Goal: Communication & Community: Answer question/provide support

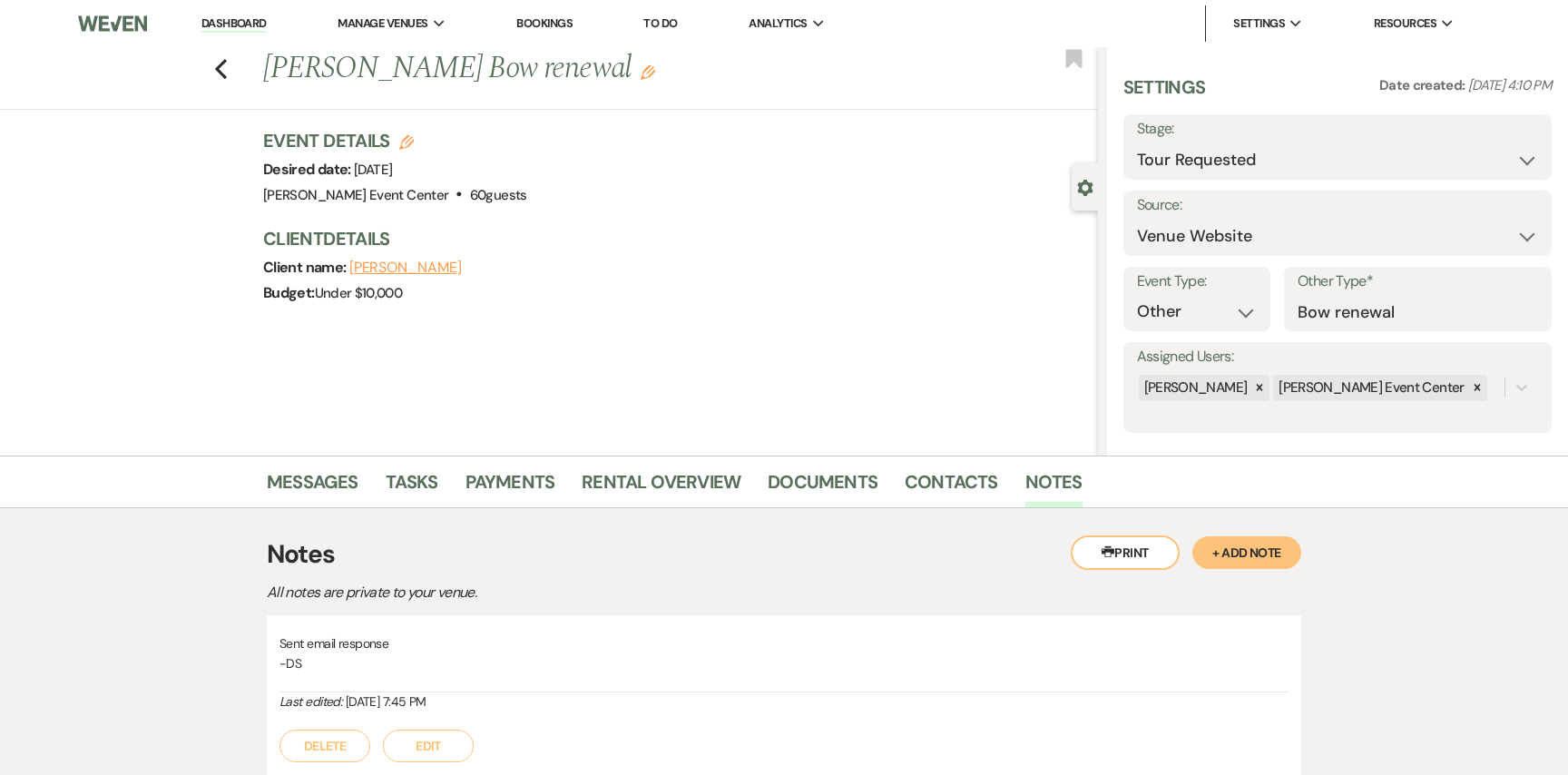
select select "2"
select select "5"
select select "13"
drag, startPoint x: 1225, startPoint y: 269, endPoint x: 1012, endPoint y: 245, distance: 214.3
click at [1012, 245] on section "Previous [PERSON_NAME] Bow renewal Edit Bookmark Gear Settings Settings Date cr…" at bounding box center [784, 252] width 1568 height 408
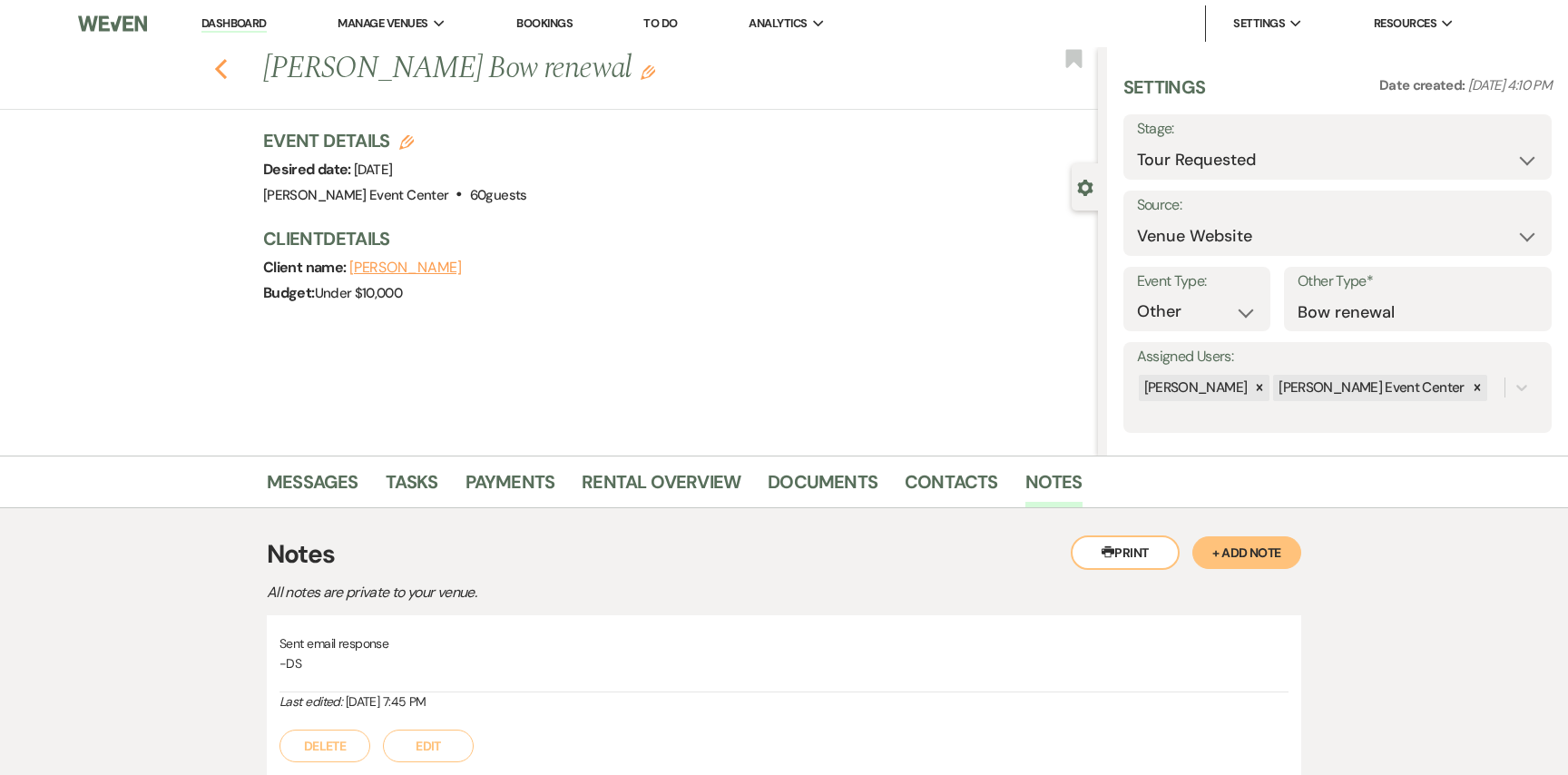
click at [218, 63] on icon "Previous" at bounding box center [221, 69] width 14 height 22
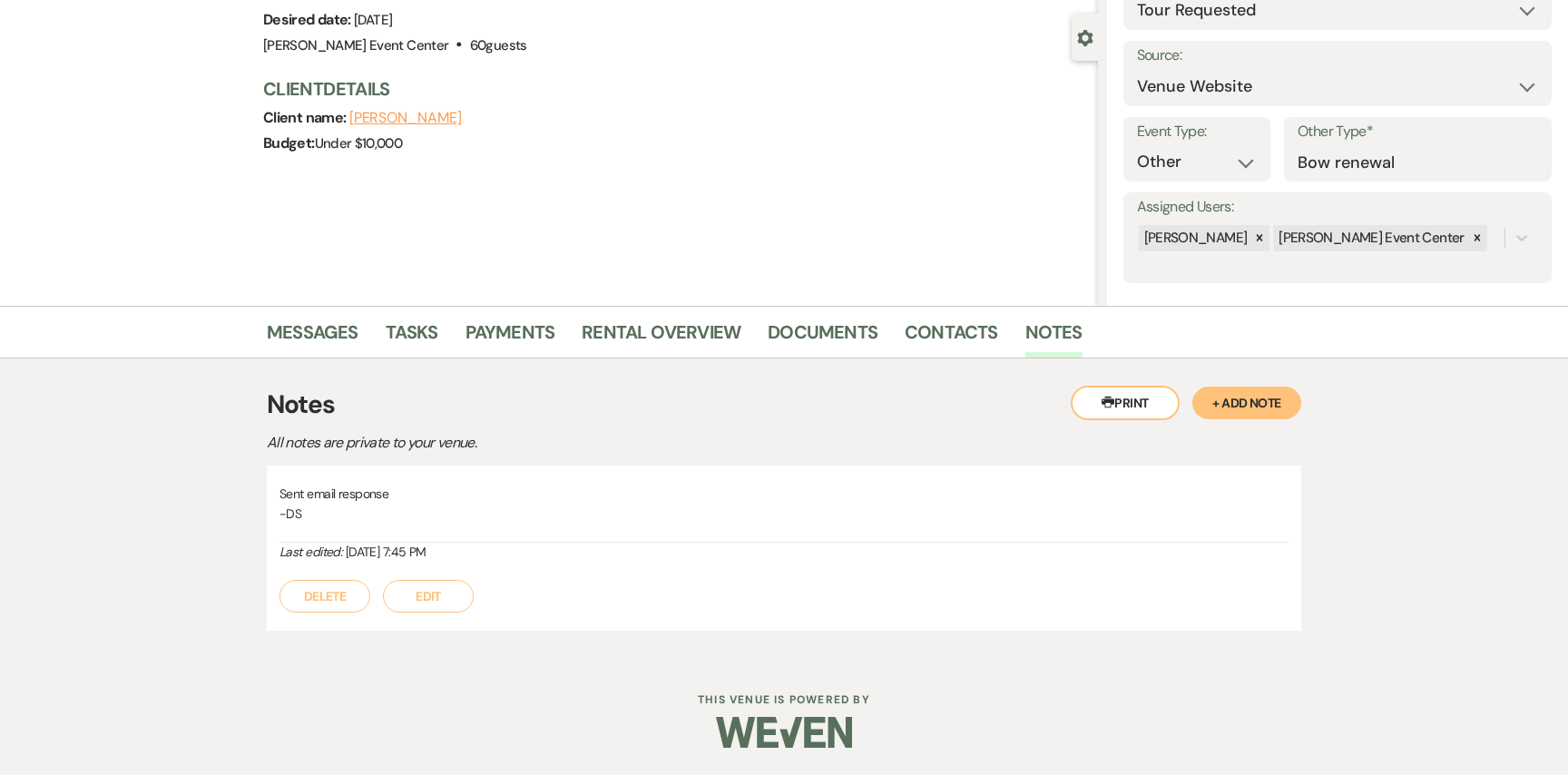
select select "2"
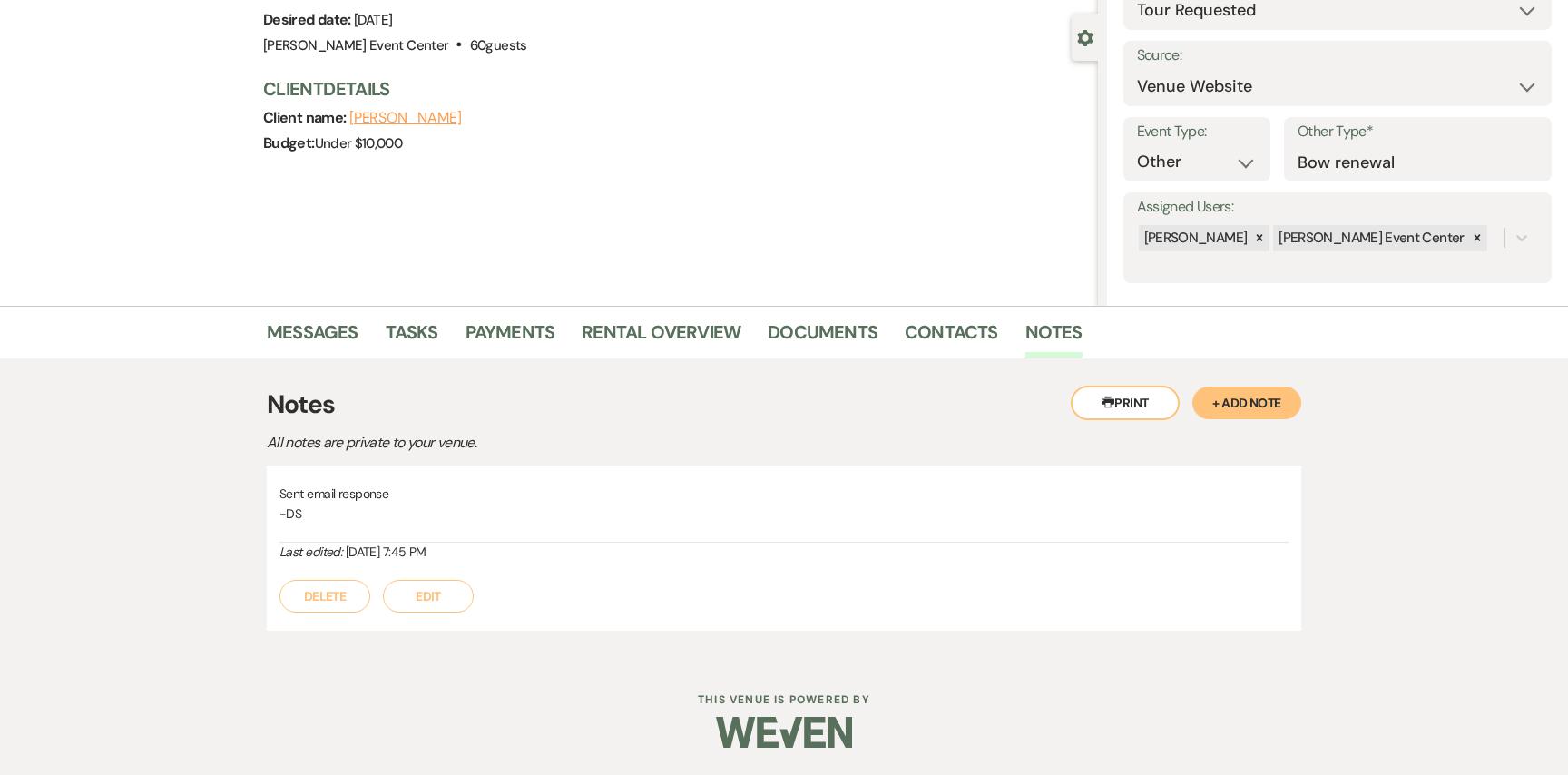
select select "2"
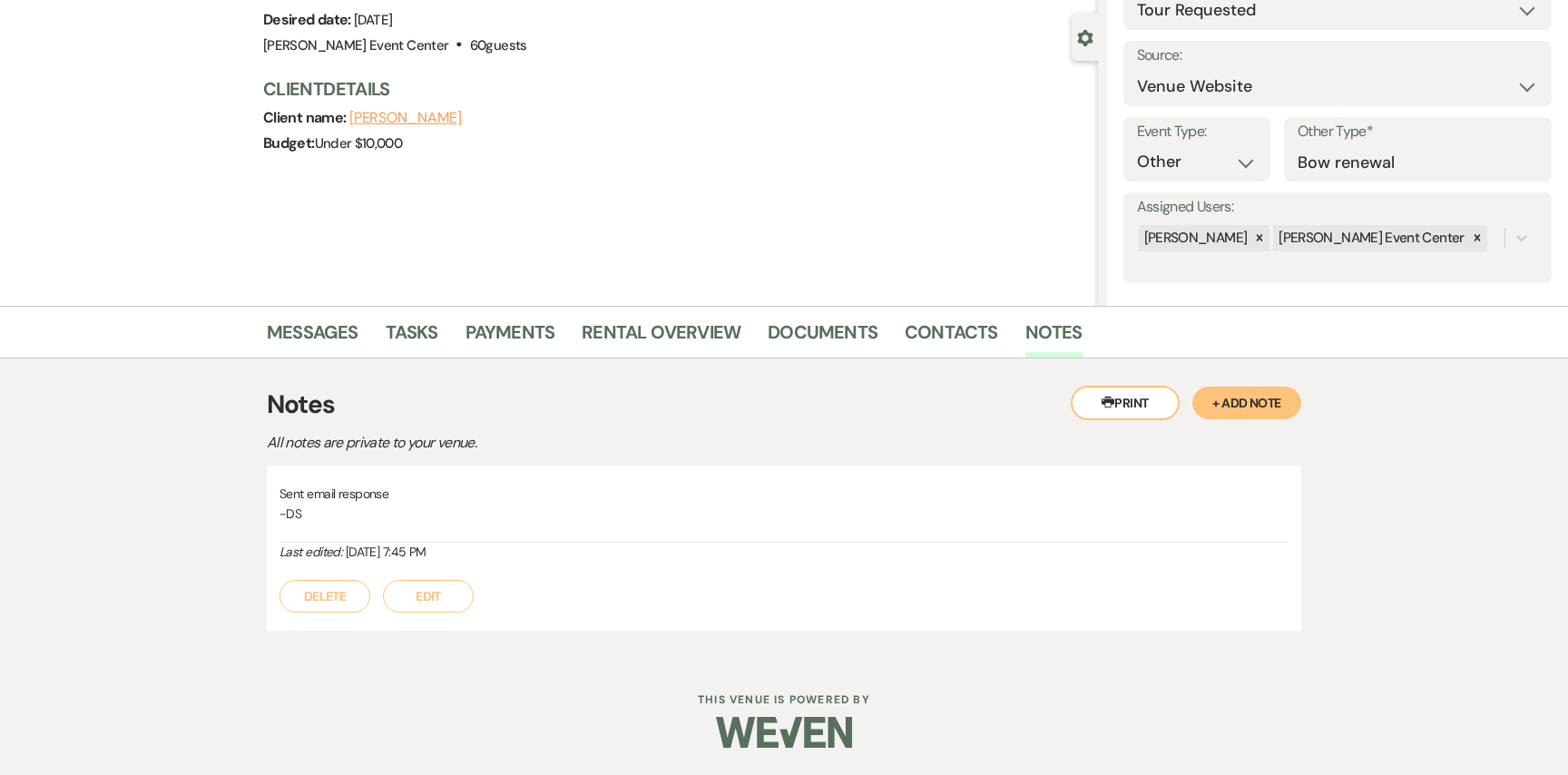
select select "2"
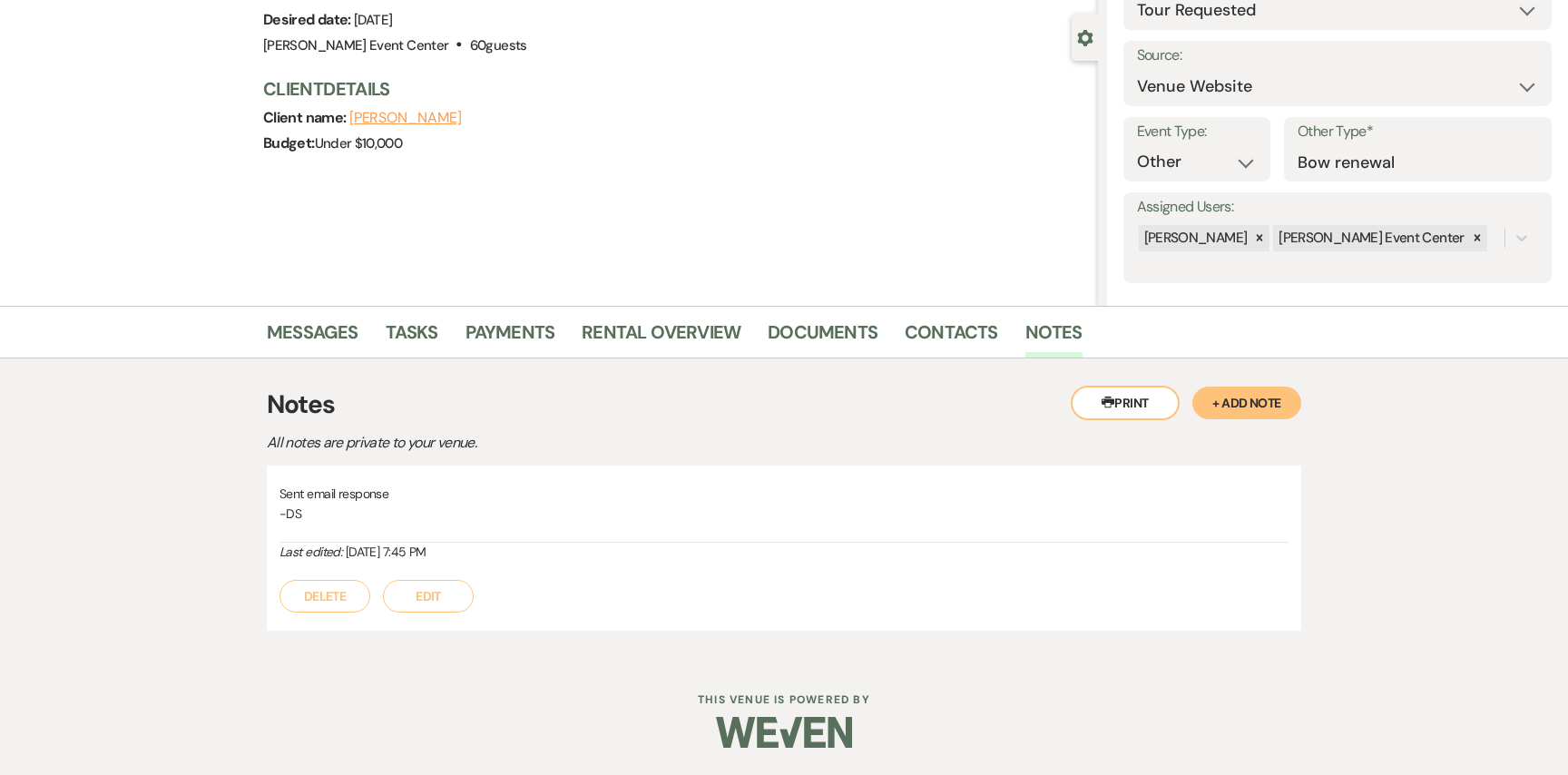
select select "2"
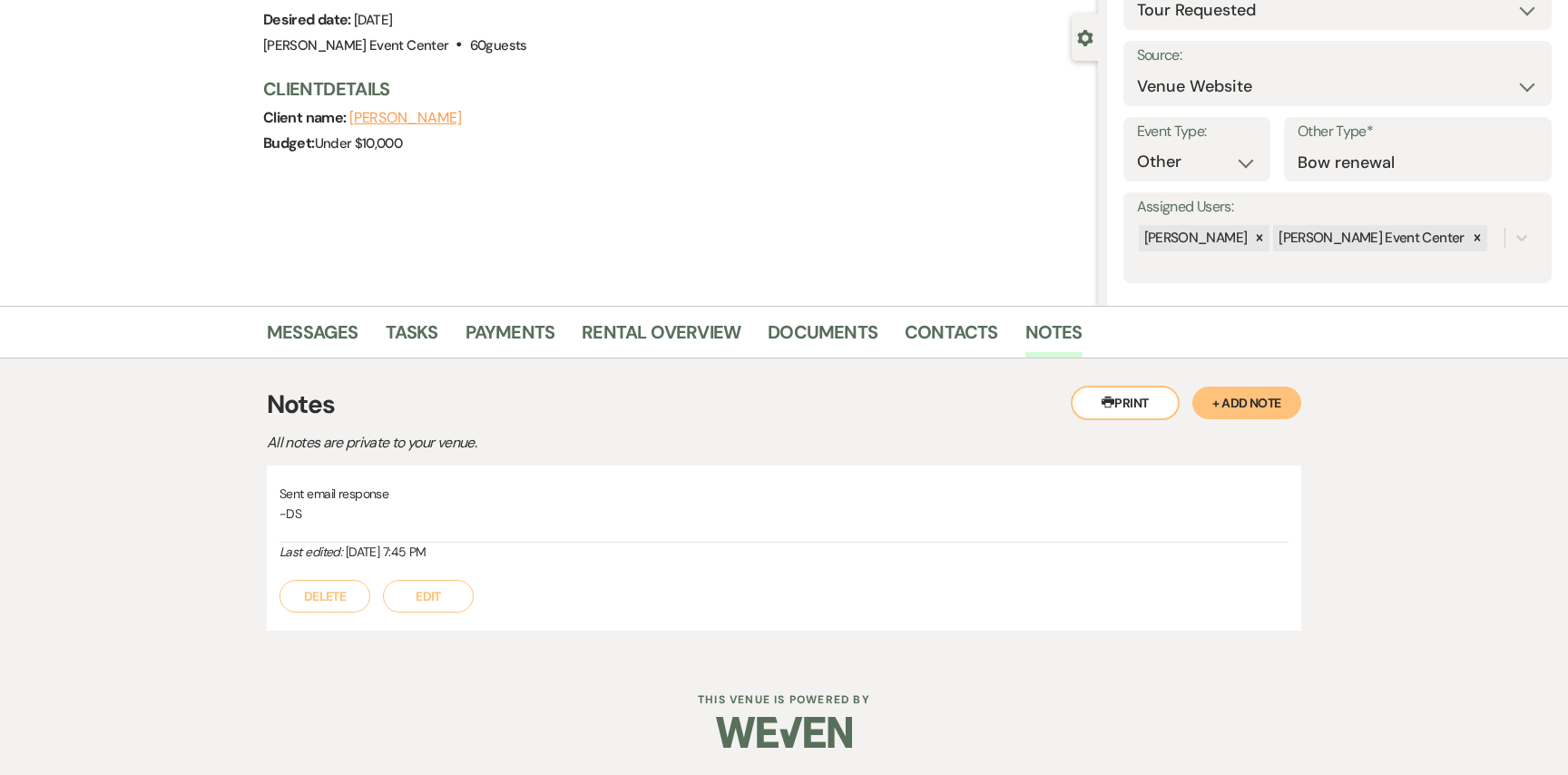
select select "2"
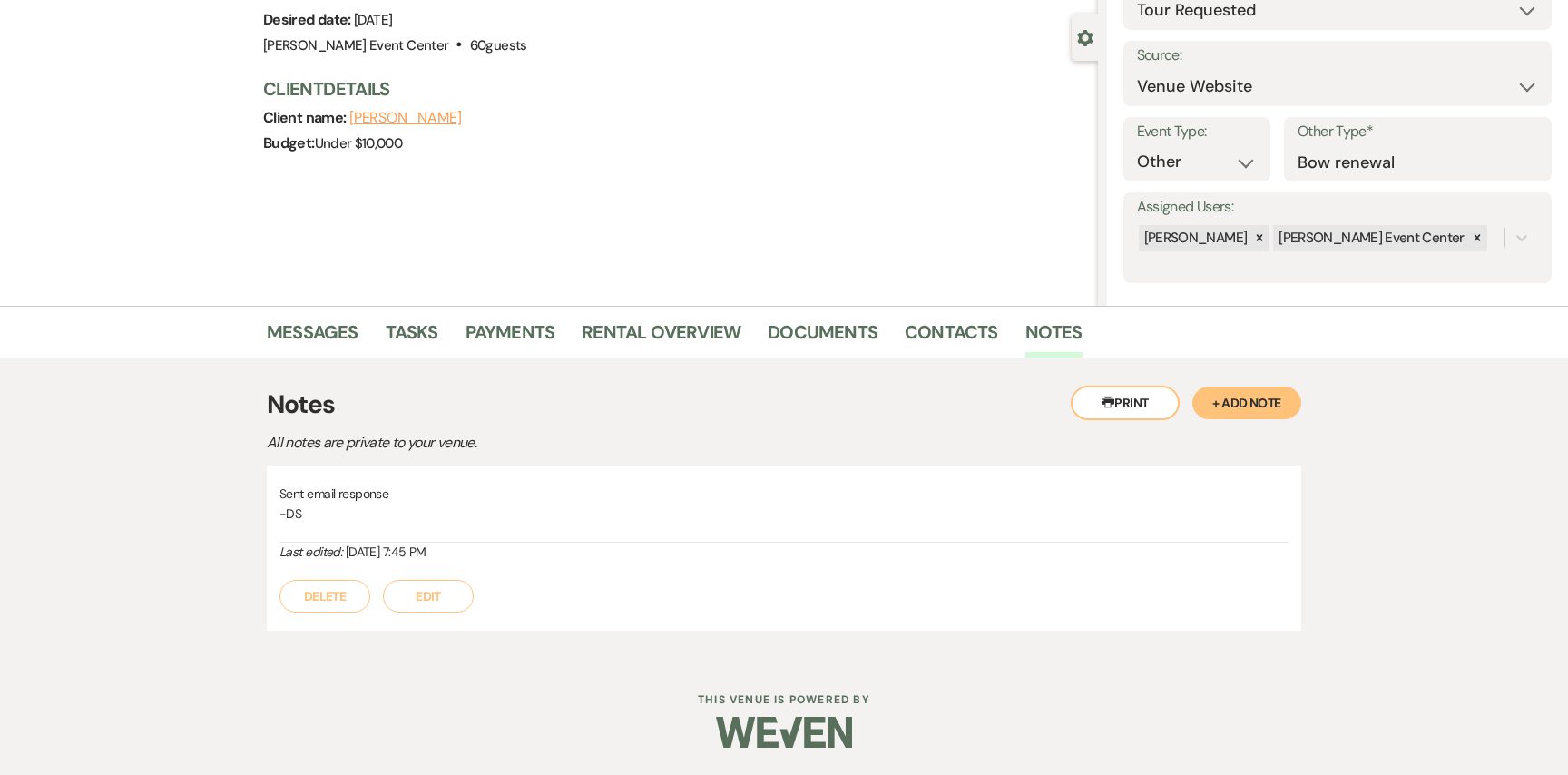
select select "2"
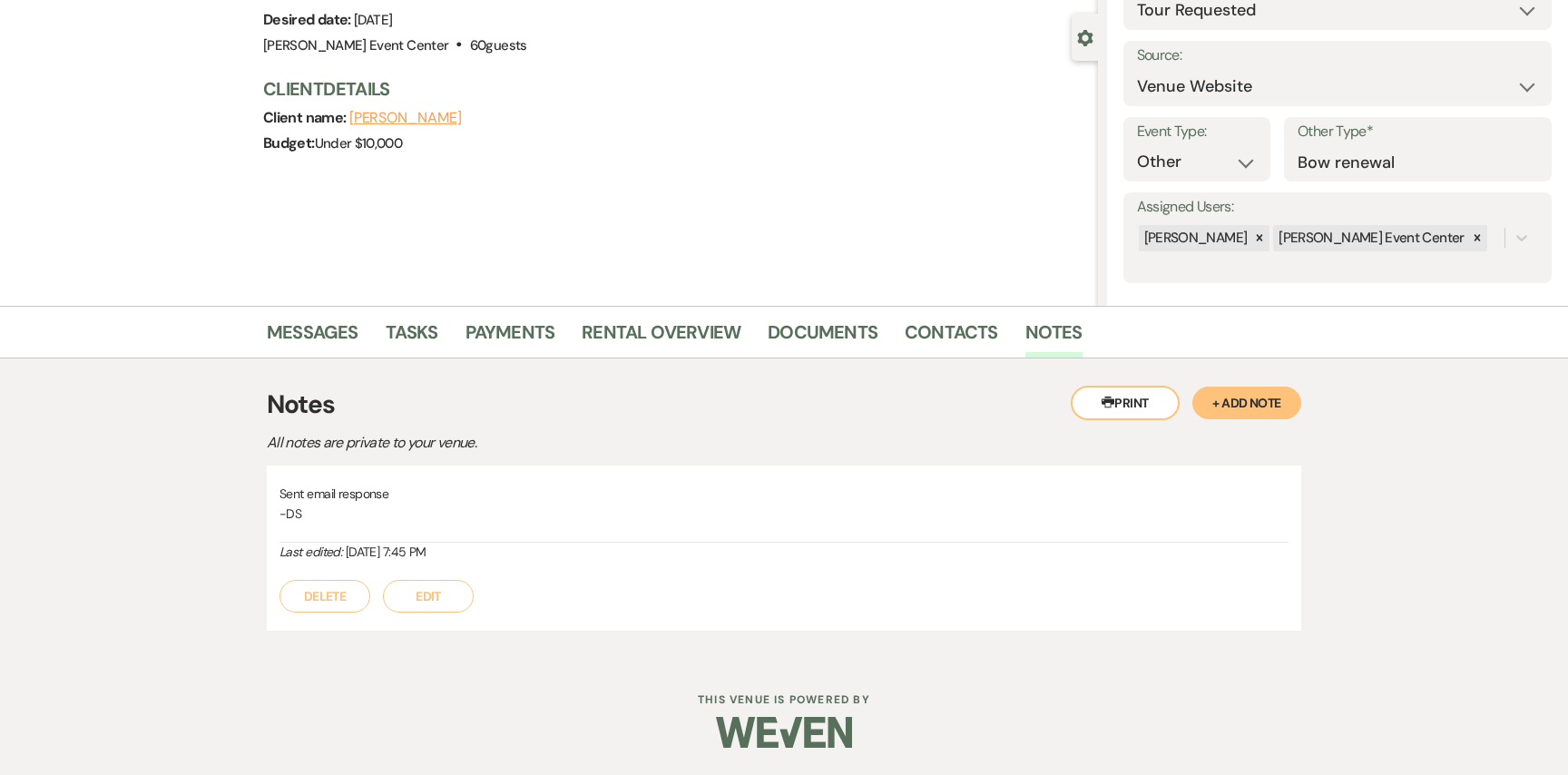
select select "2"
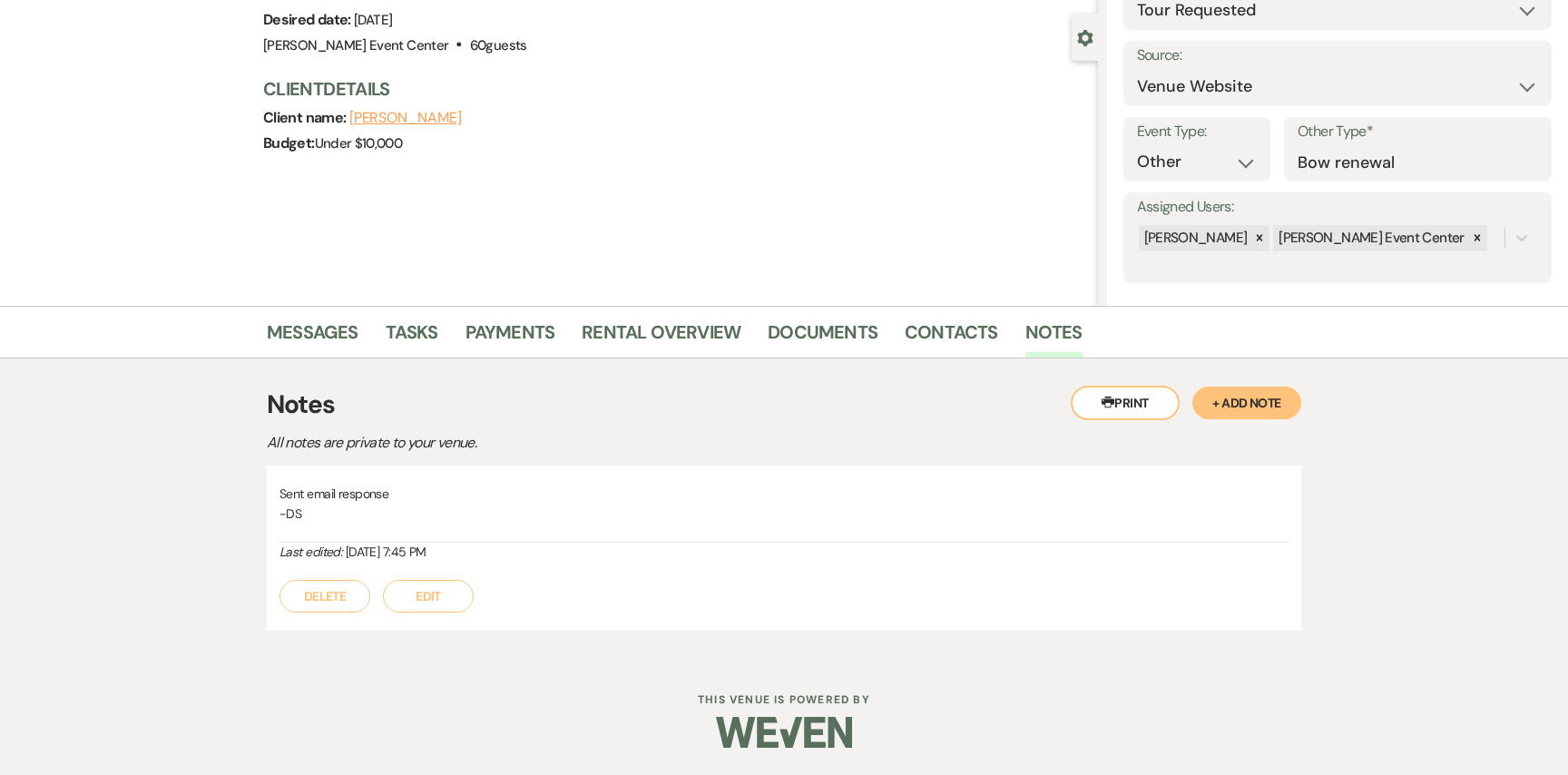
select select "2"
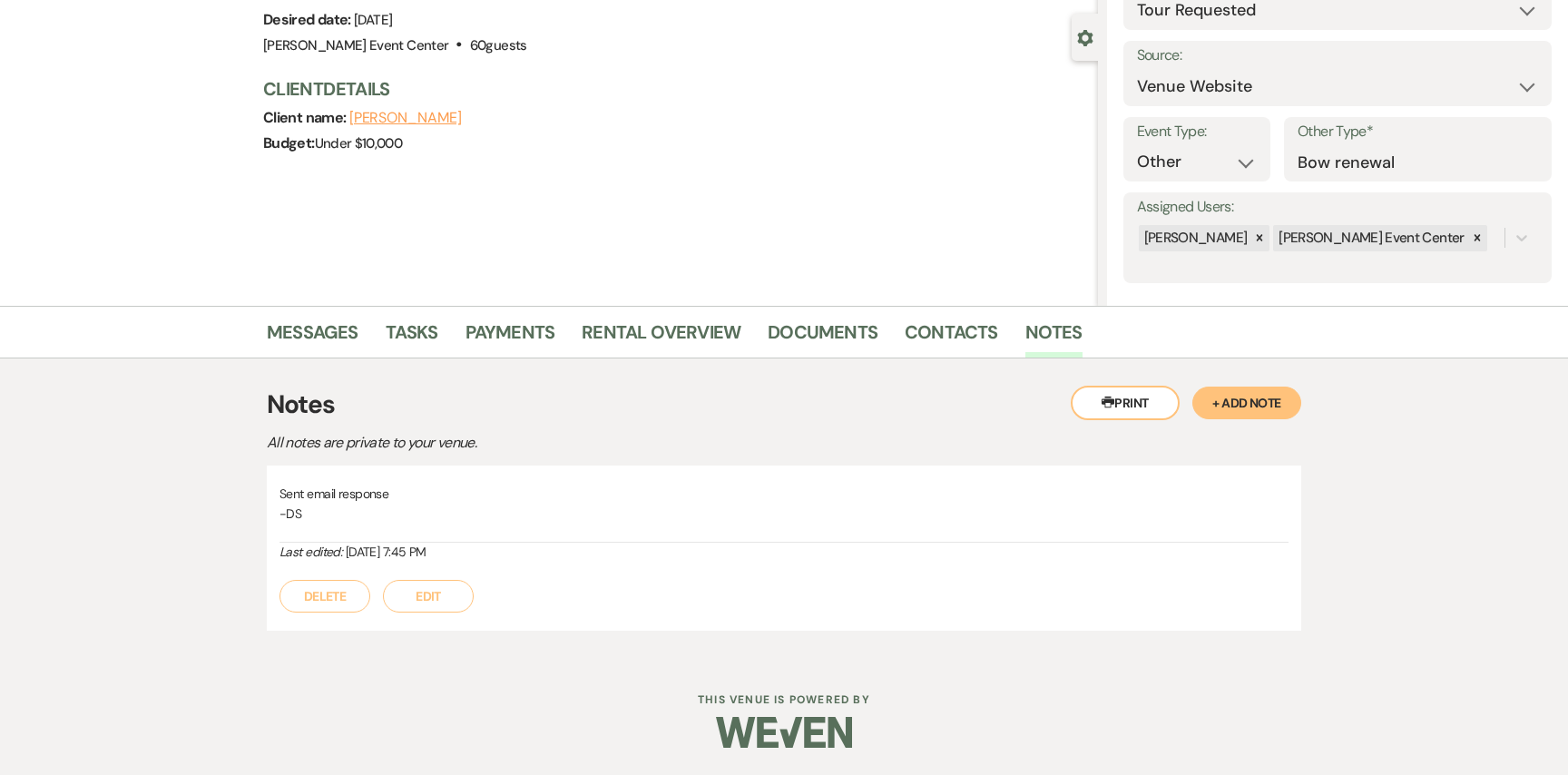
select select "2"
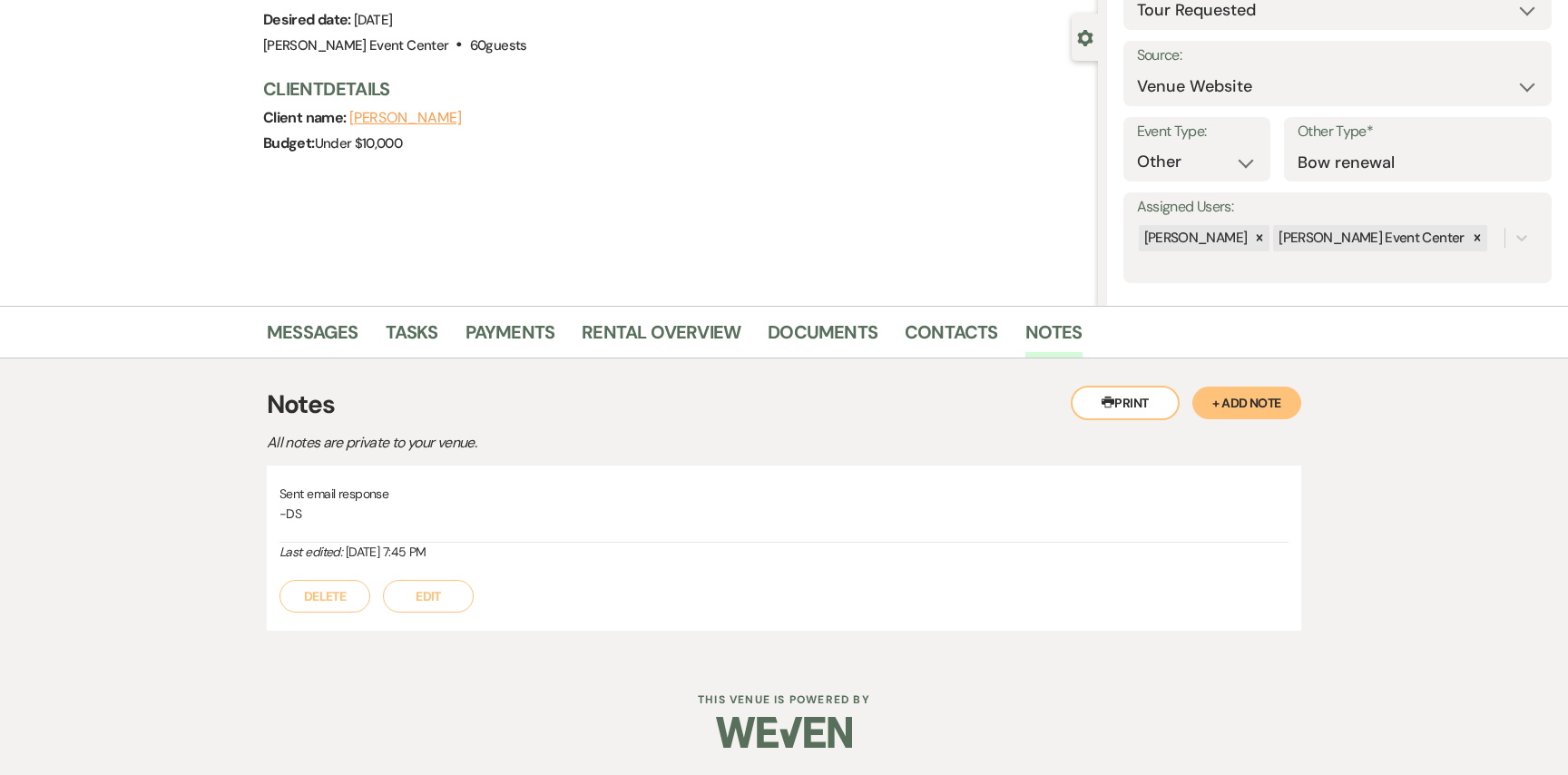
select select "2"
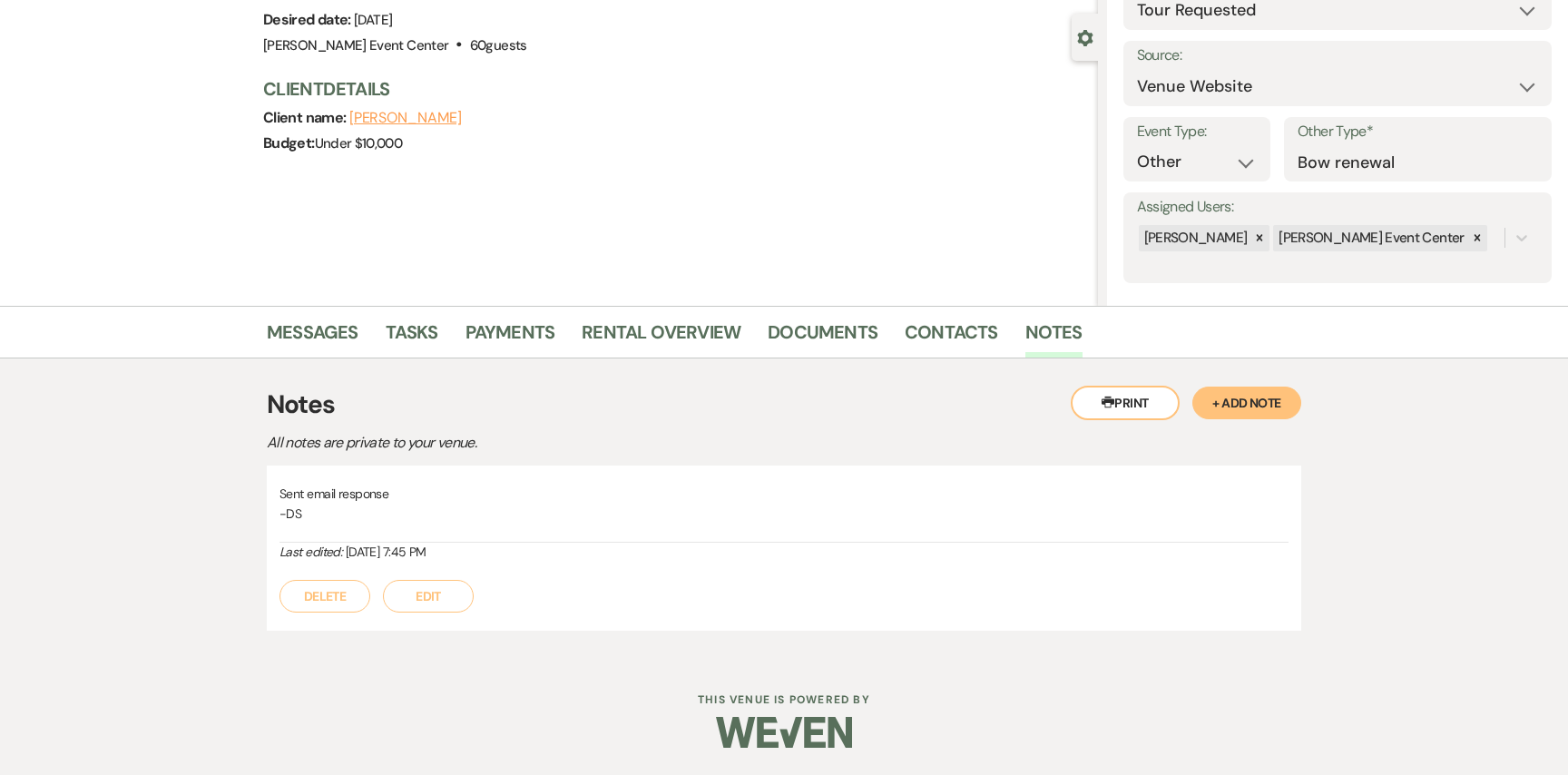
select select "2"
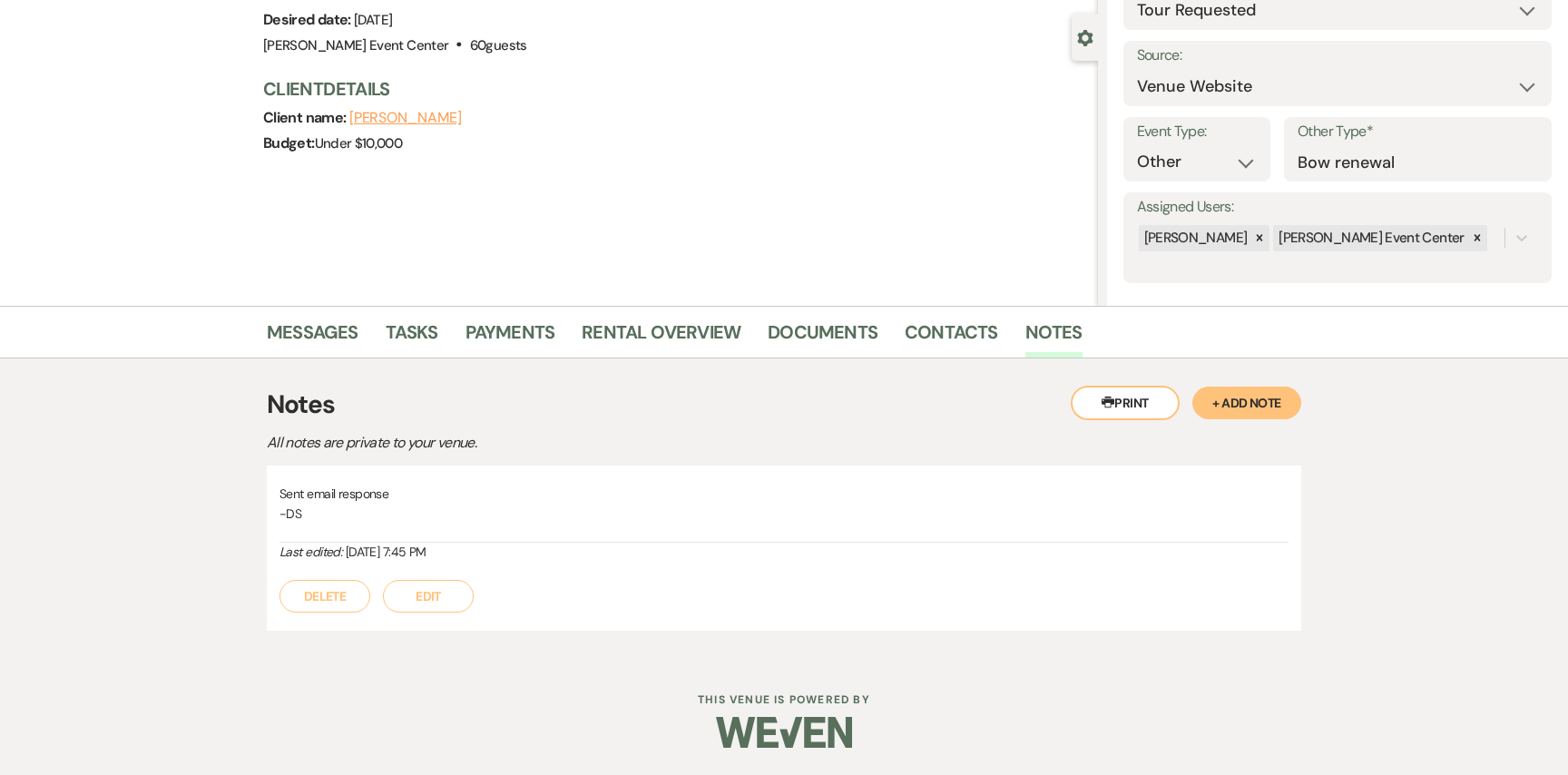
select select "2"
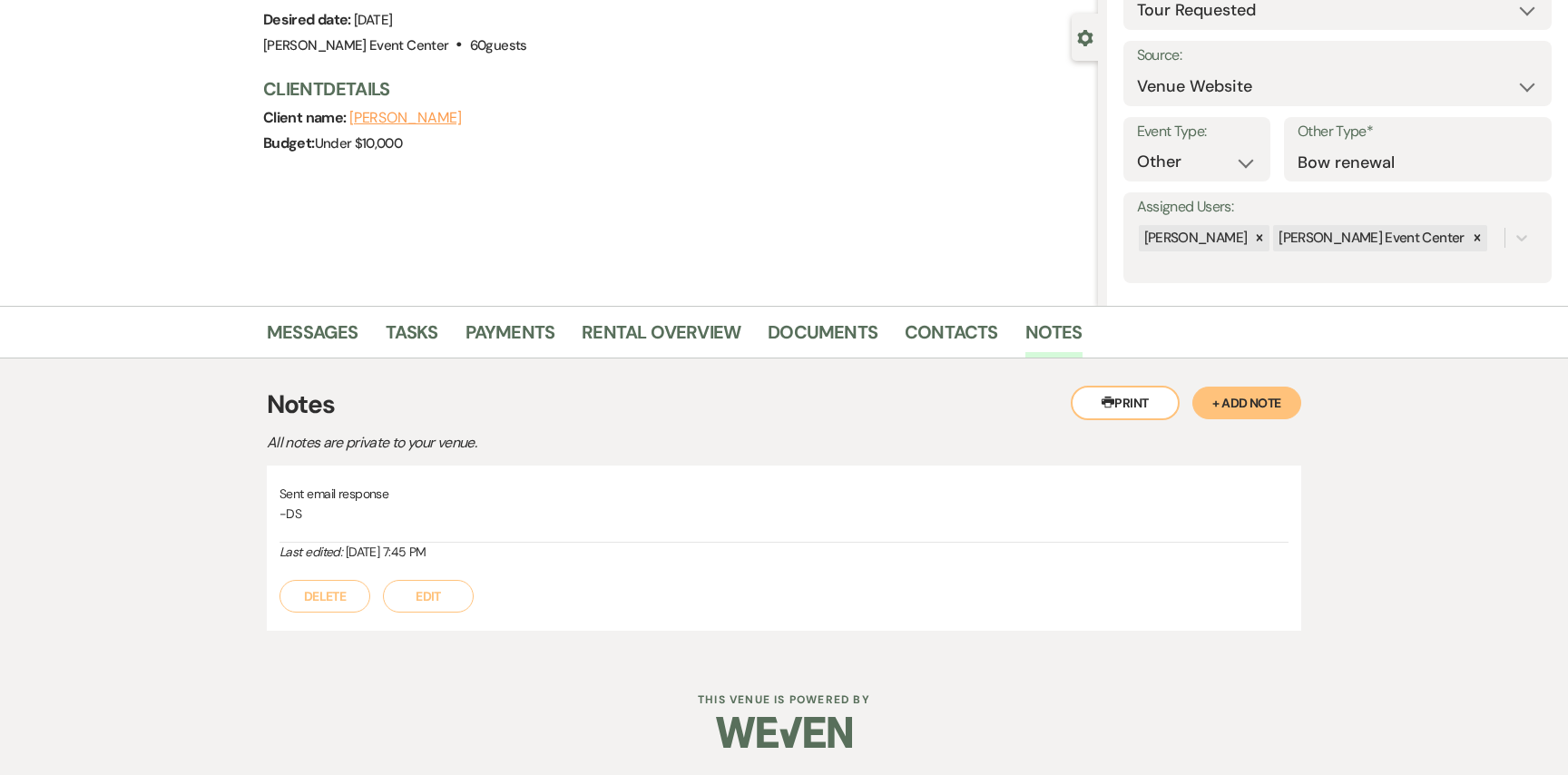
select select "2"
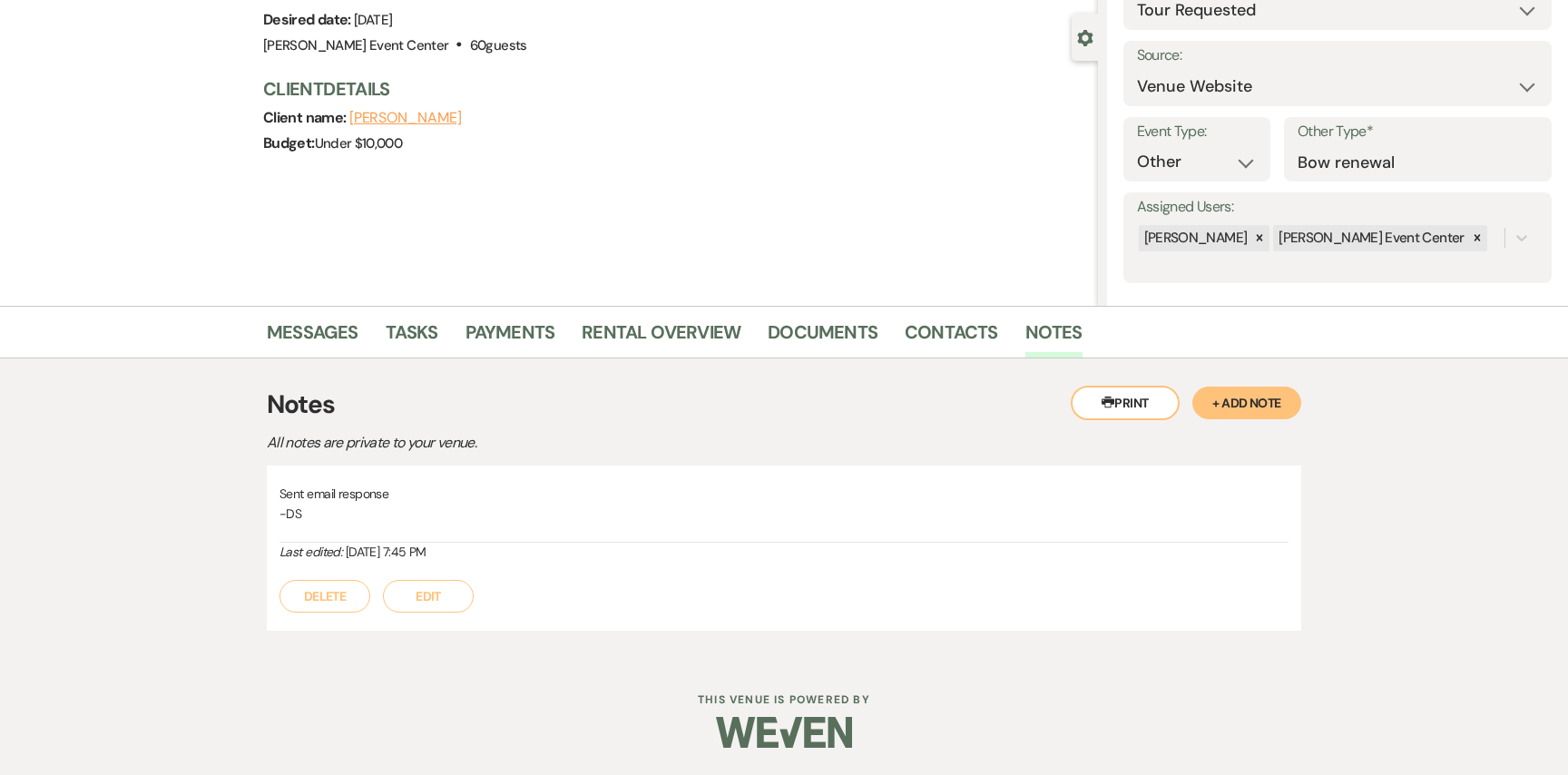
select select "2"
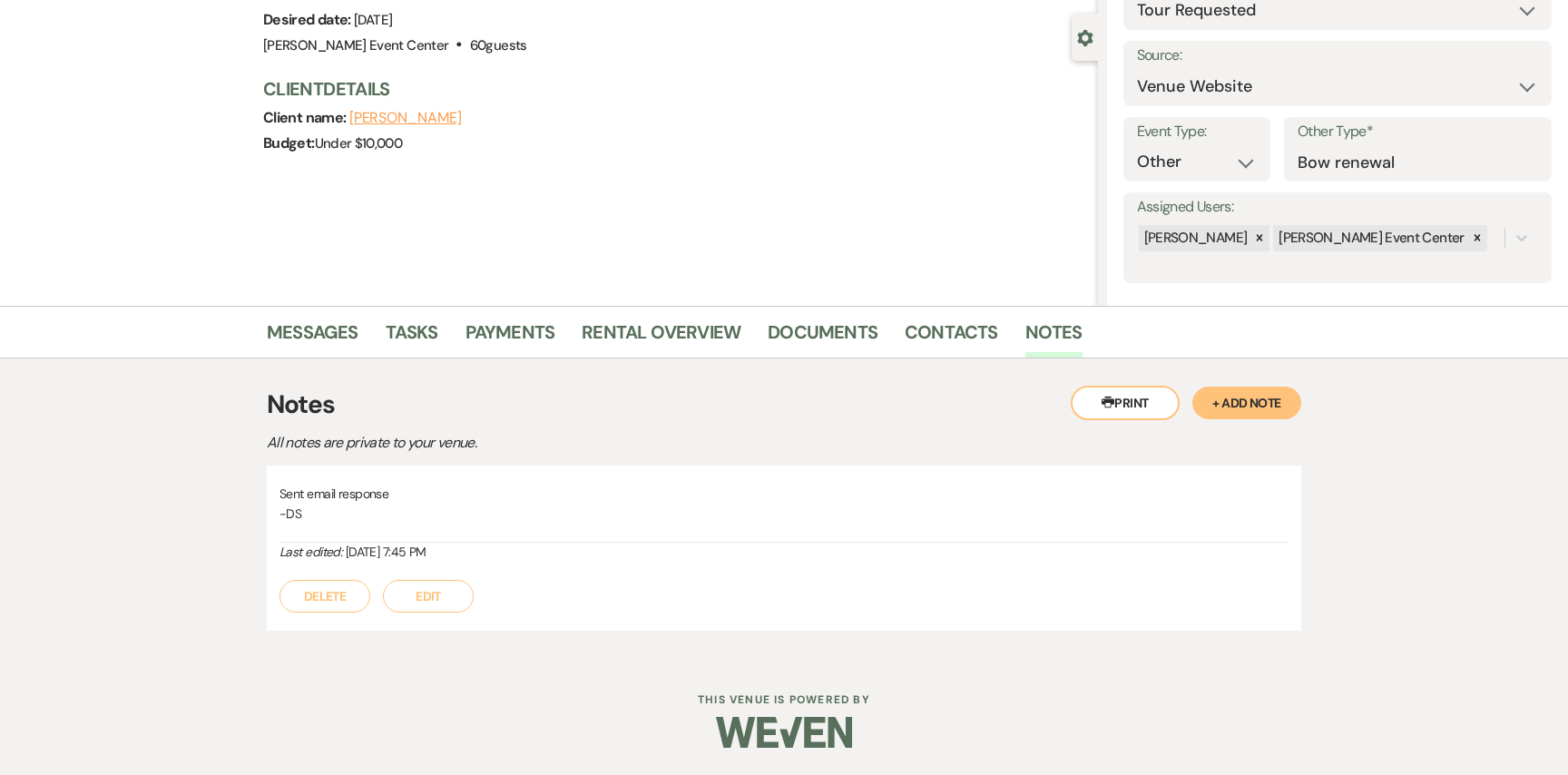
select select "2"
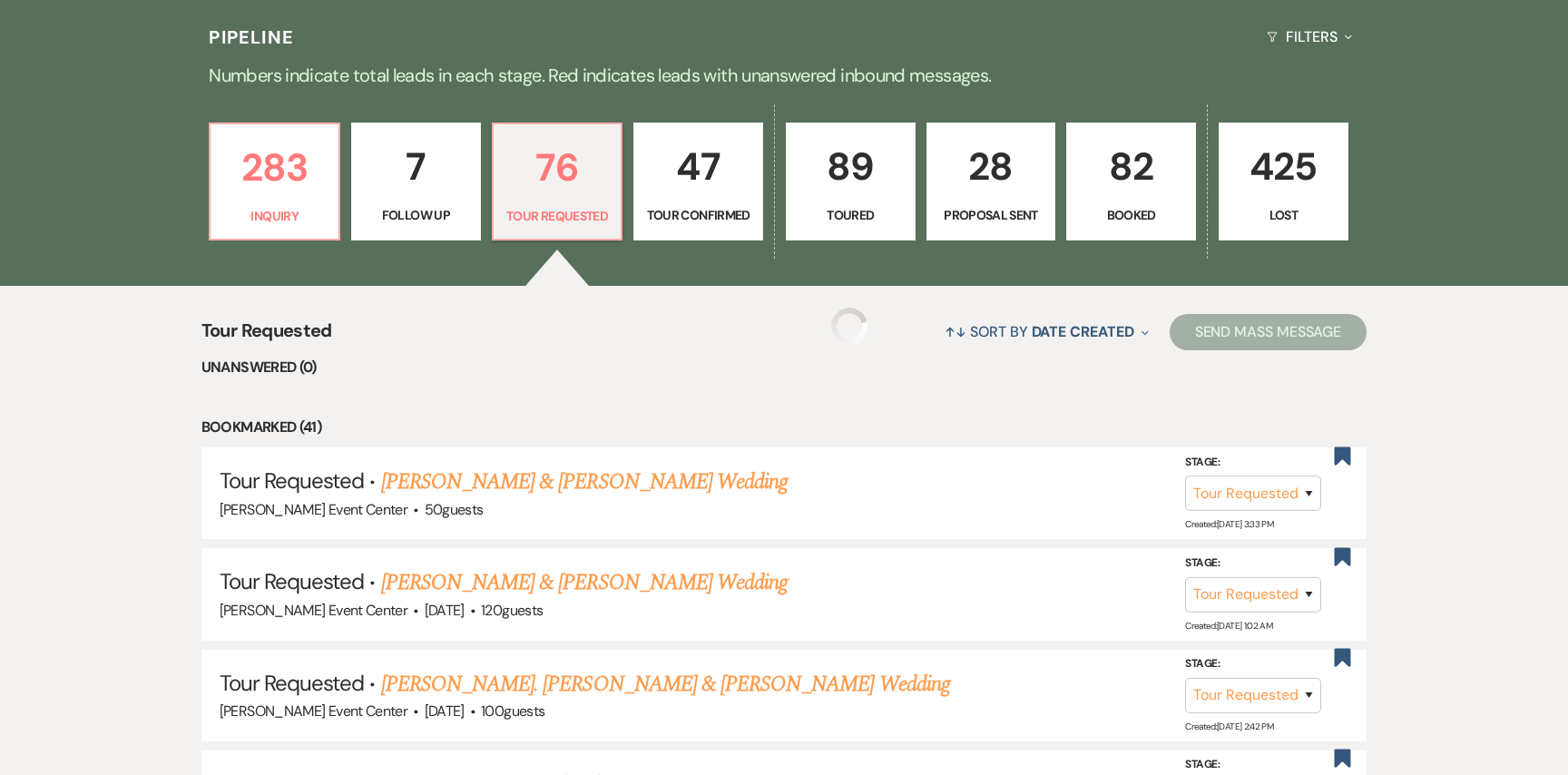
select select "2"
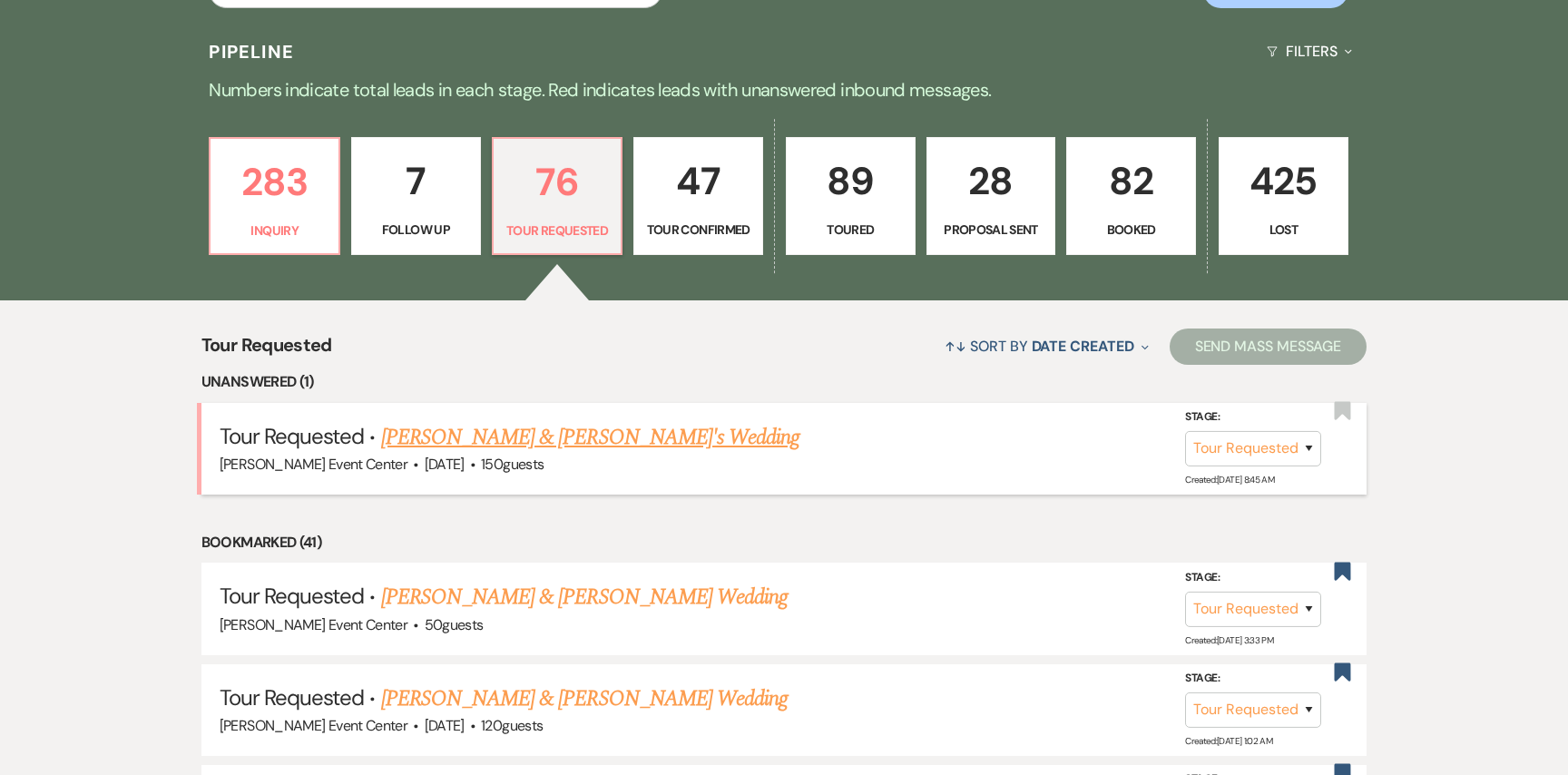
scroll to position [468, 0]
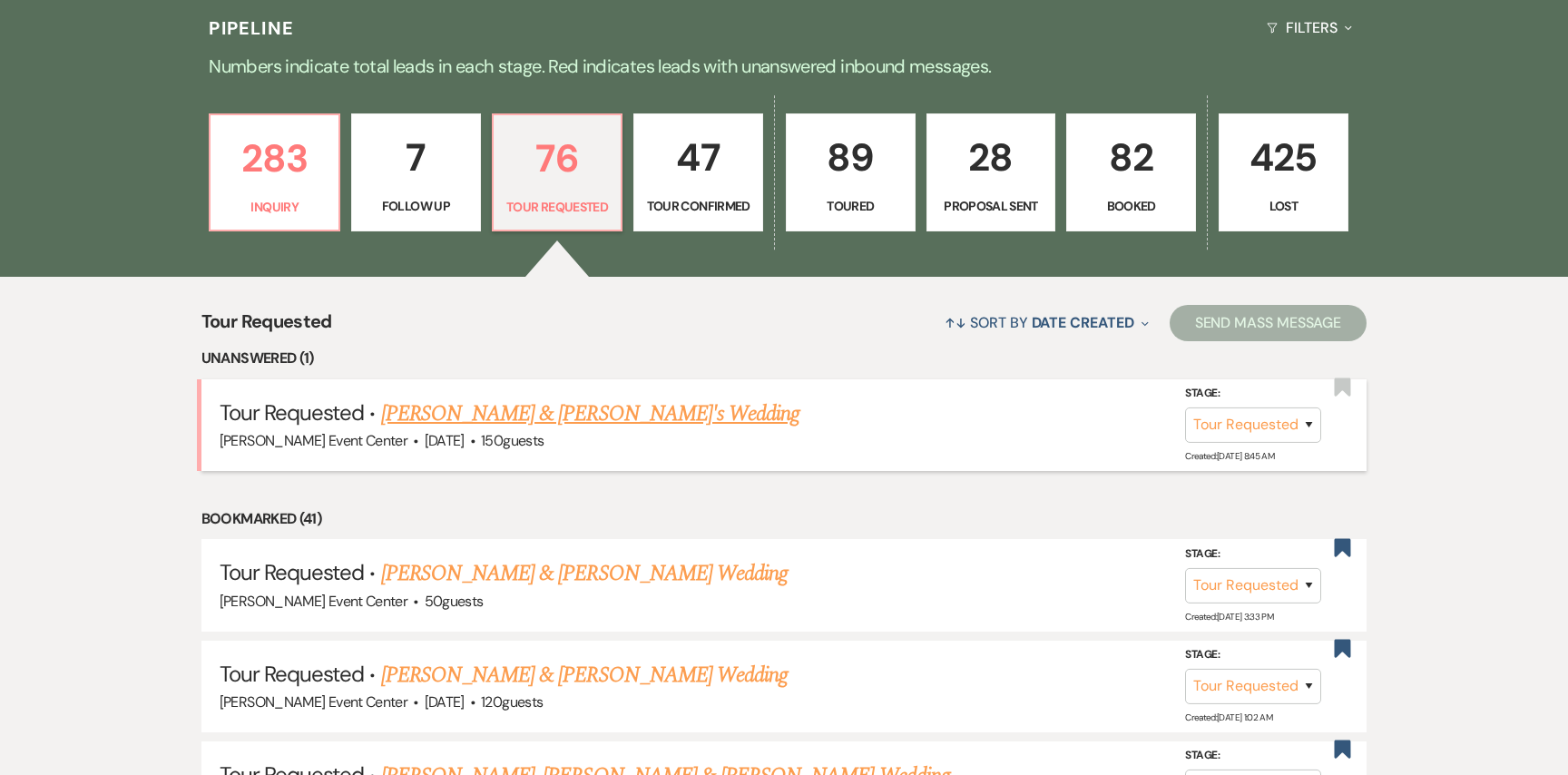
click at [414, 397] on link "[PERSON_NAME] & [PERSON_NAME]'s Wedding" at bounding box center [590, 414] width 419 height 33
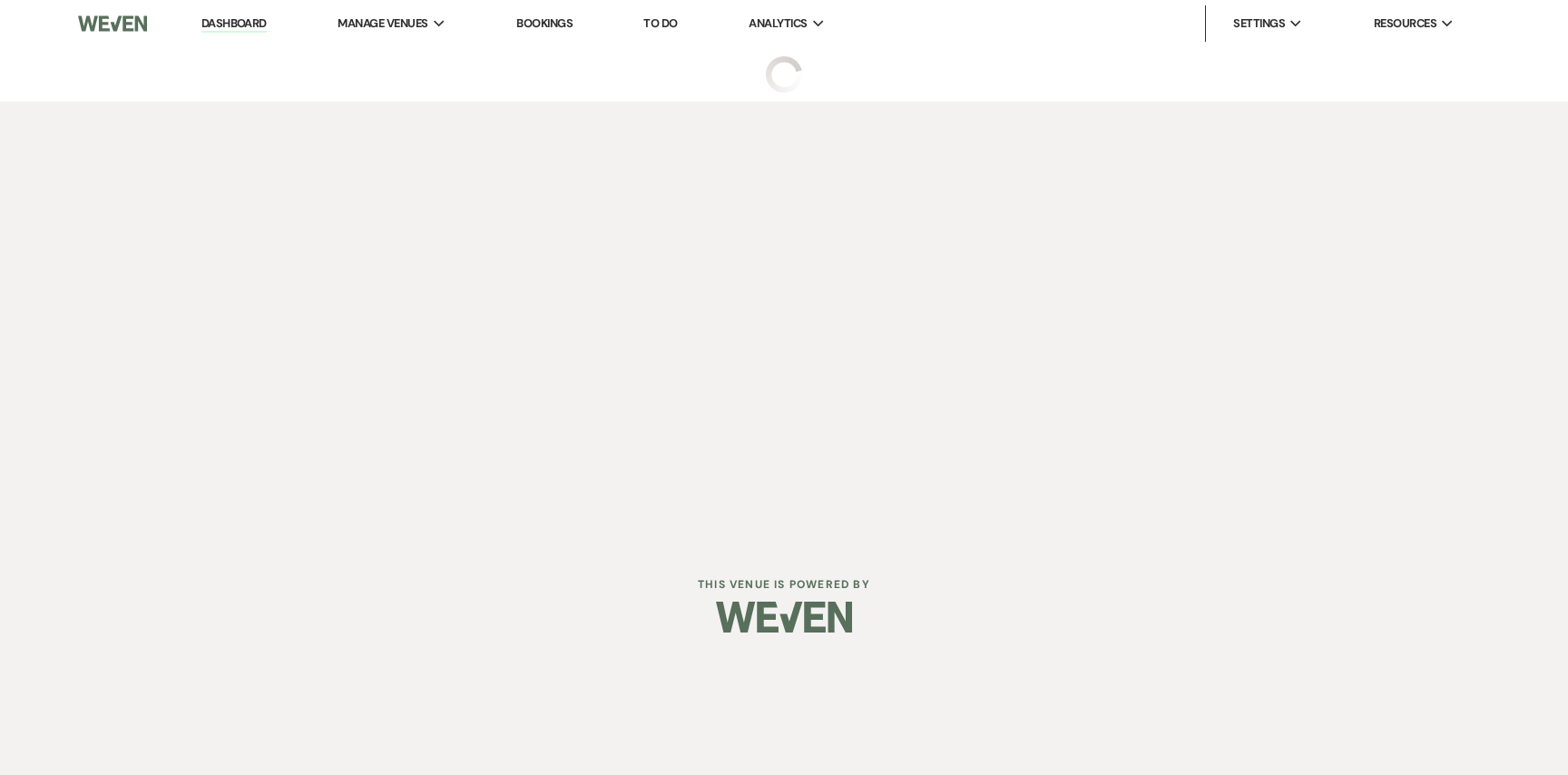
select select "2"
select select "5"
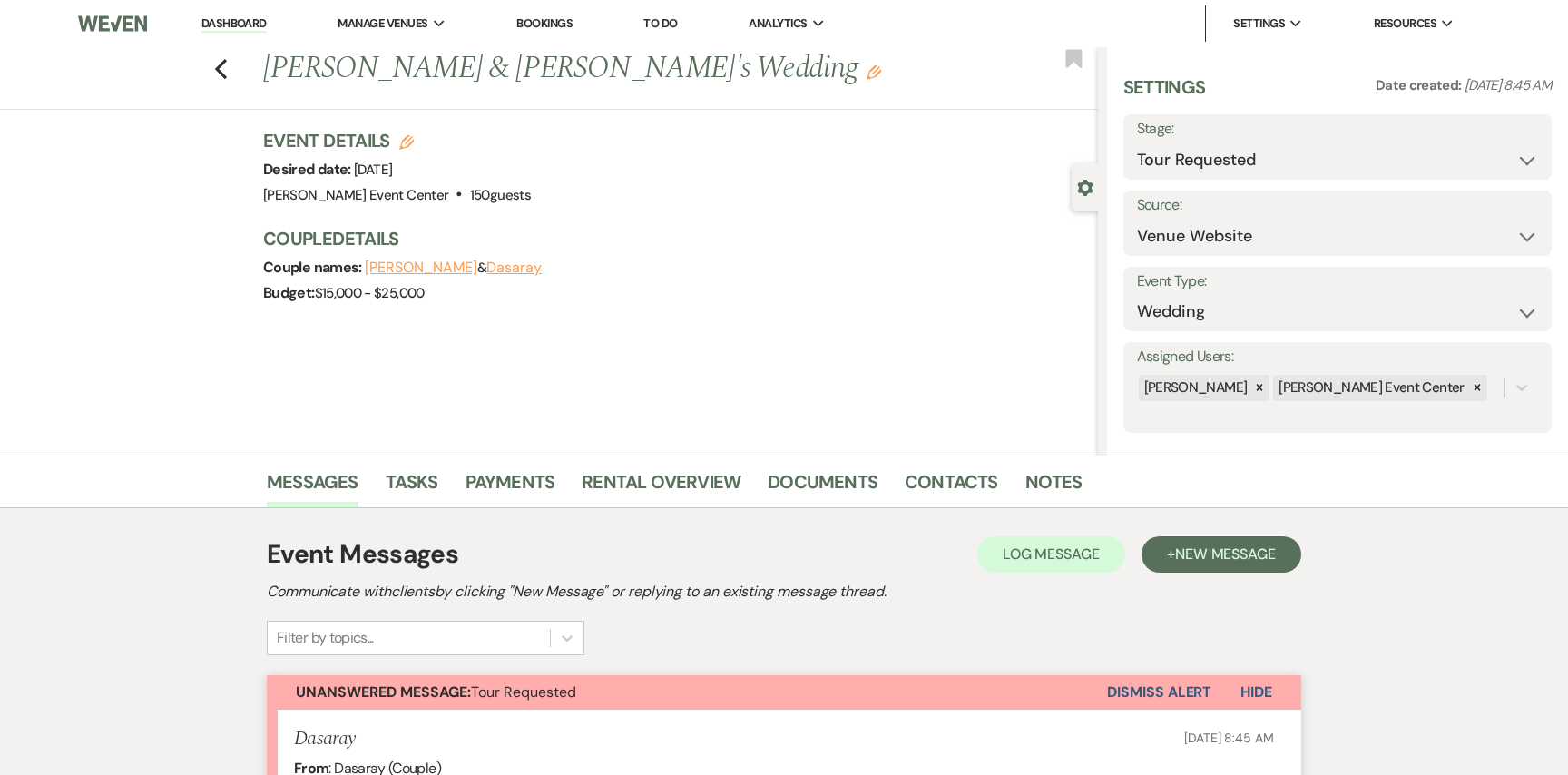
scroll to position [475, 0]
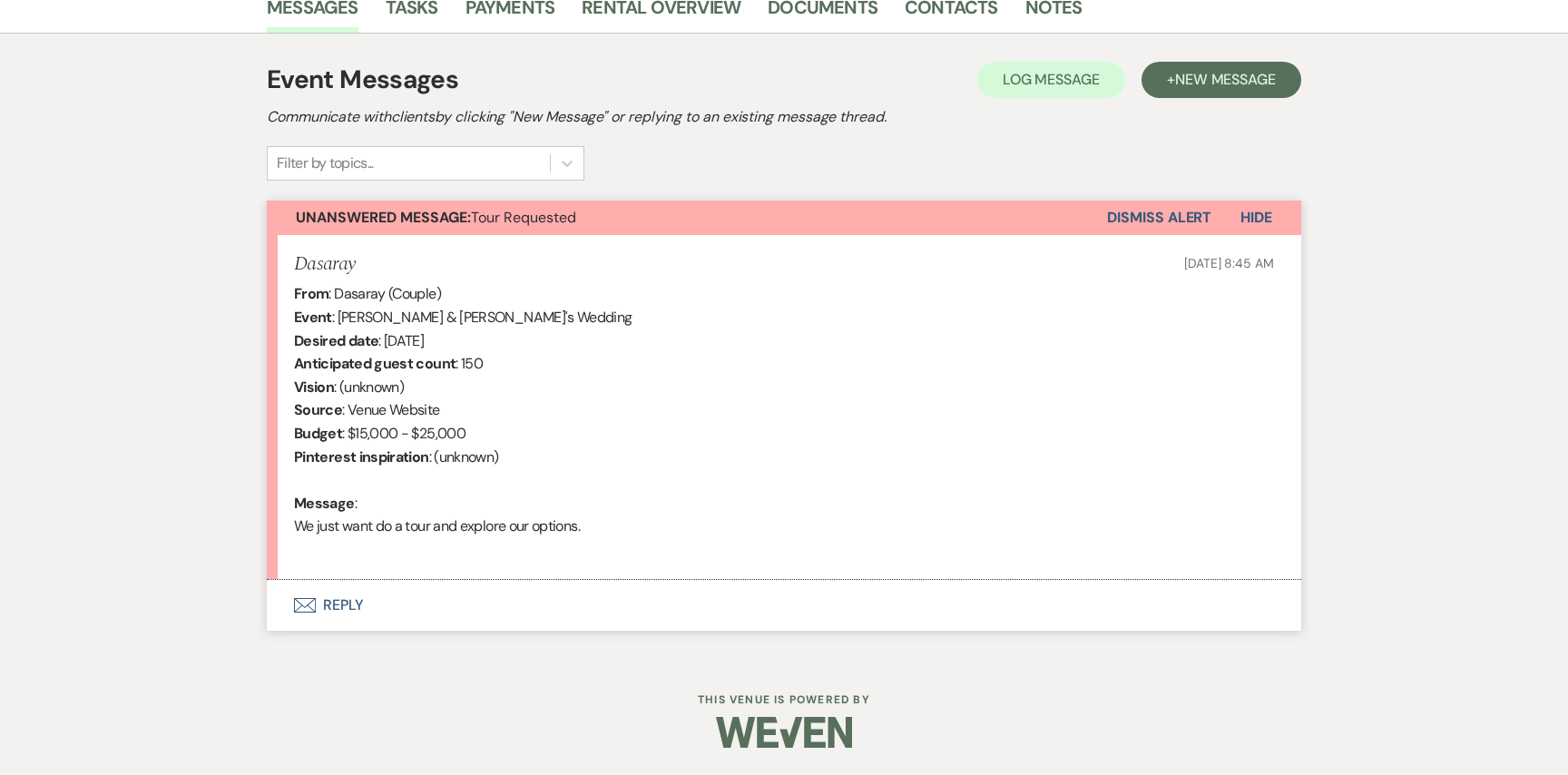
click at [340, 615] on button "Envelope Reply" at bounding box center [784, 606] width 1034 height 51
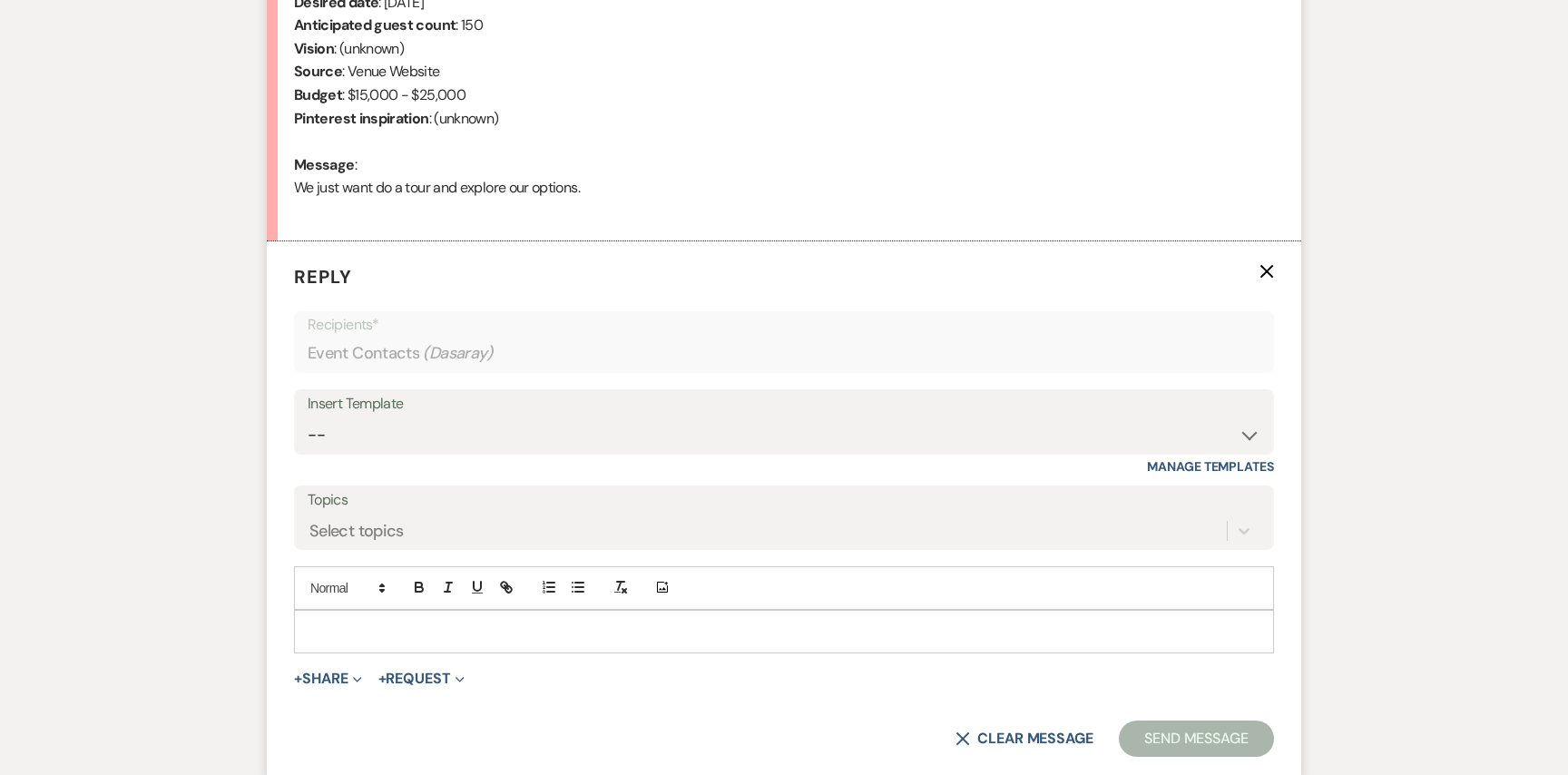
scroll to position [821, 0]
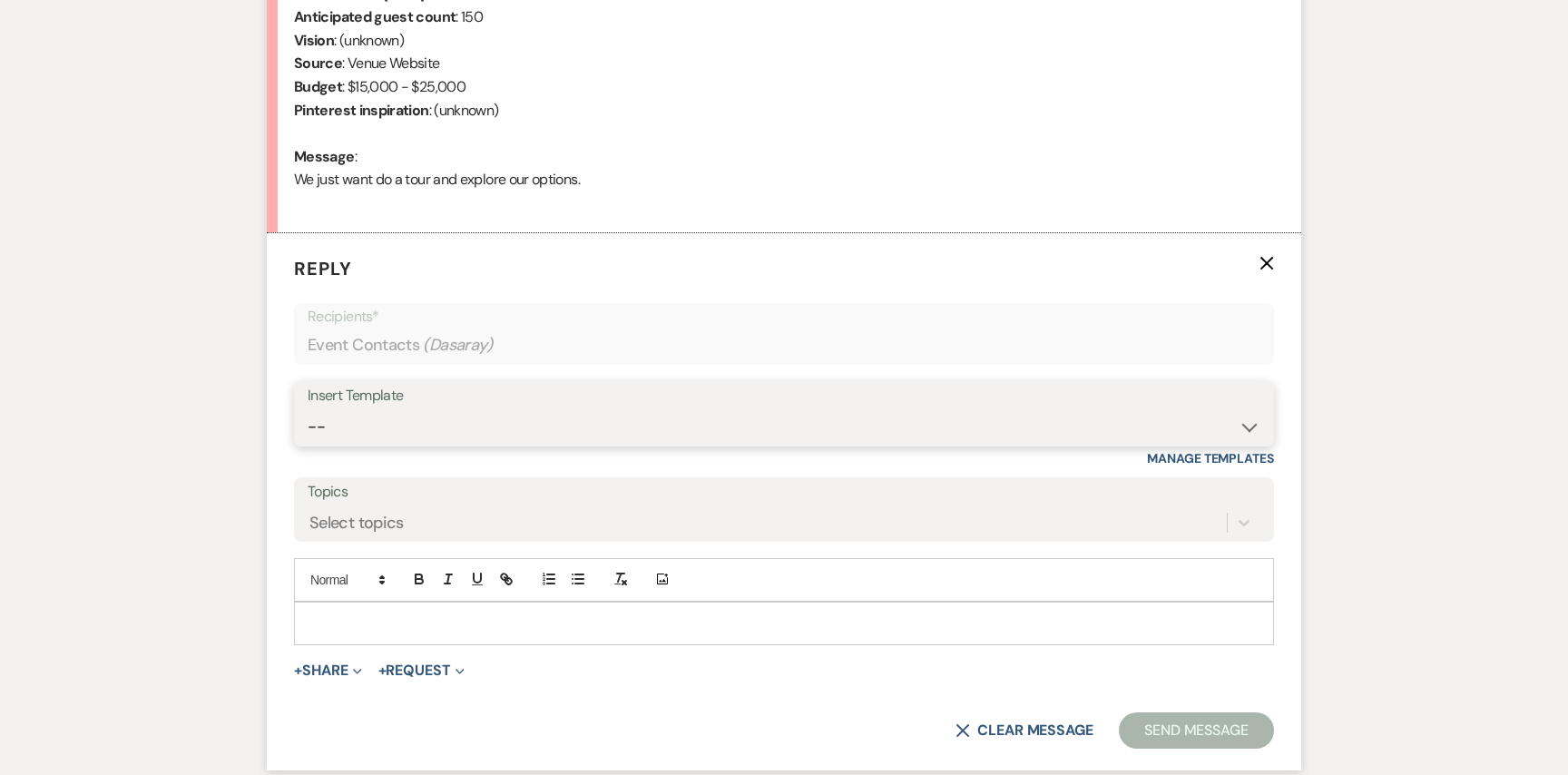
click at [457, 443] on select "-- Weven Planning Portal Introduction (Booked Events) Initial Inquiry Response …" at bounding box center [784, 426] width 953 height 36
select select "2982"
click at [308, 409] on select "-- Weven Planning Portal Introduction (Booked Events) Initial Inquiry Response …" at bounding box center [784, 426] width 953 height 36
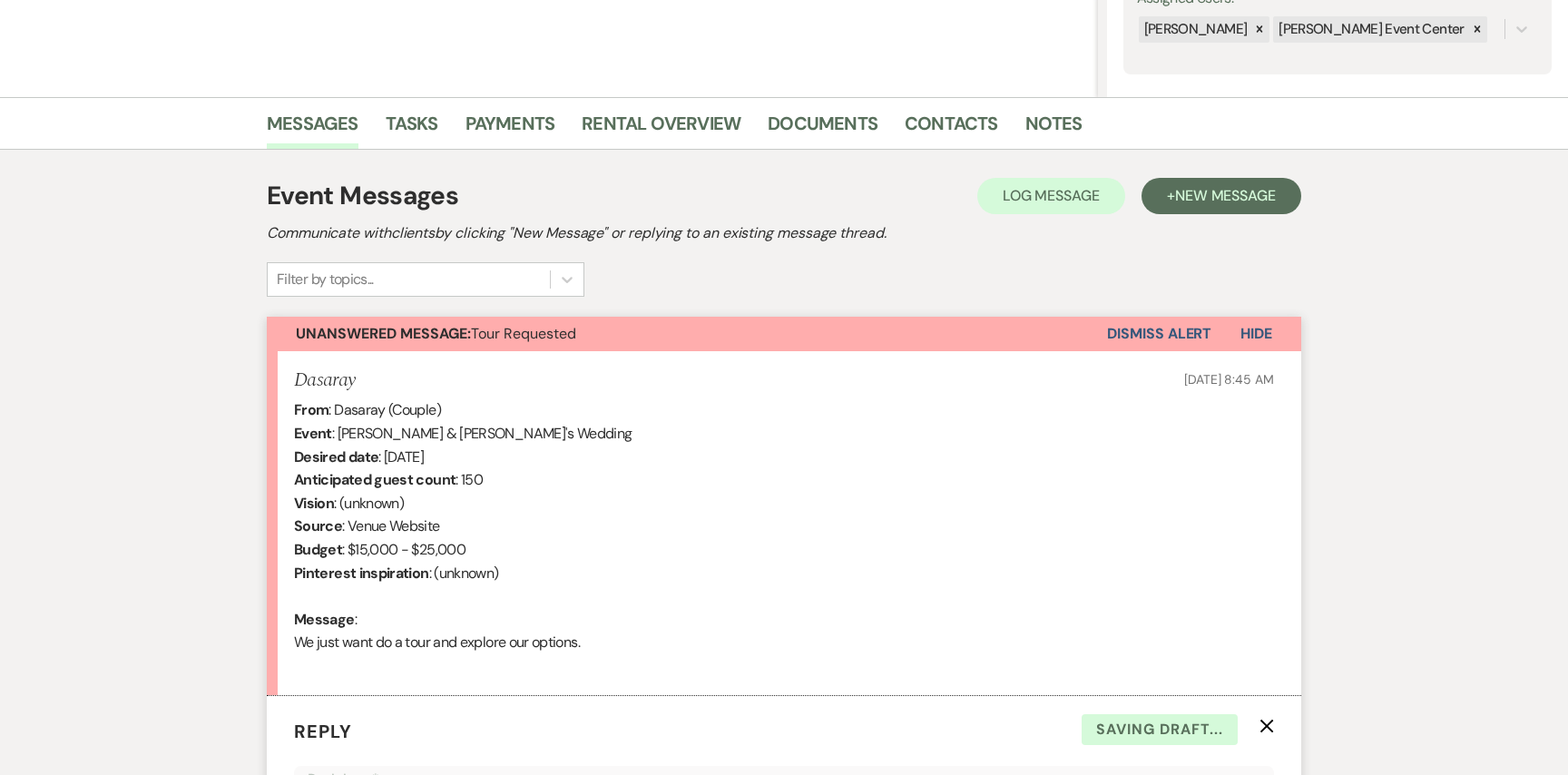
scroll to position [1392, 0]
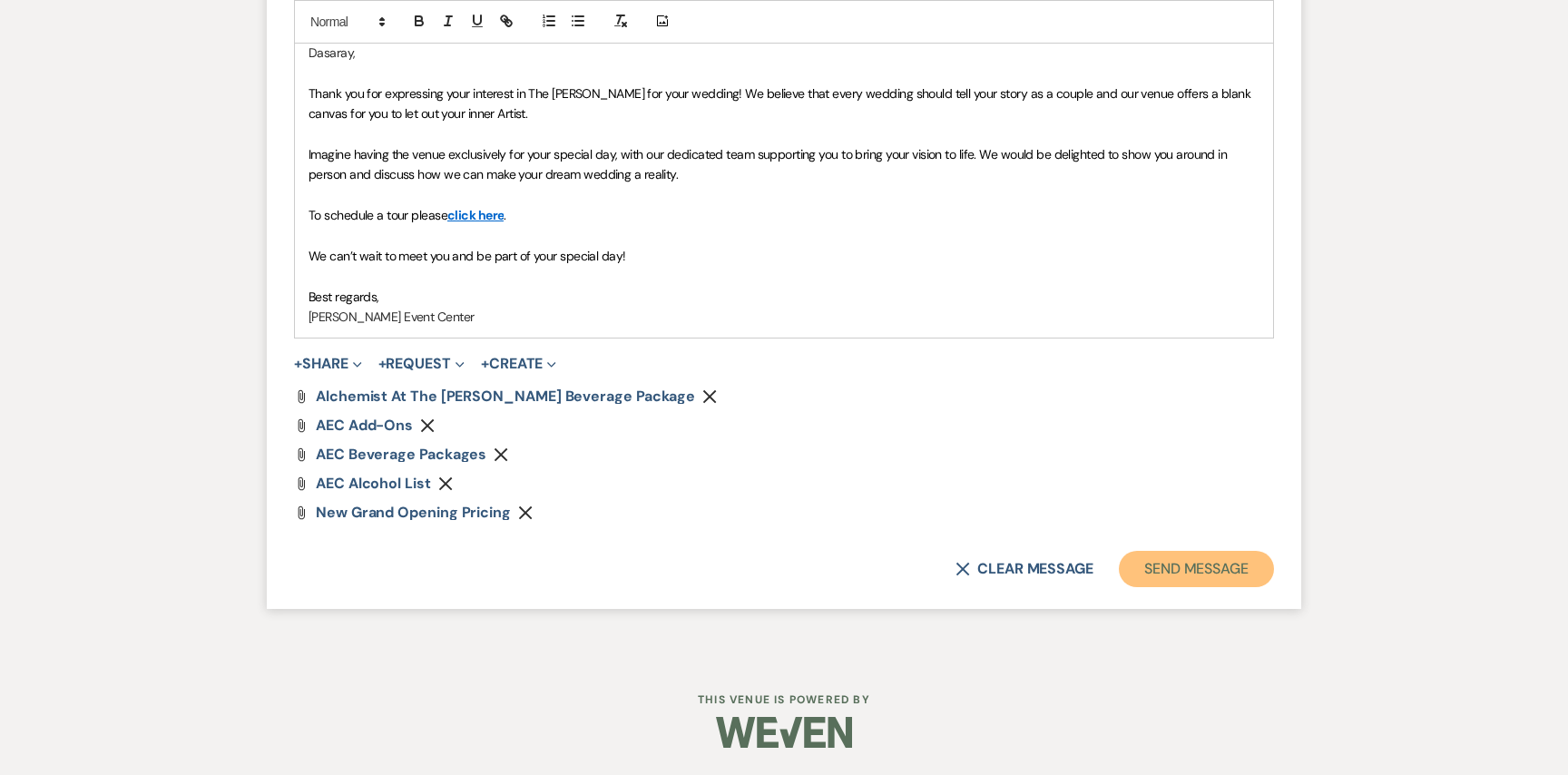
click at [1242, 575] on button "Send Message" at bounding box center [1197, 569] width 156 height 37
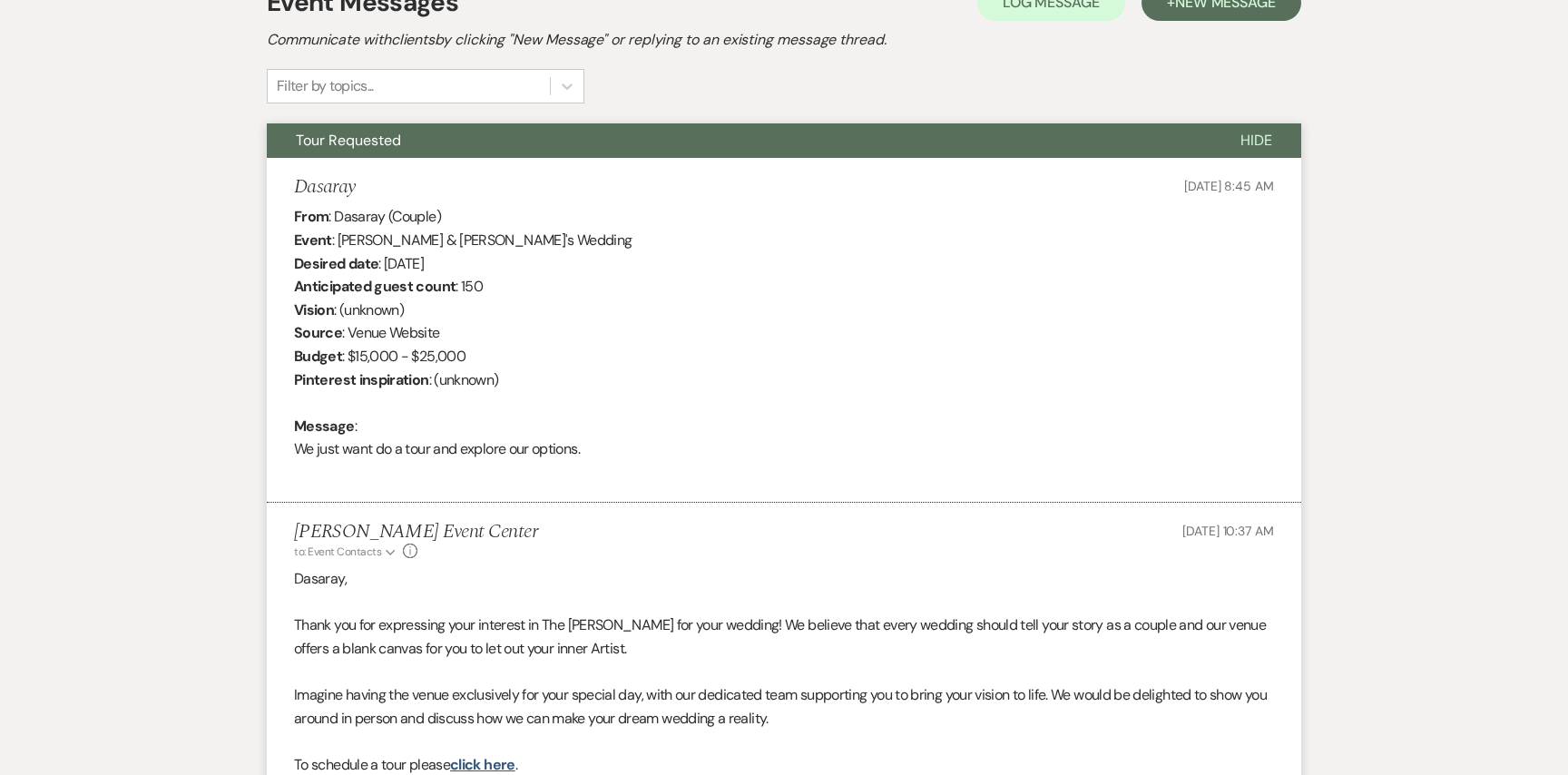
scroll to position [0, 0]
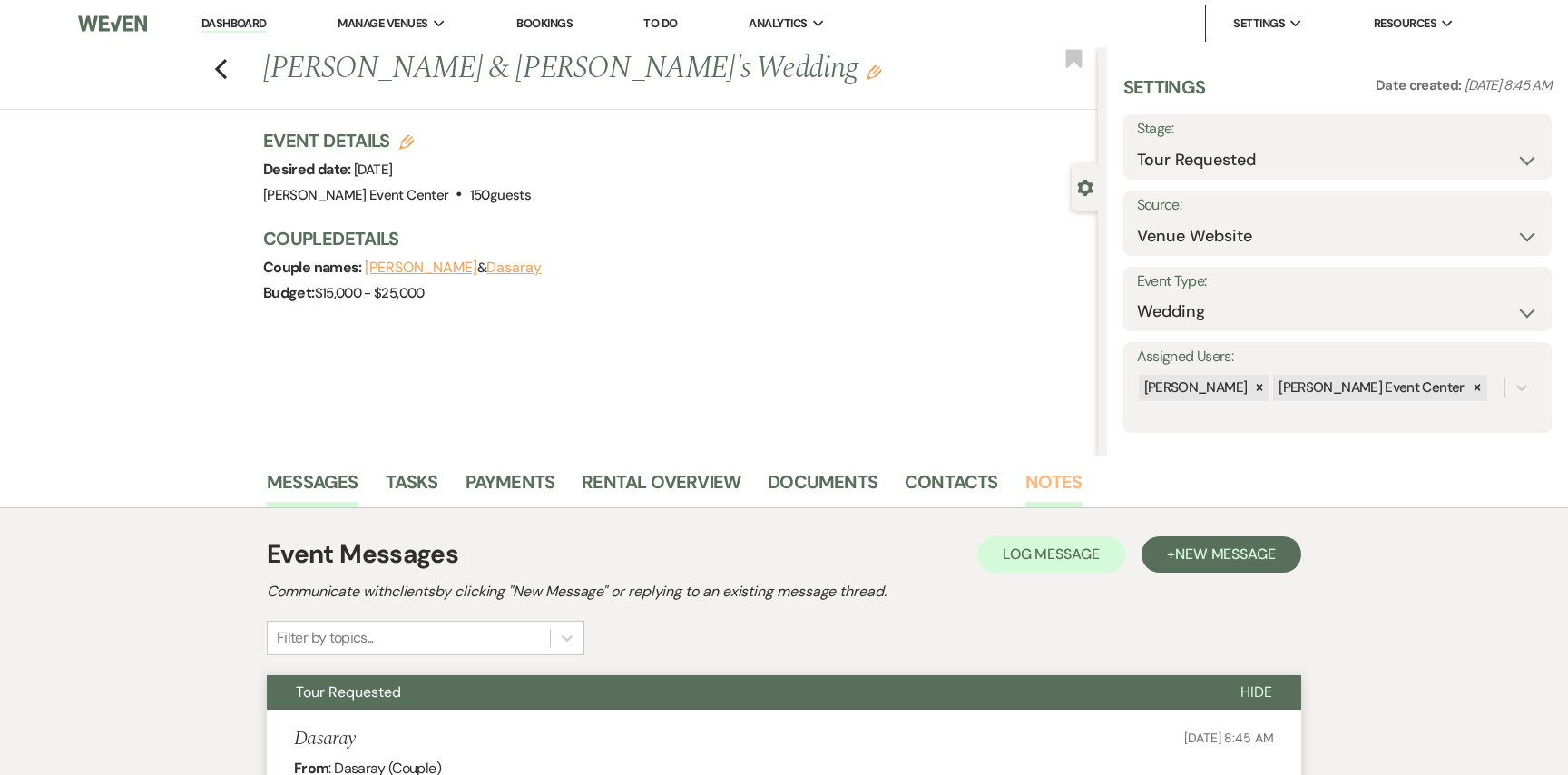
click at [1054, 480] on link "Notes" at bounding box center [1054, 488] width 57 height 40
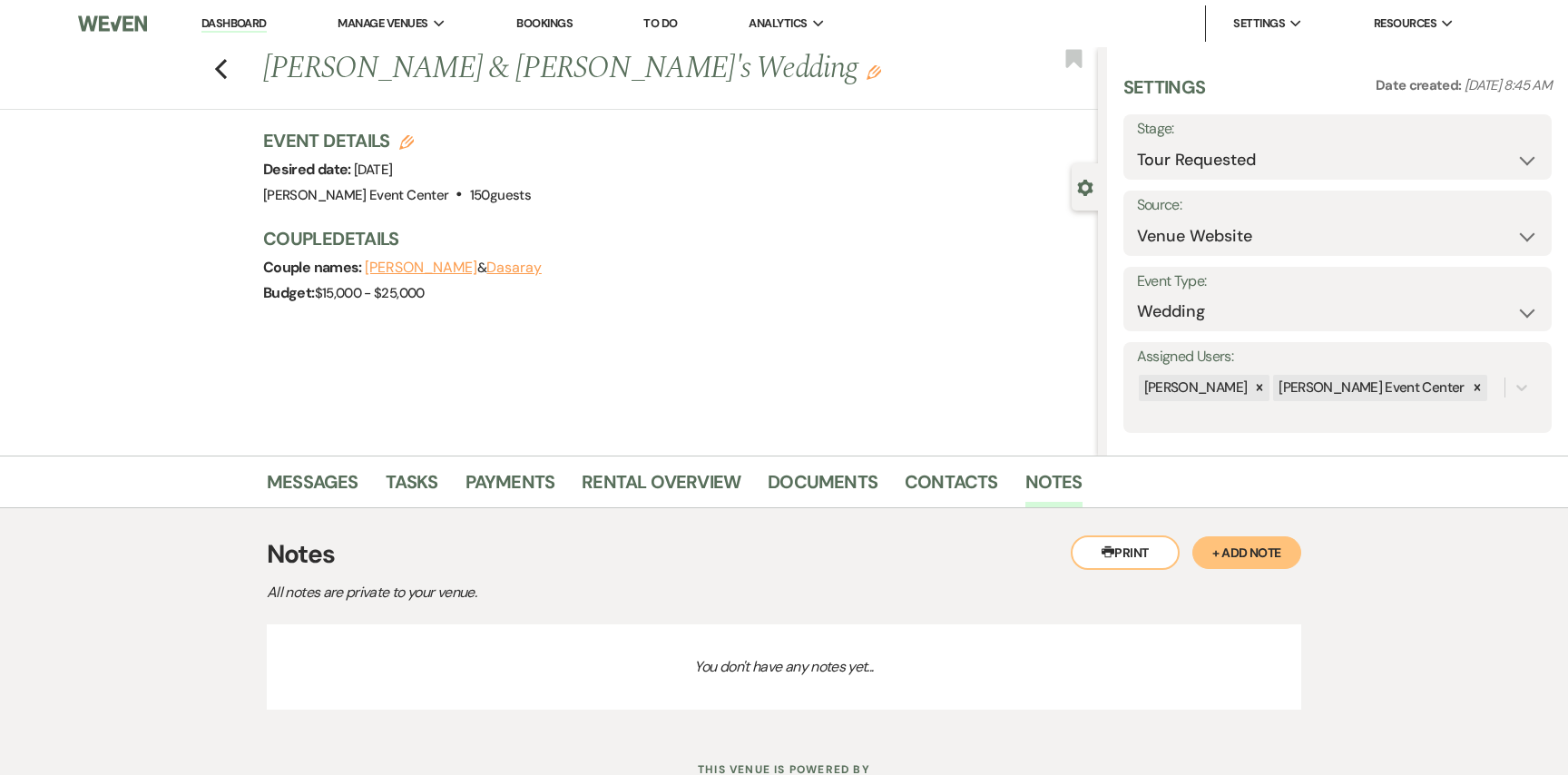
click at [1234, 551] on button "+ Add Note" at bounding box center [1247, 553] width 109 height 33
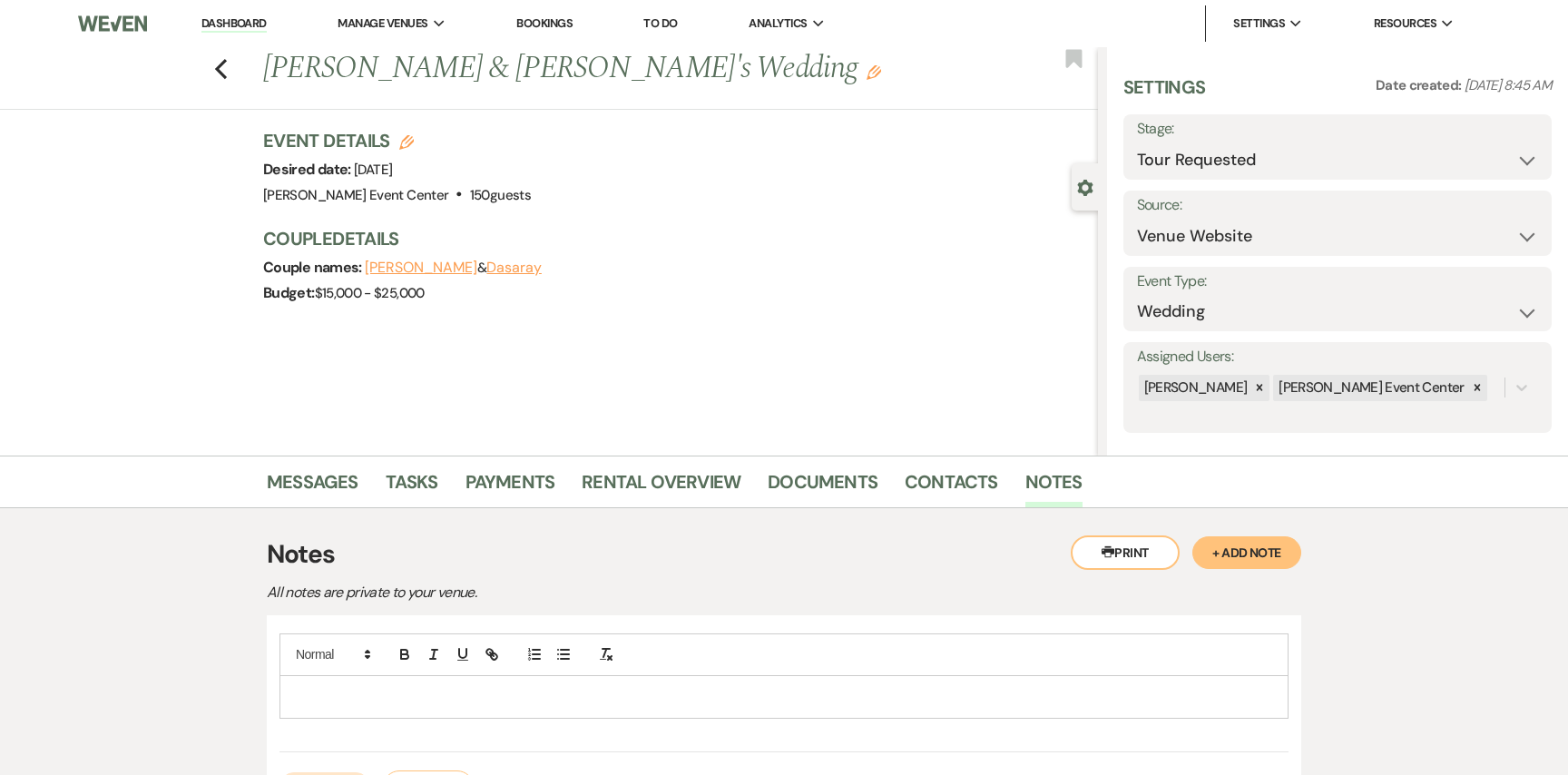
click at [492, 692] on p at bounding box center [784, 697] width 980 height 20
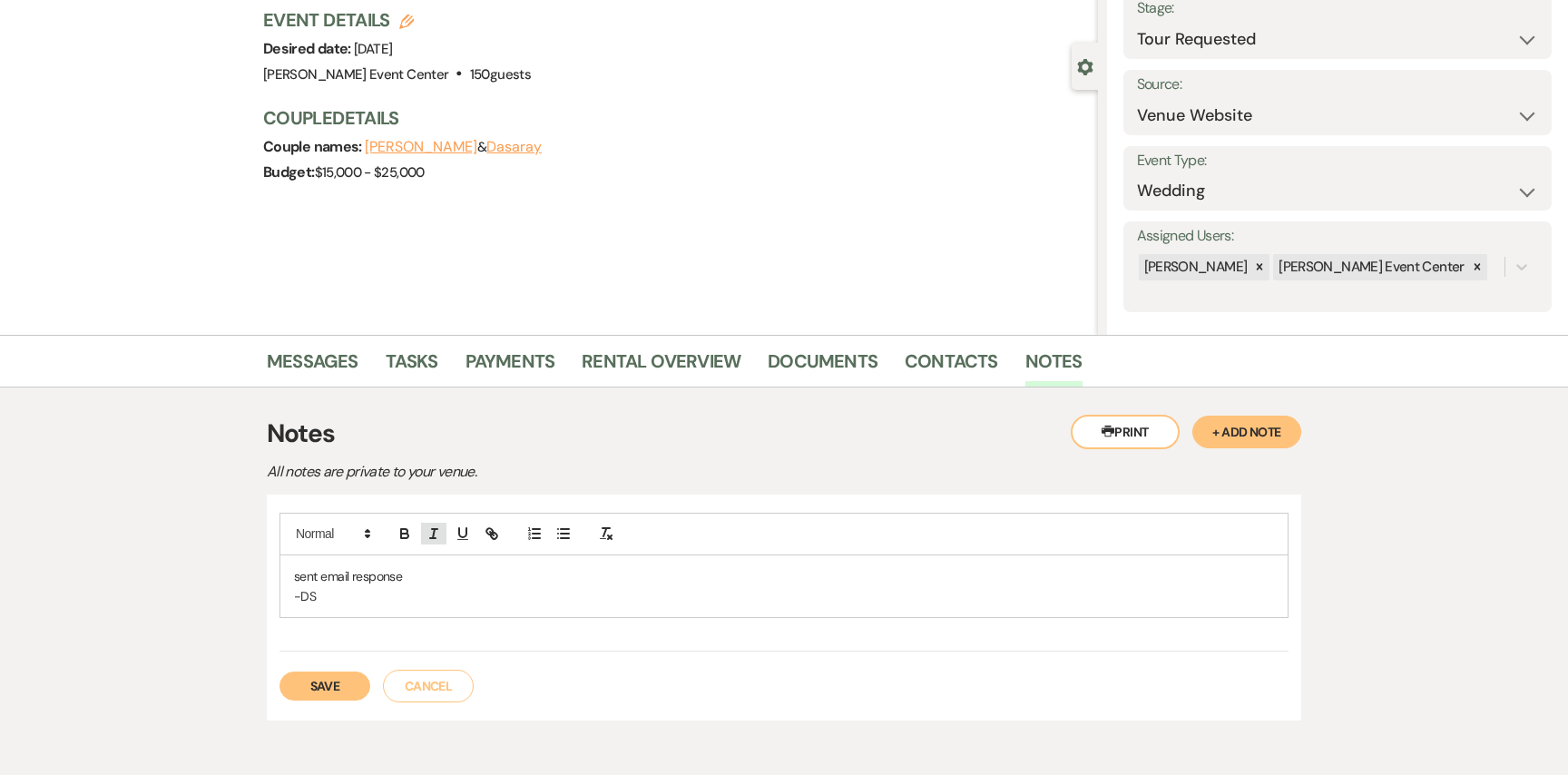
scroll to position [135, 0]
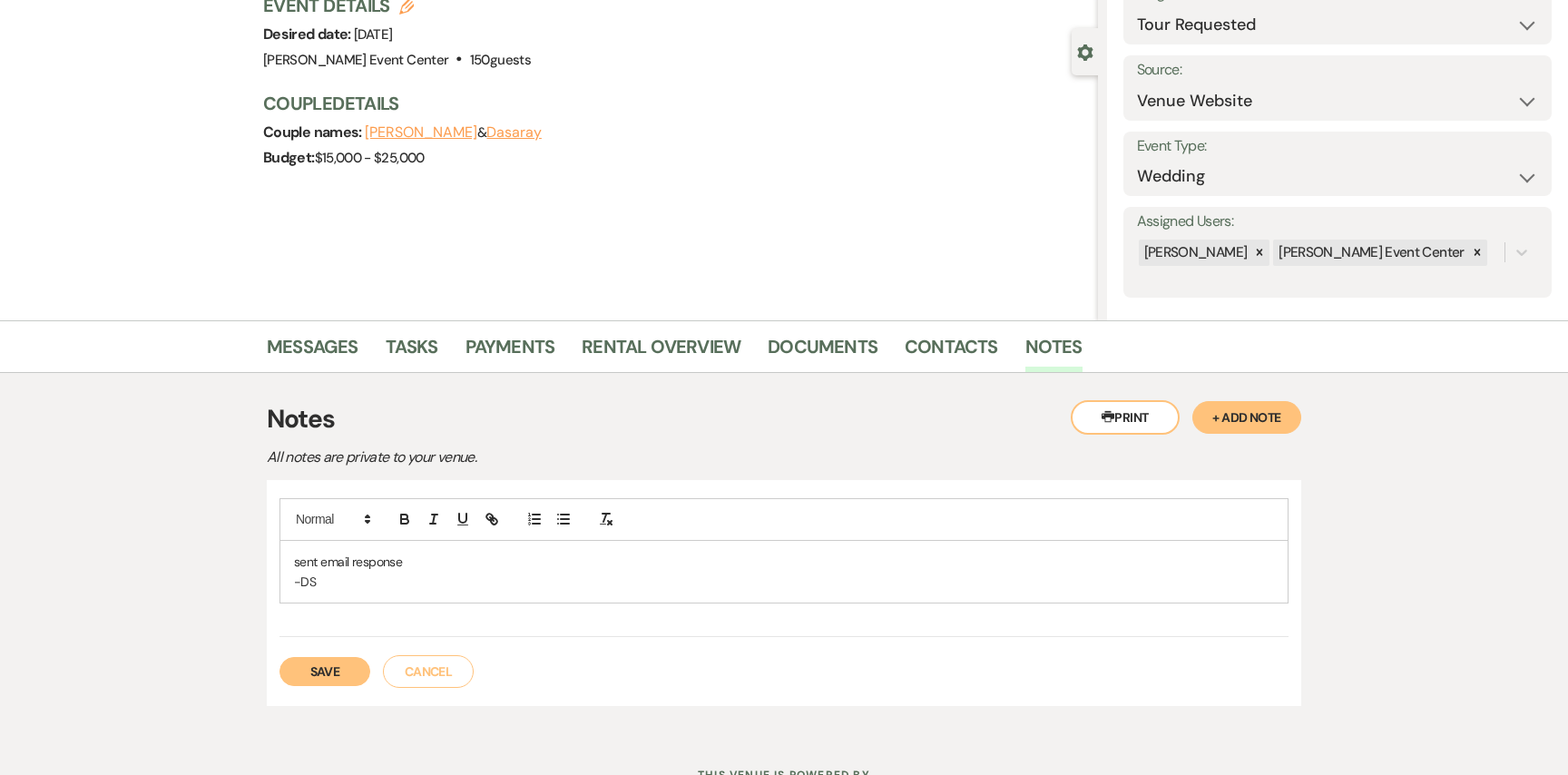
click at [311, 673] on button "Save" at bounding box center [324, 672] width 91 height 29
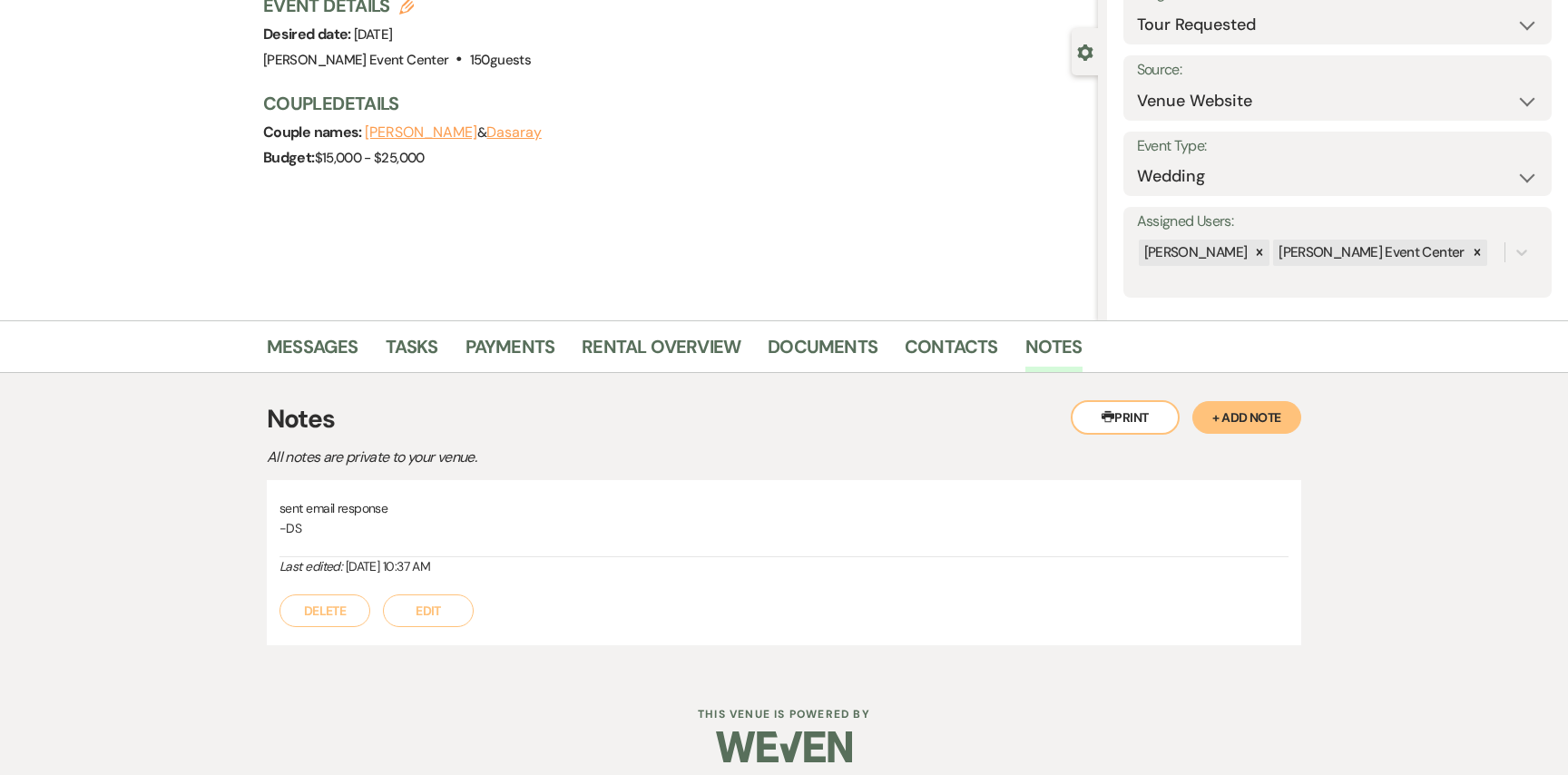
scroll to position [0, 0]
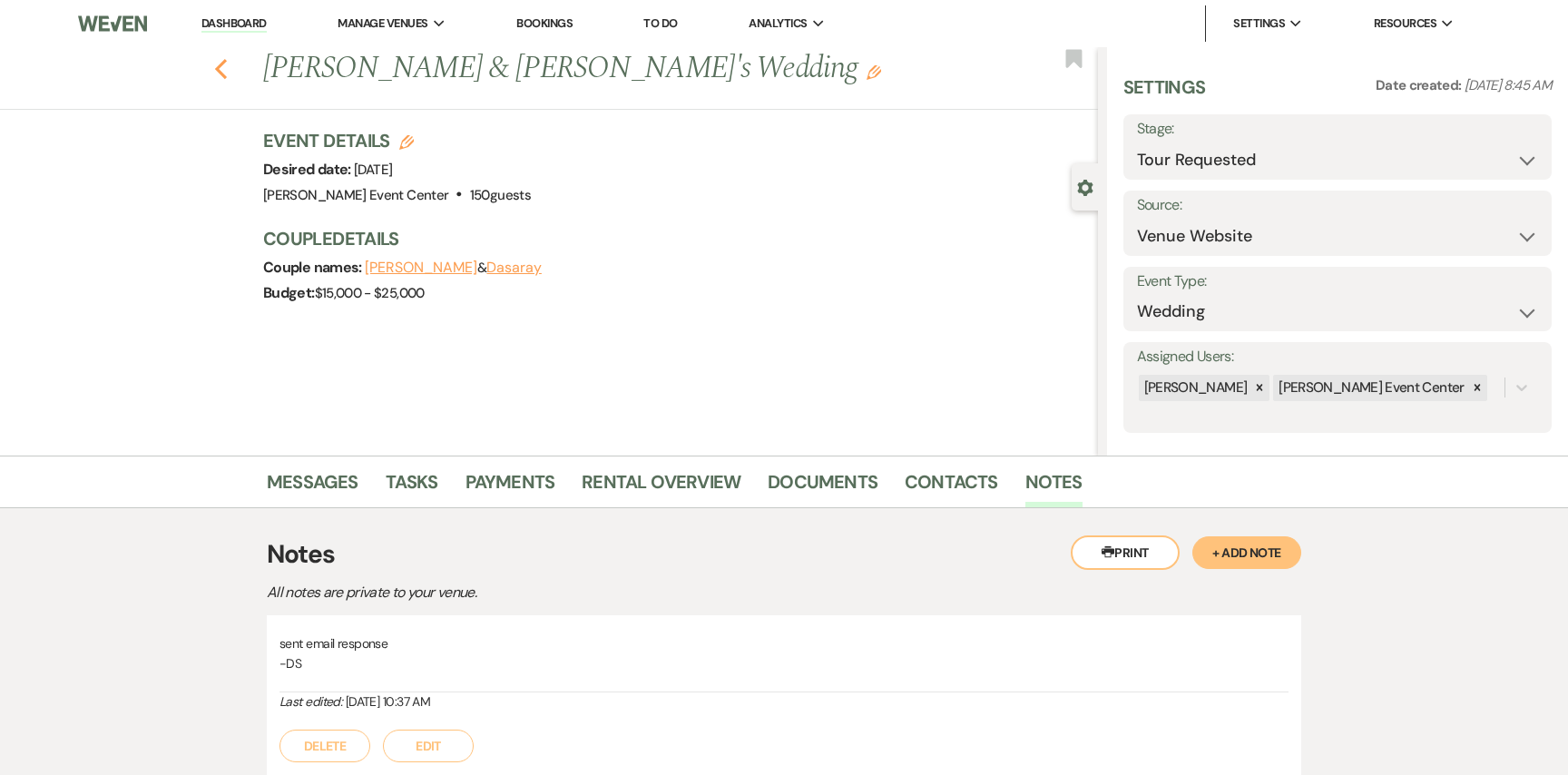
click at [219, 77] on icon "Previous" at bounding box center [221, 69] width 14 height 22
select select "2"
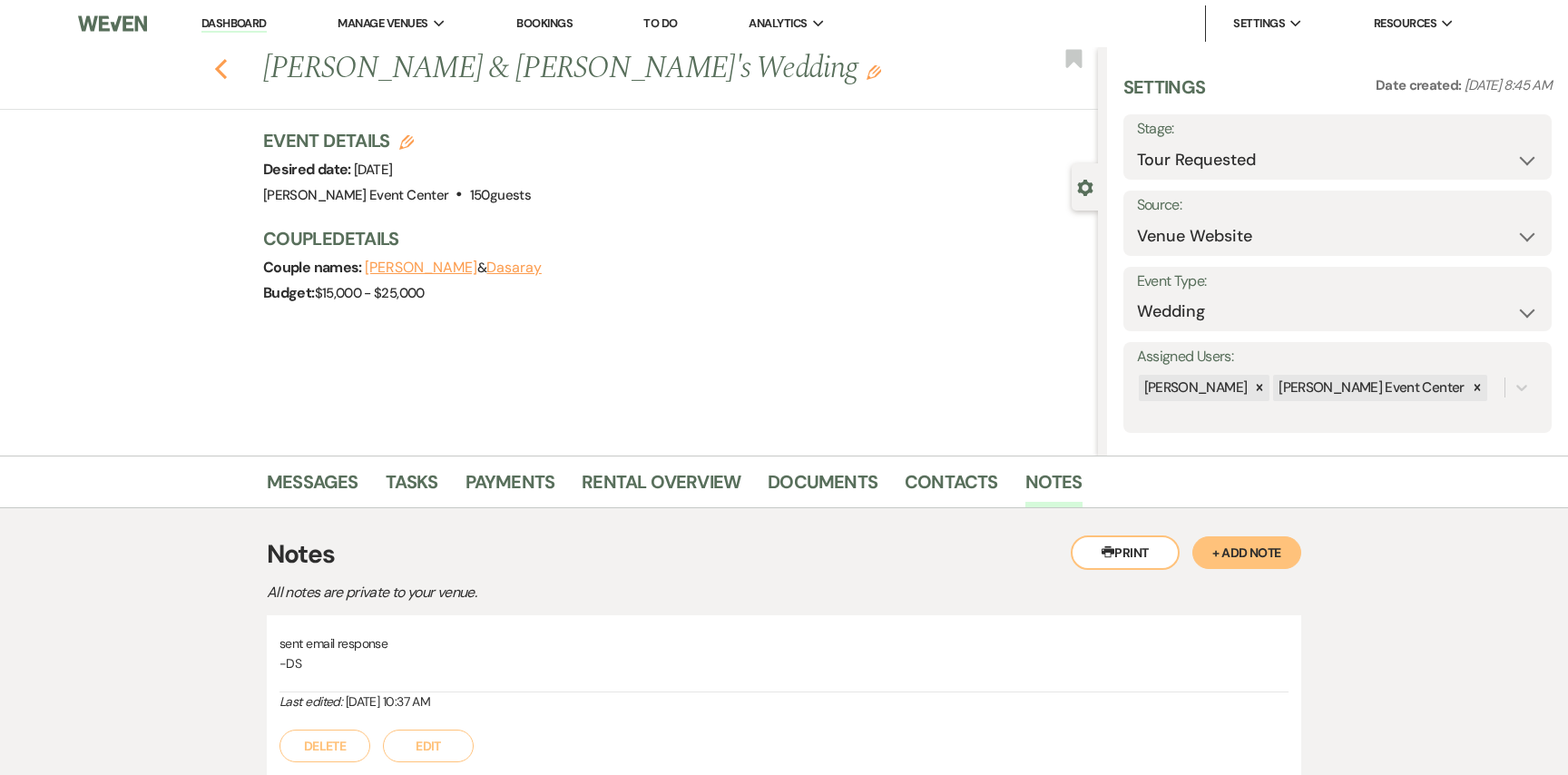
select select "2"
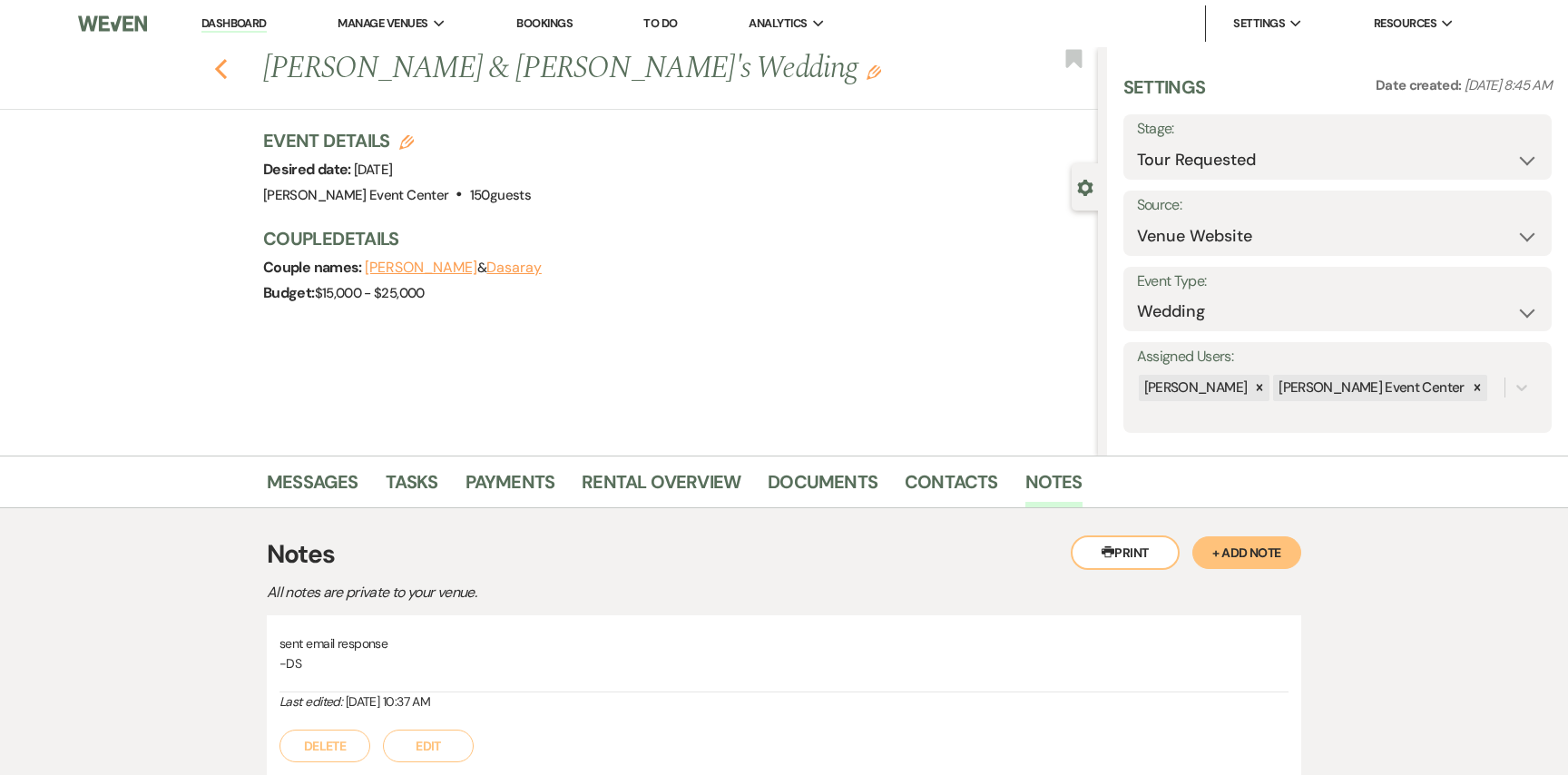
select select "2"
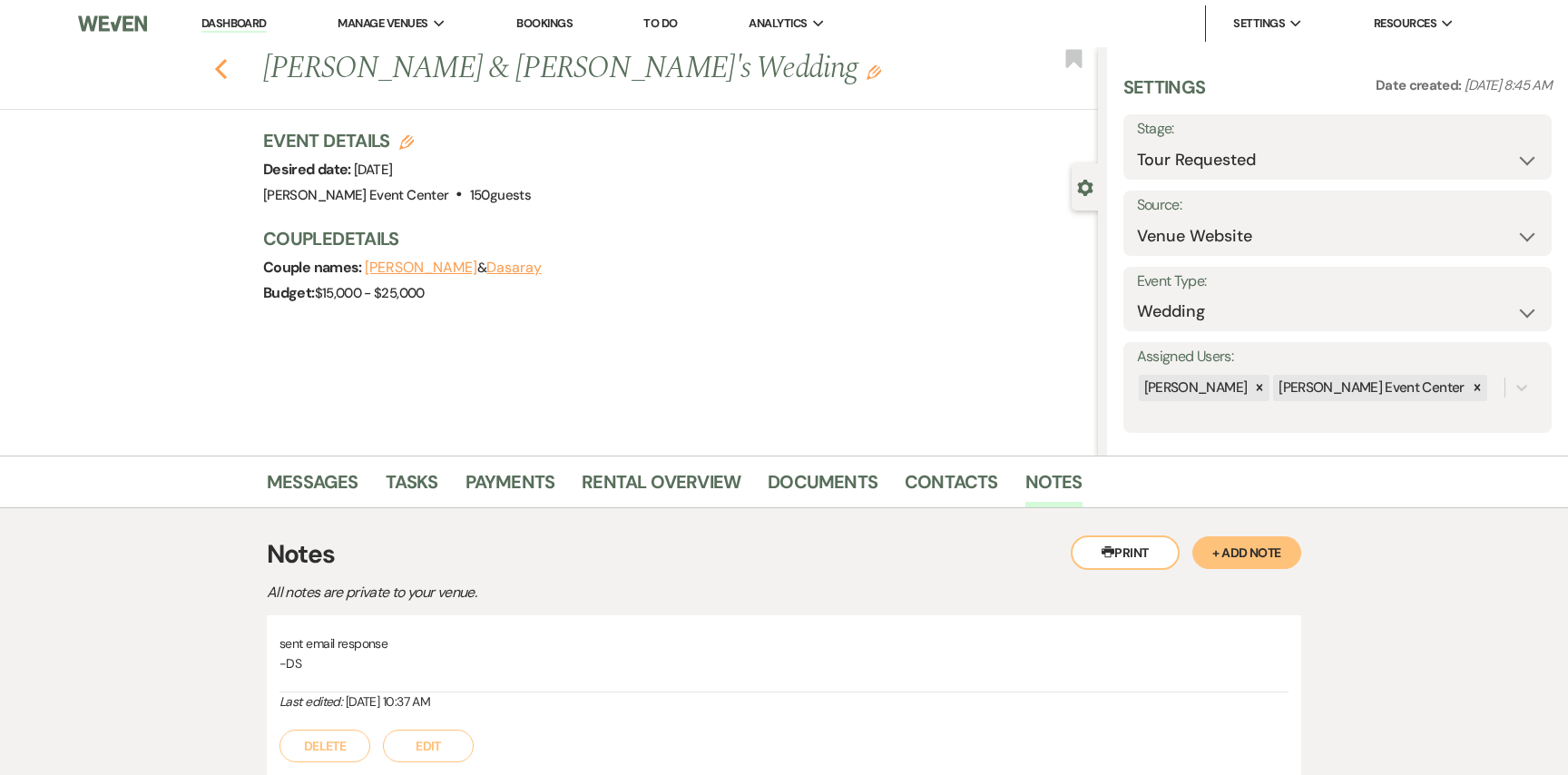
select select "2"
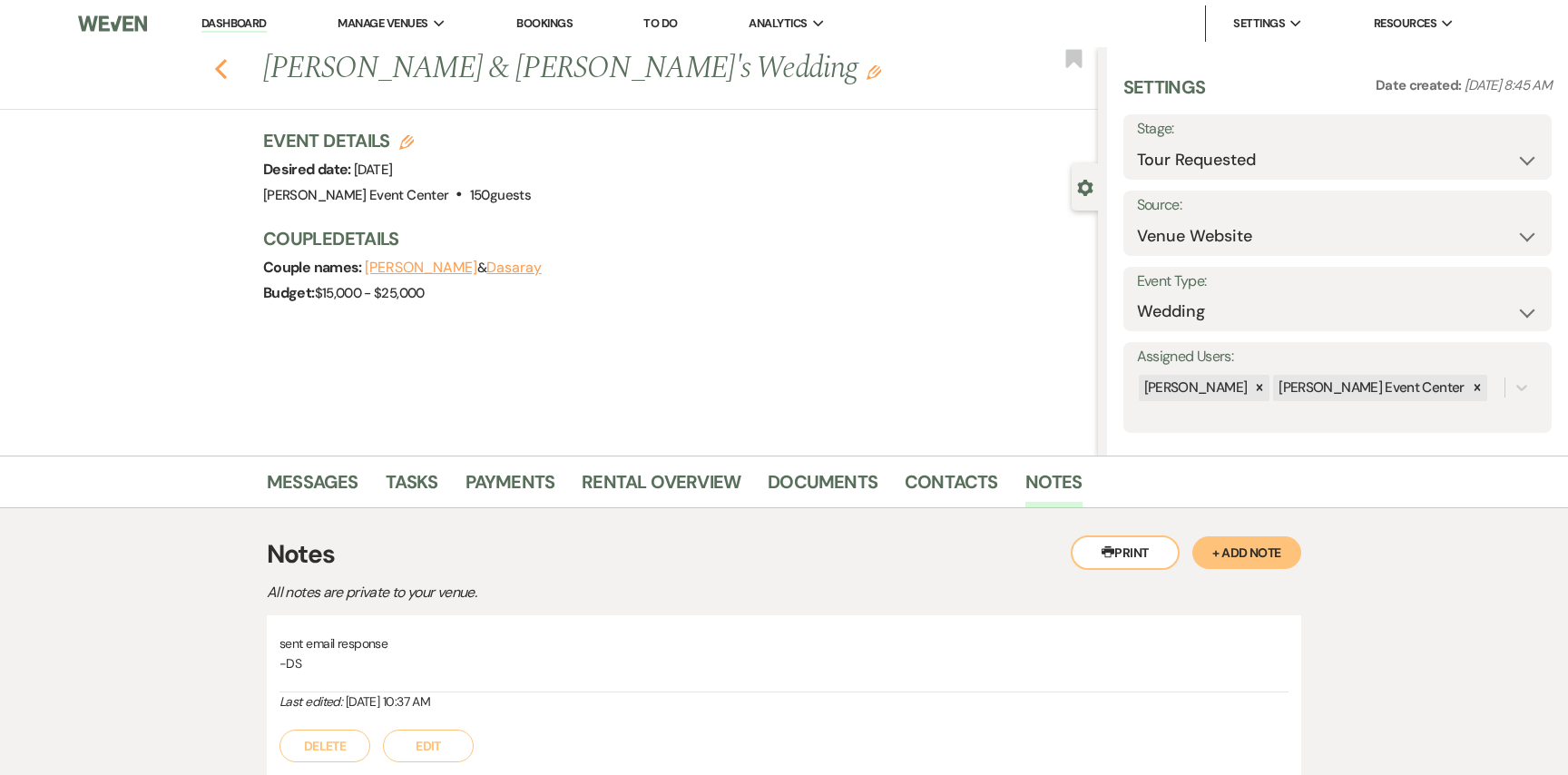
select select "2"
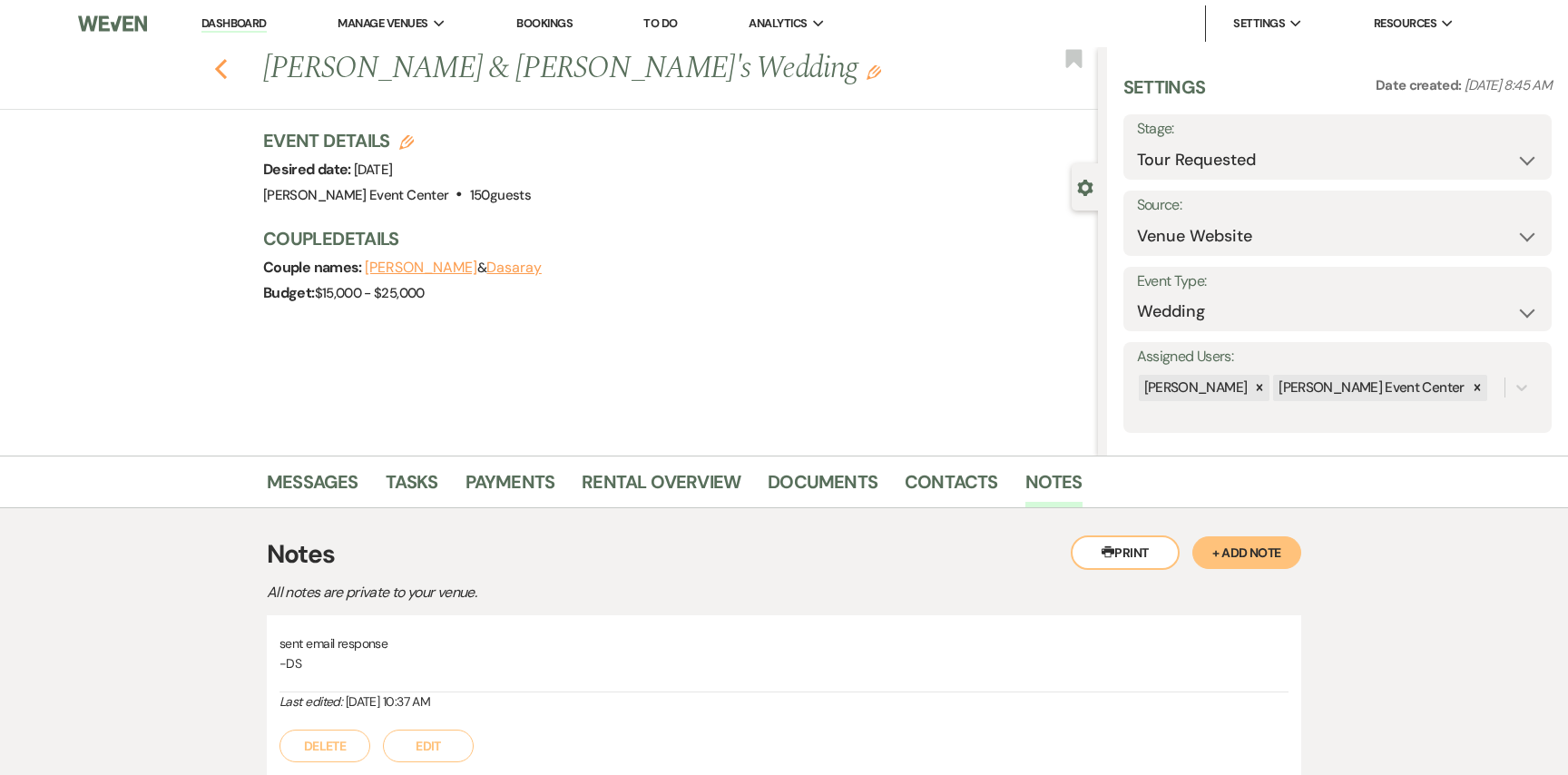
select select "2"
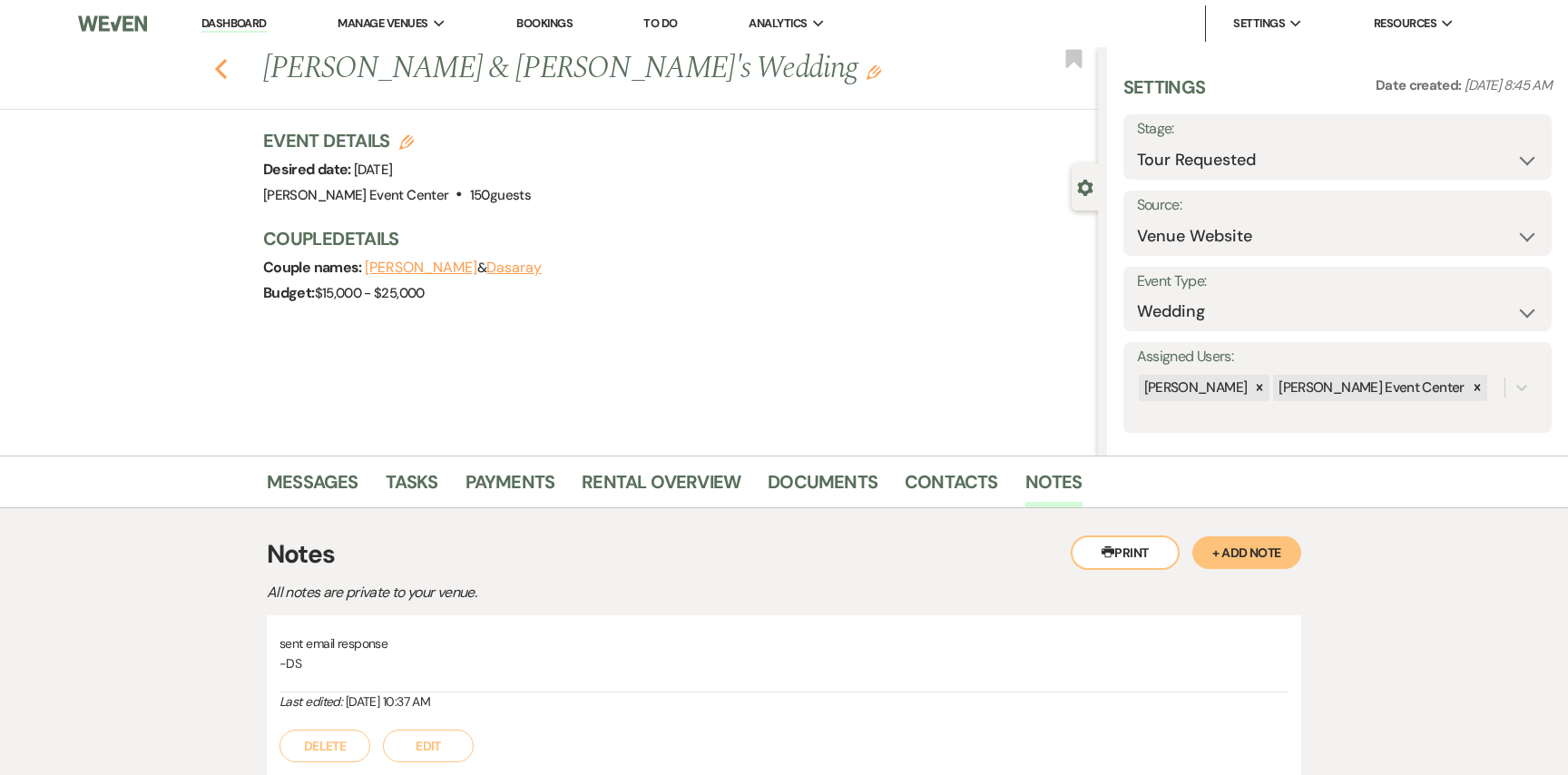
select select "2"
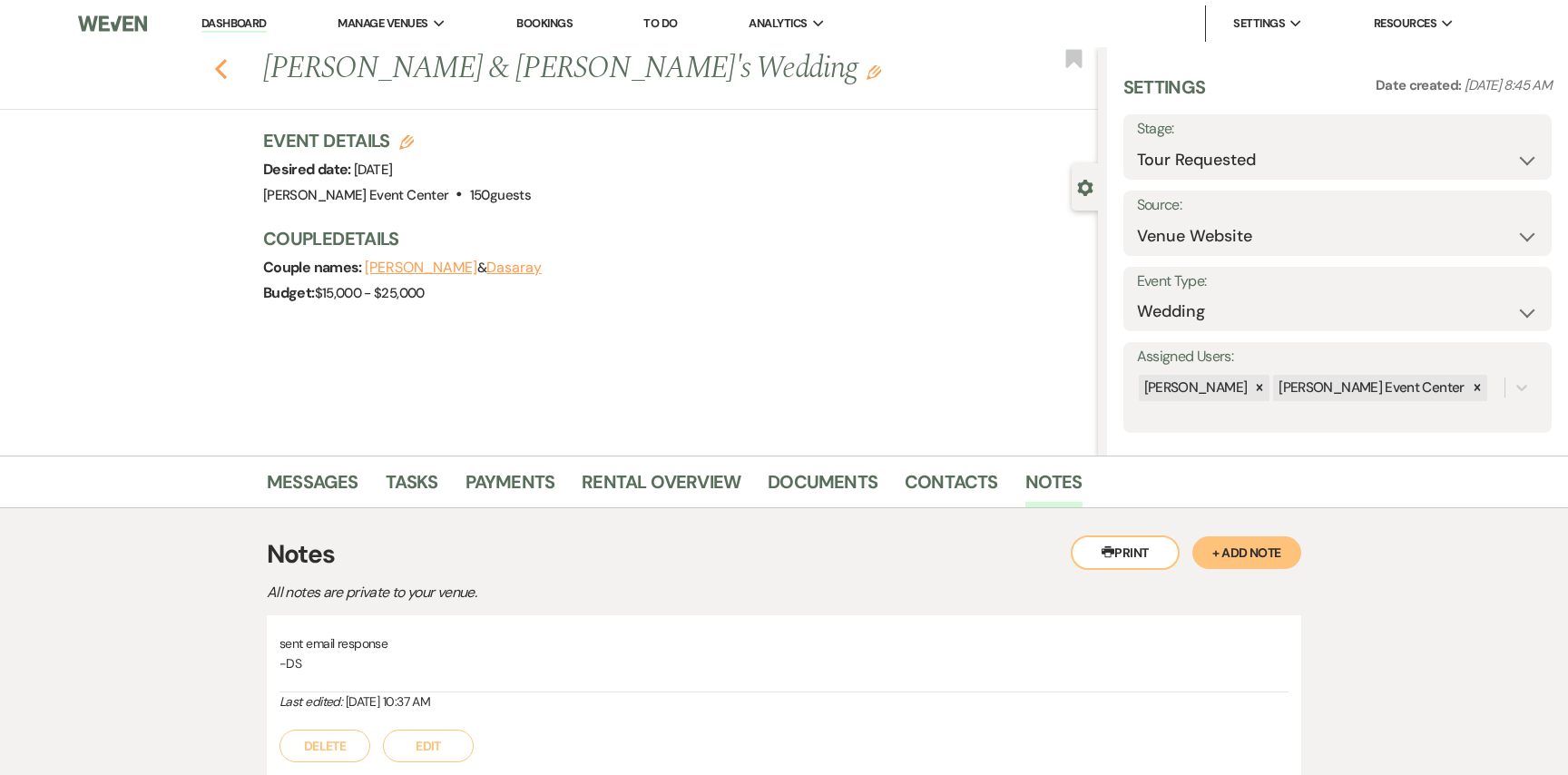
select select "2"
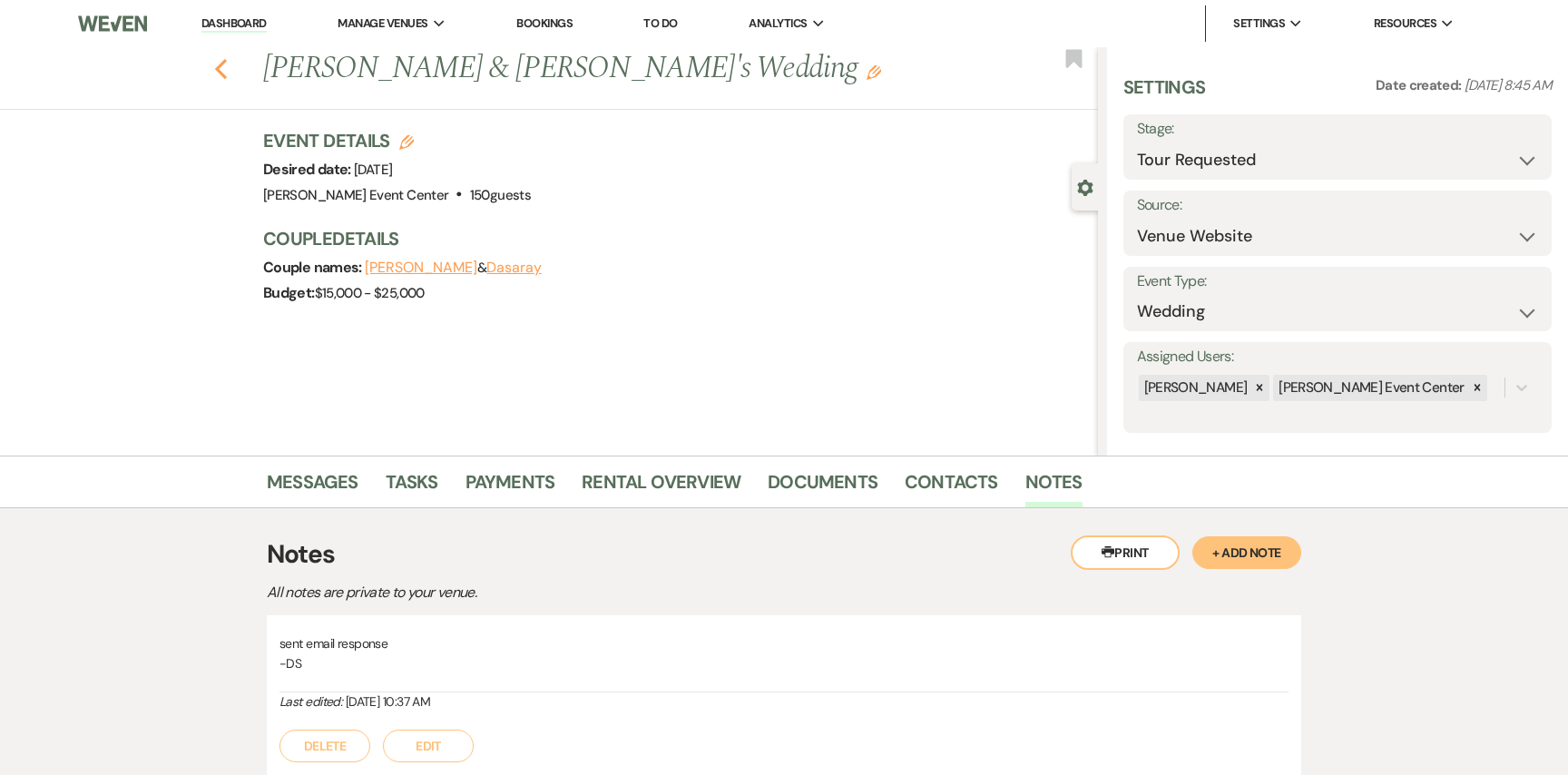
select select "2"
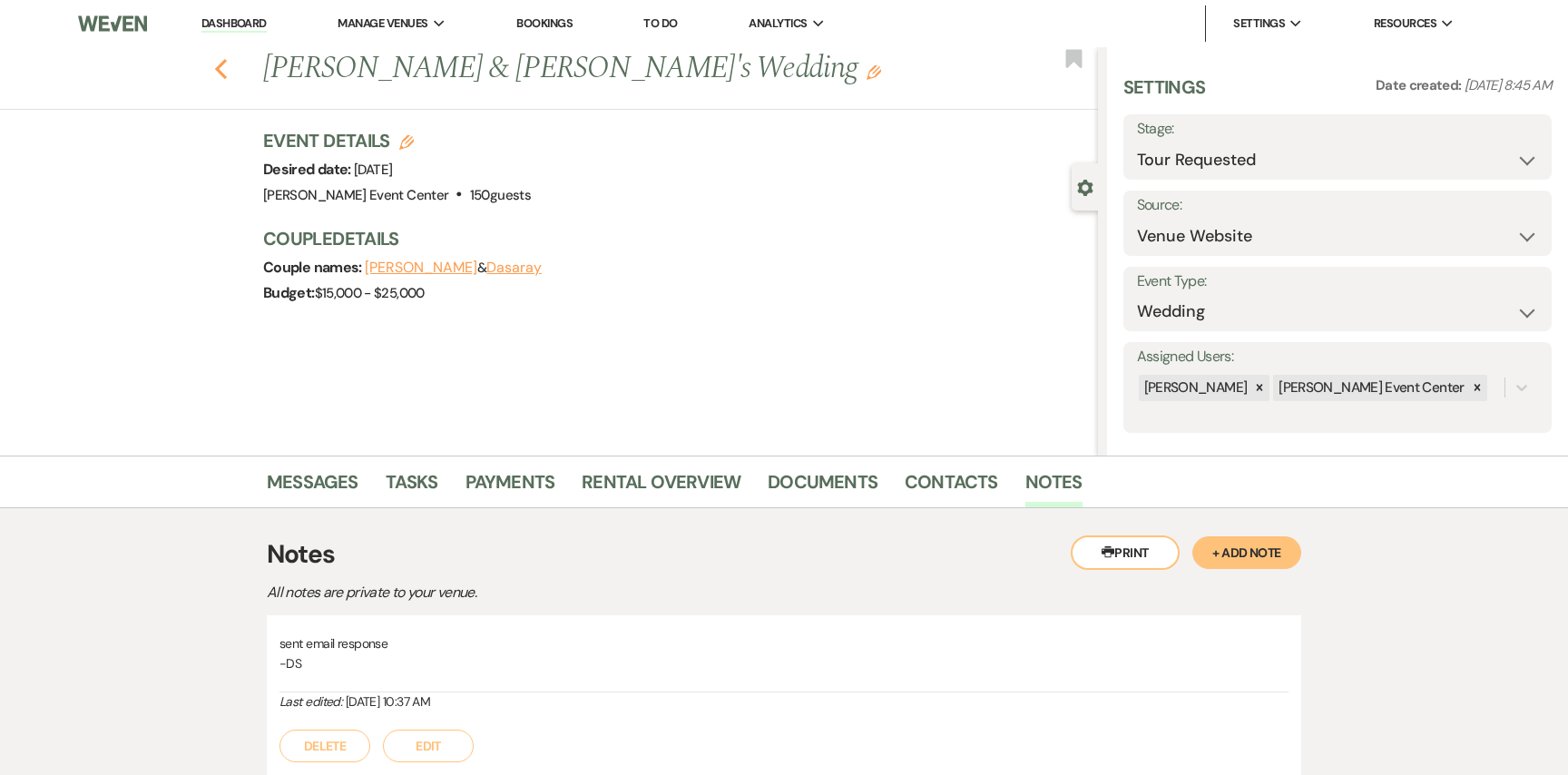
select select "2"
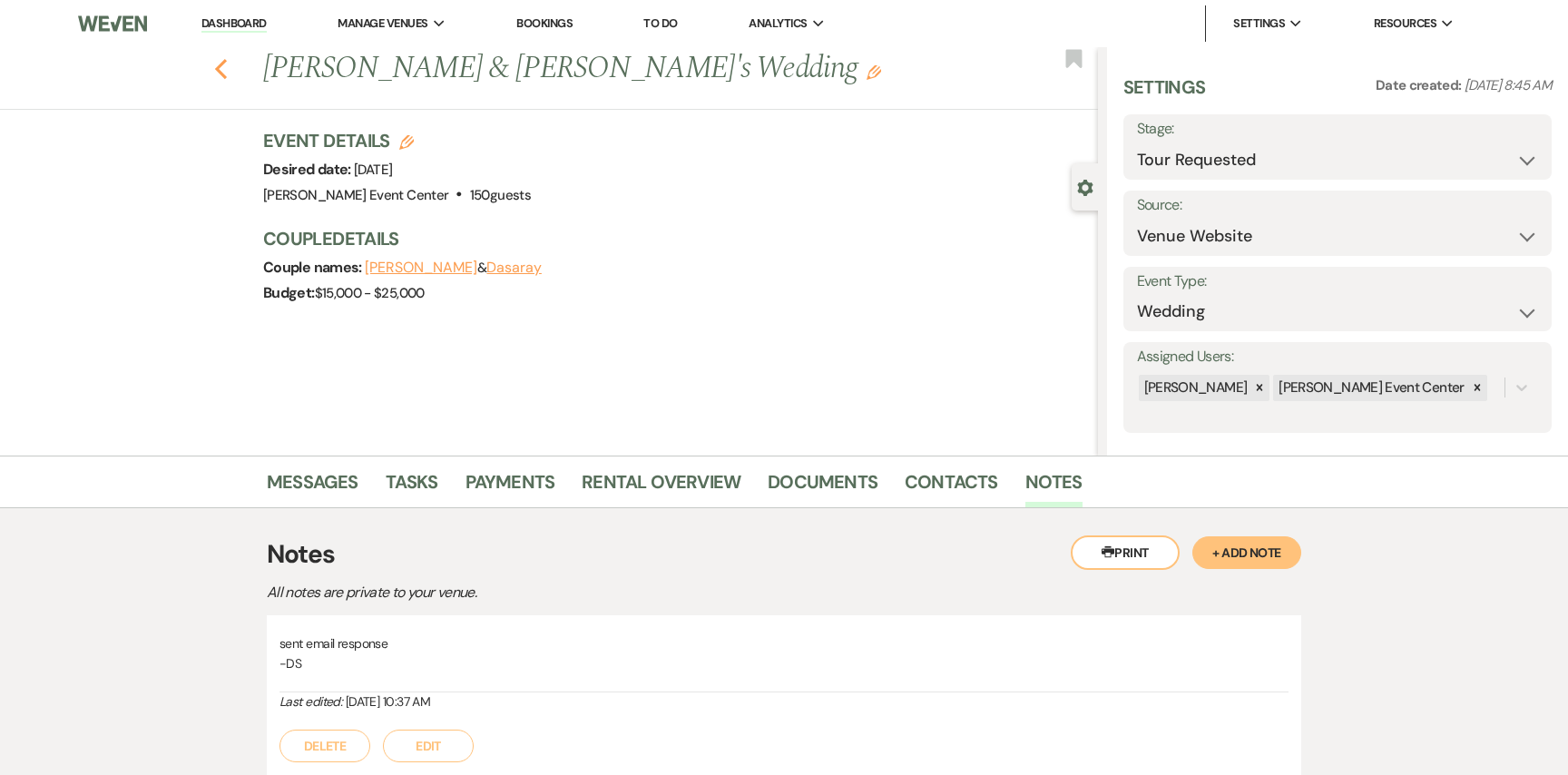
select select "2"
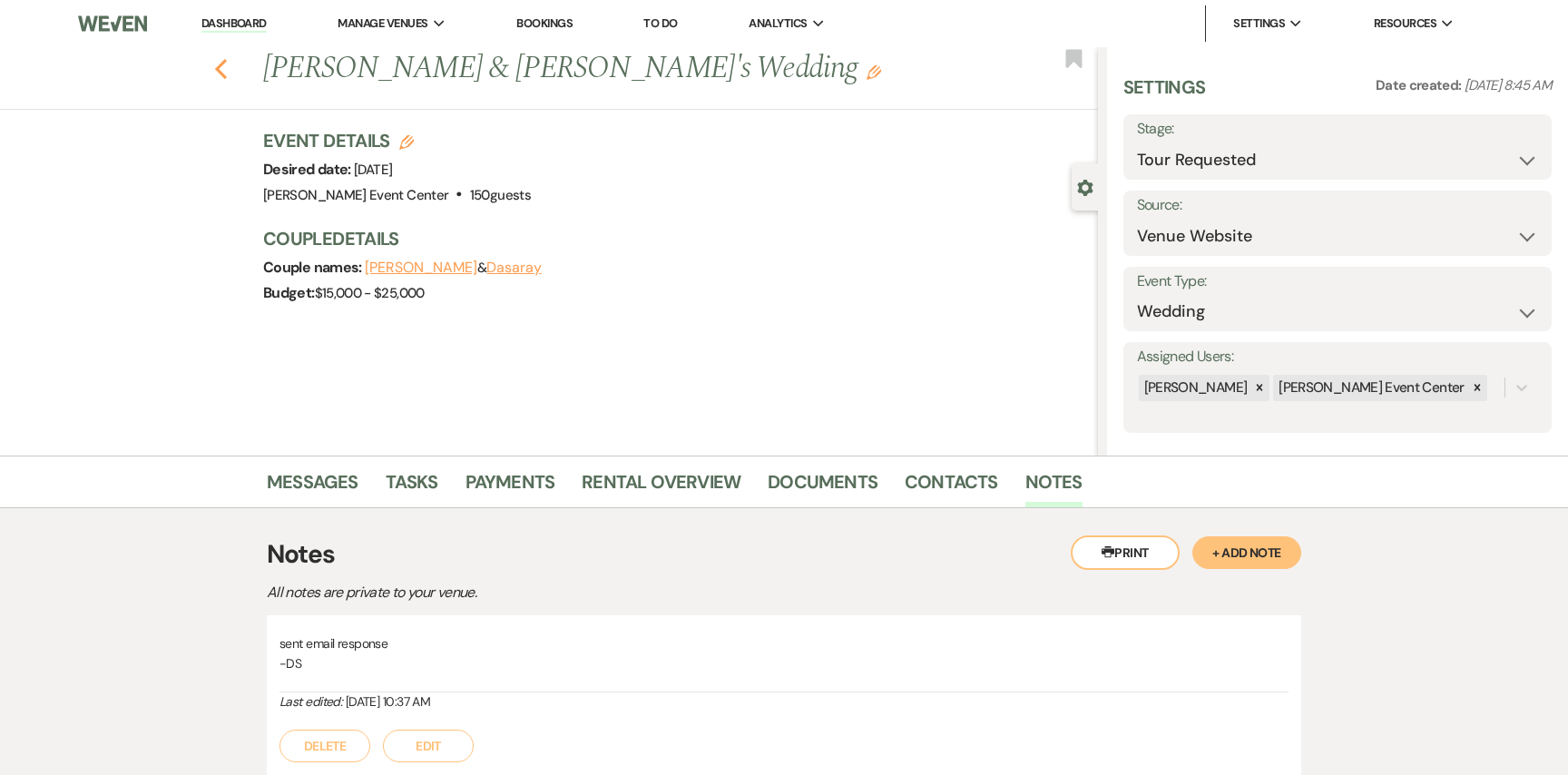
select select "2"
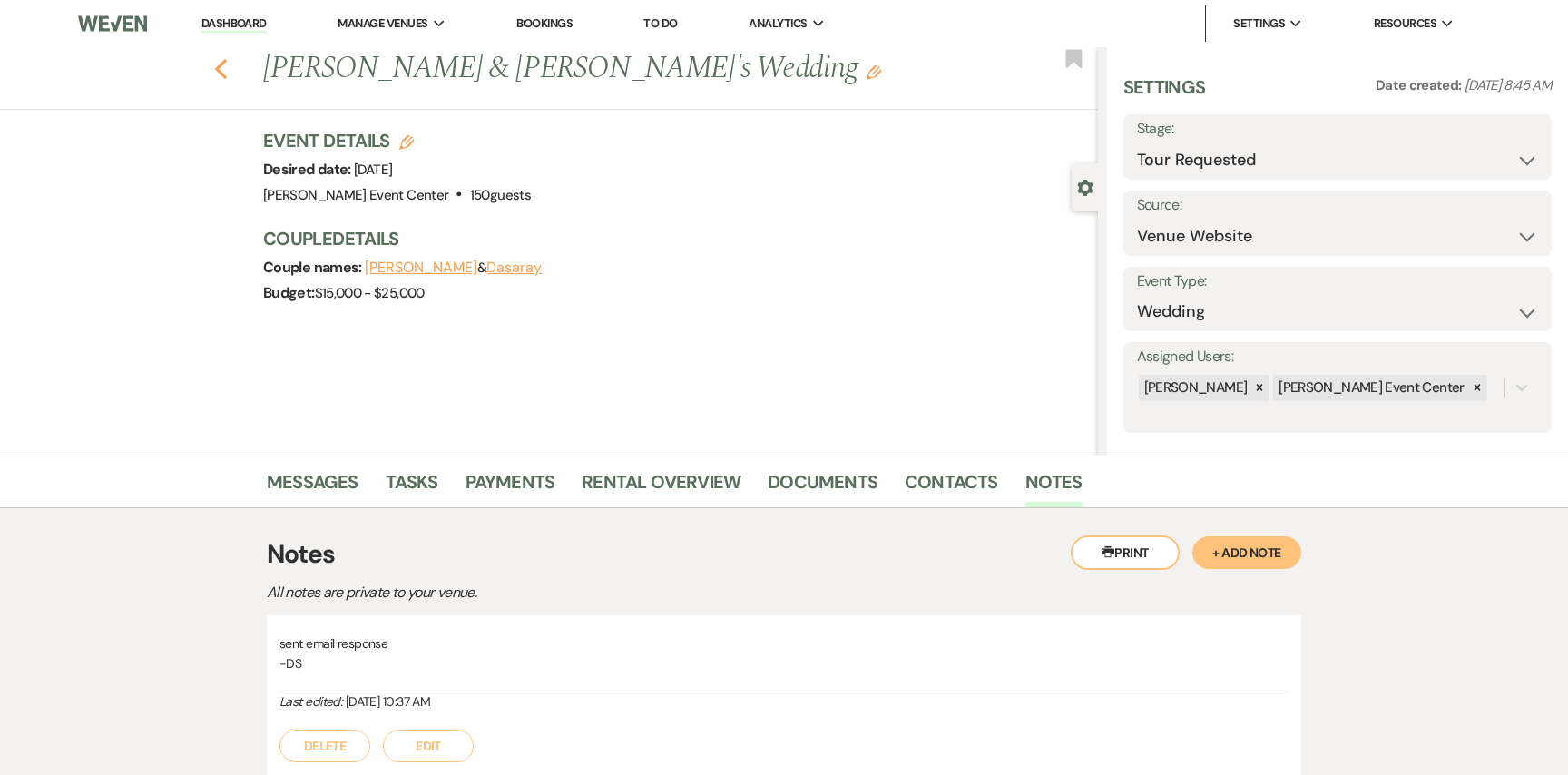
select select "2"
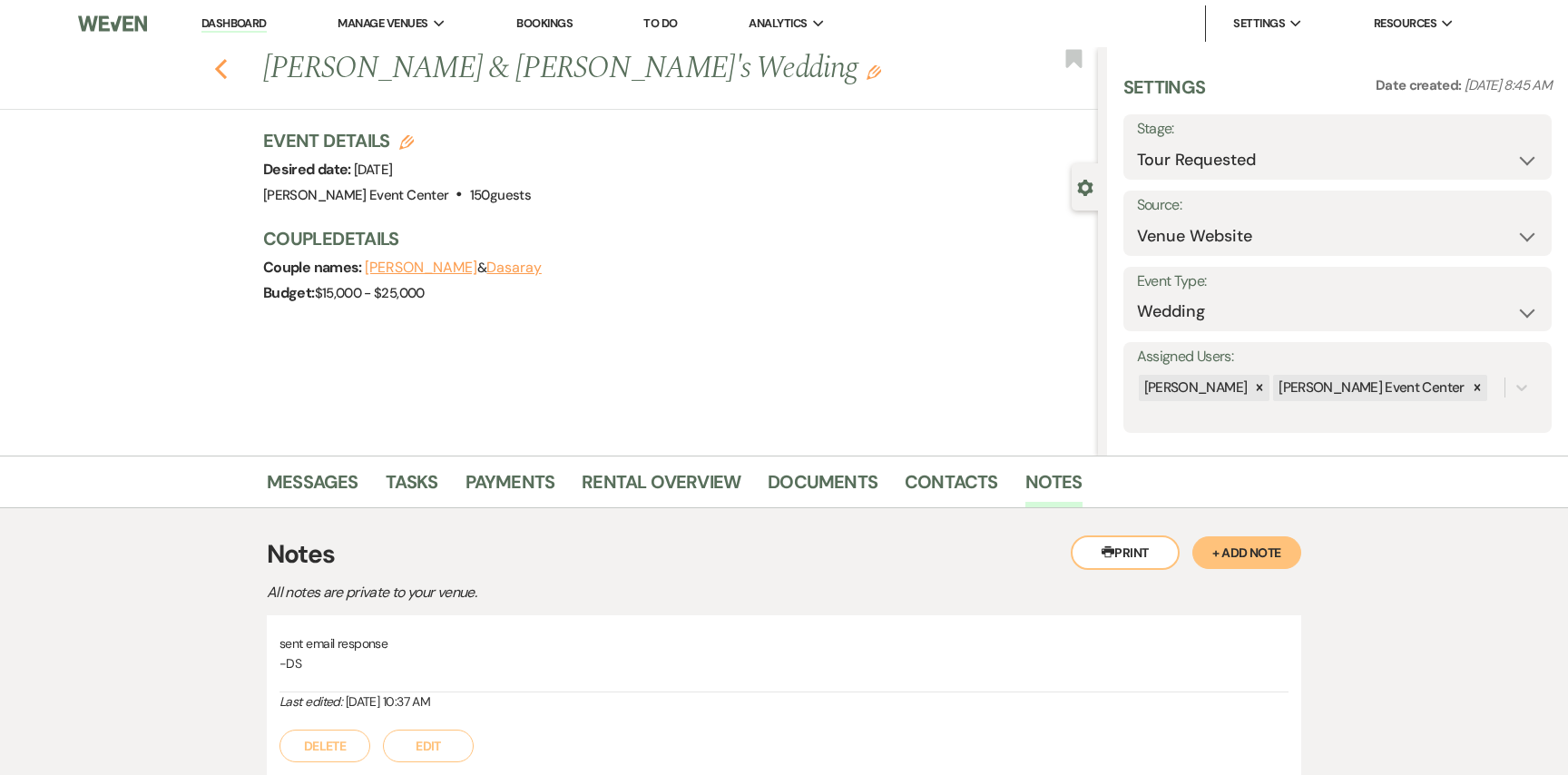
select select "2"
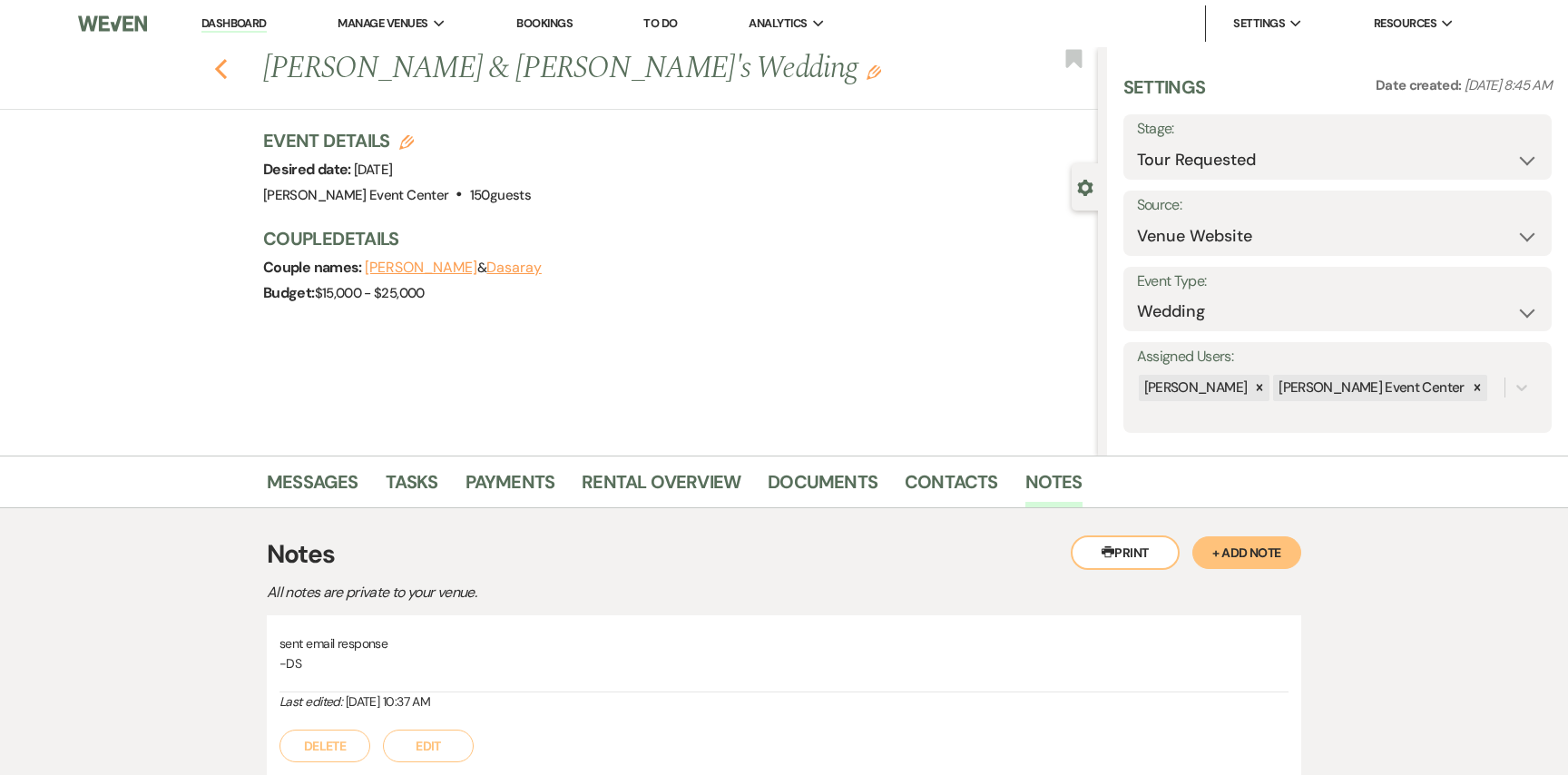
select select "2"
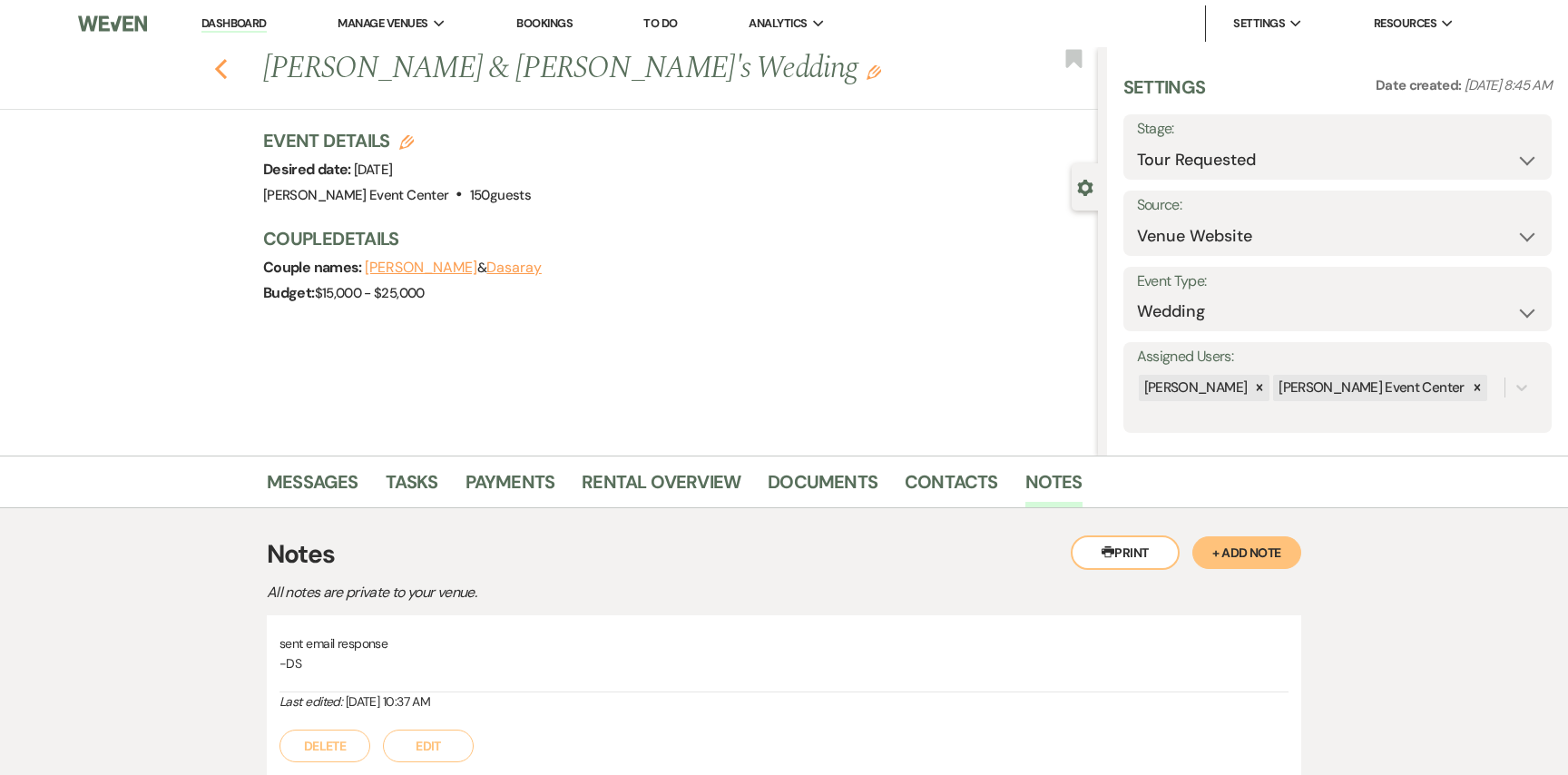
select select "2"
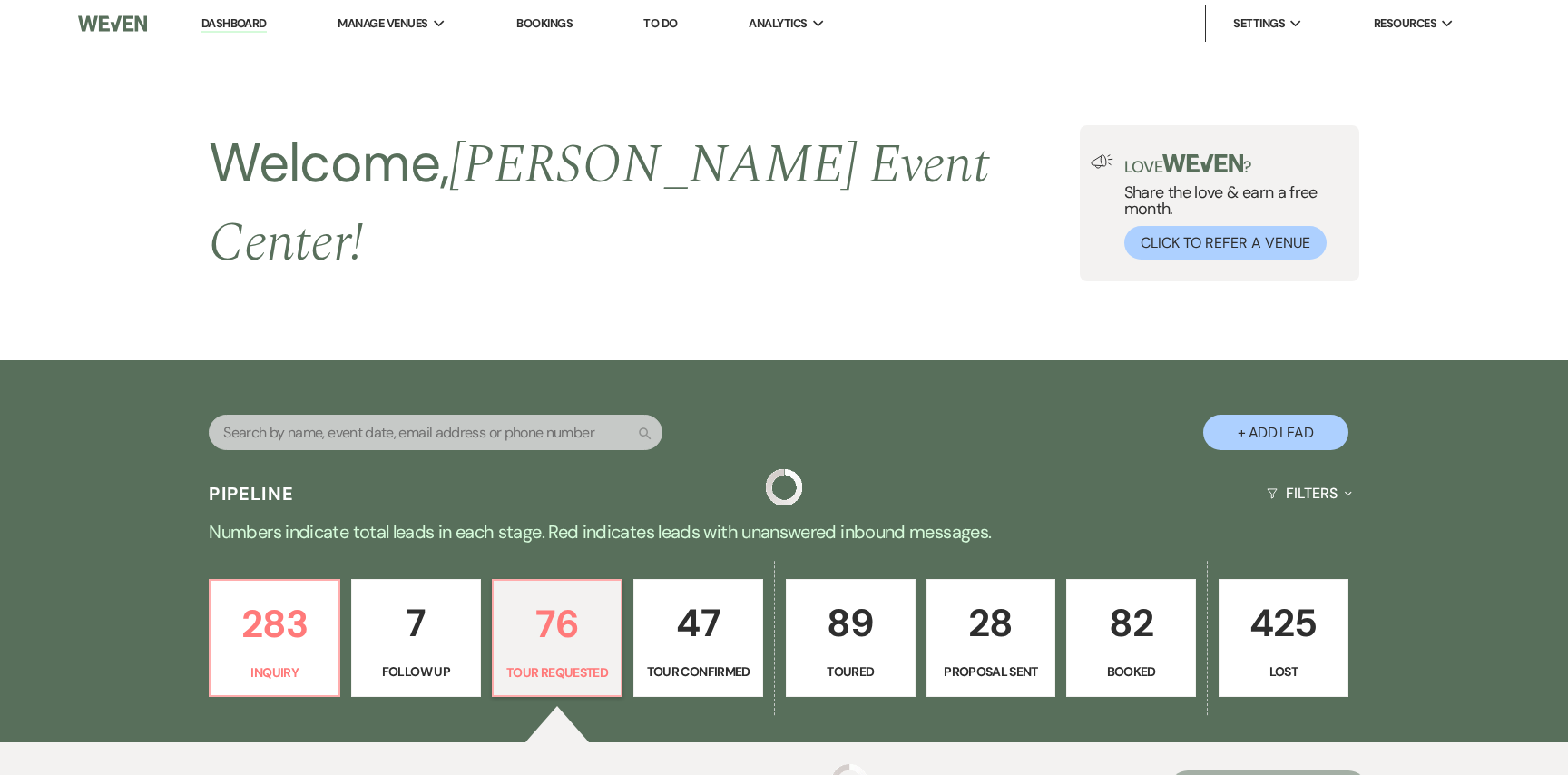
scroll to position [468, 0]
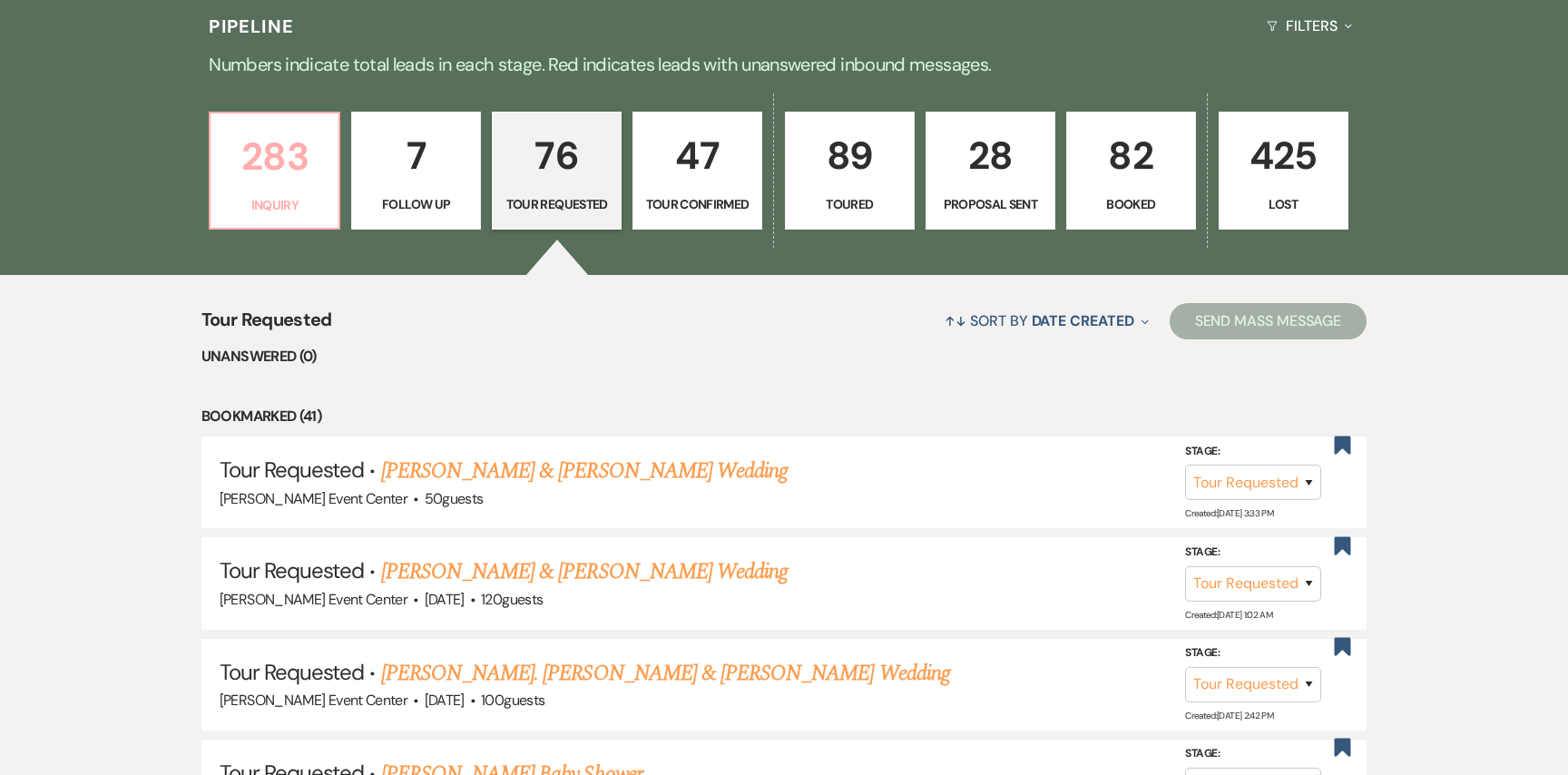
click at [296, 161] on p "283" at bounding box center [275, 156] width 106 height 60
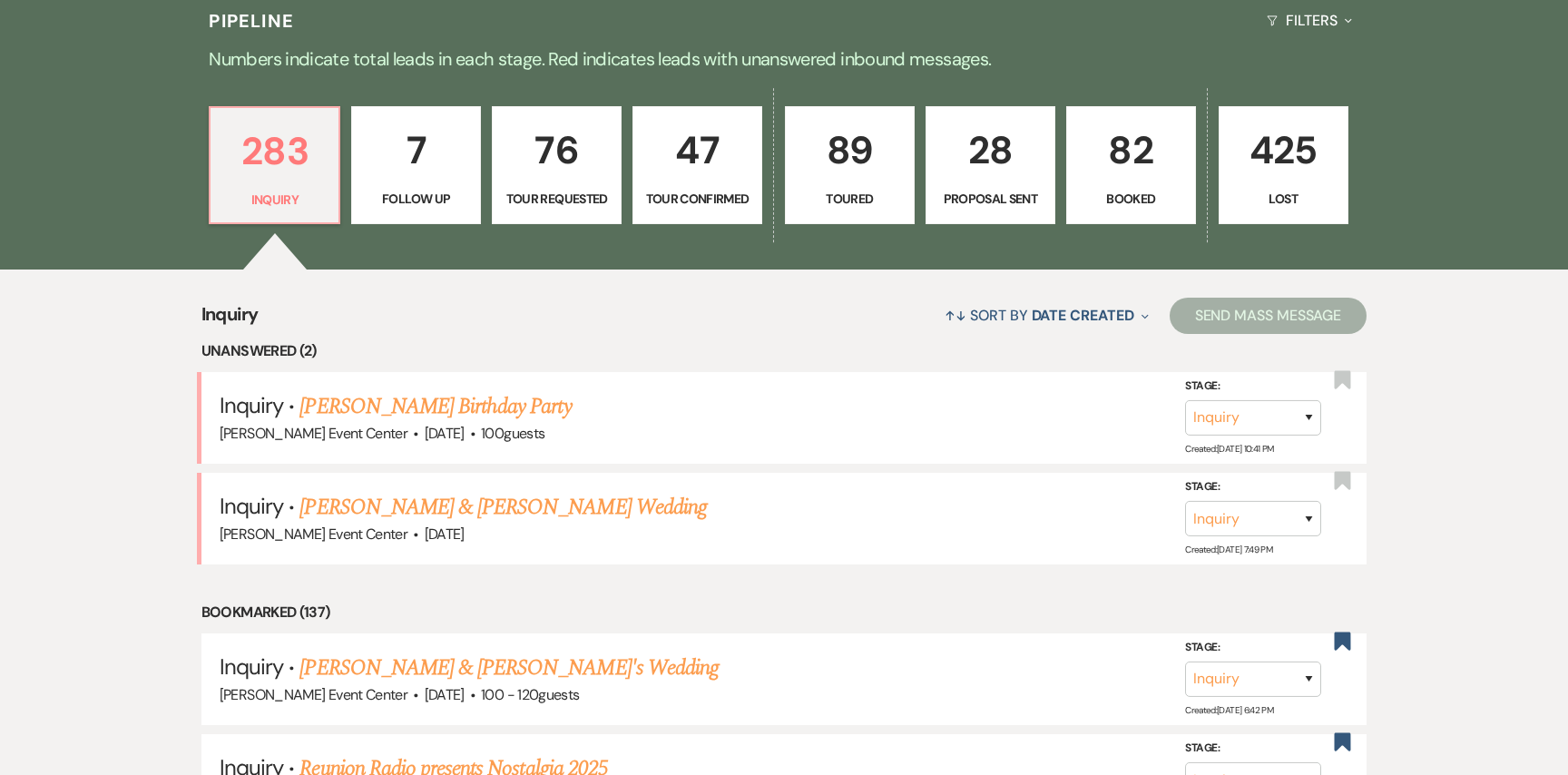
scroll to position [501, 0]
click at [438, 389] on link "Deonna Butler's Birthday Party" at bounding box center [435, 405] width 271 height 33
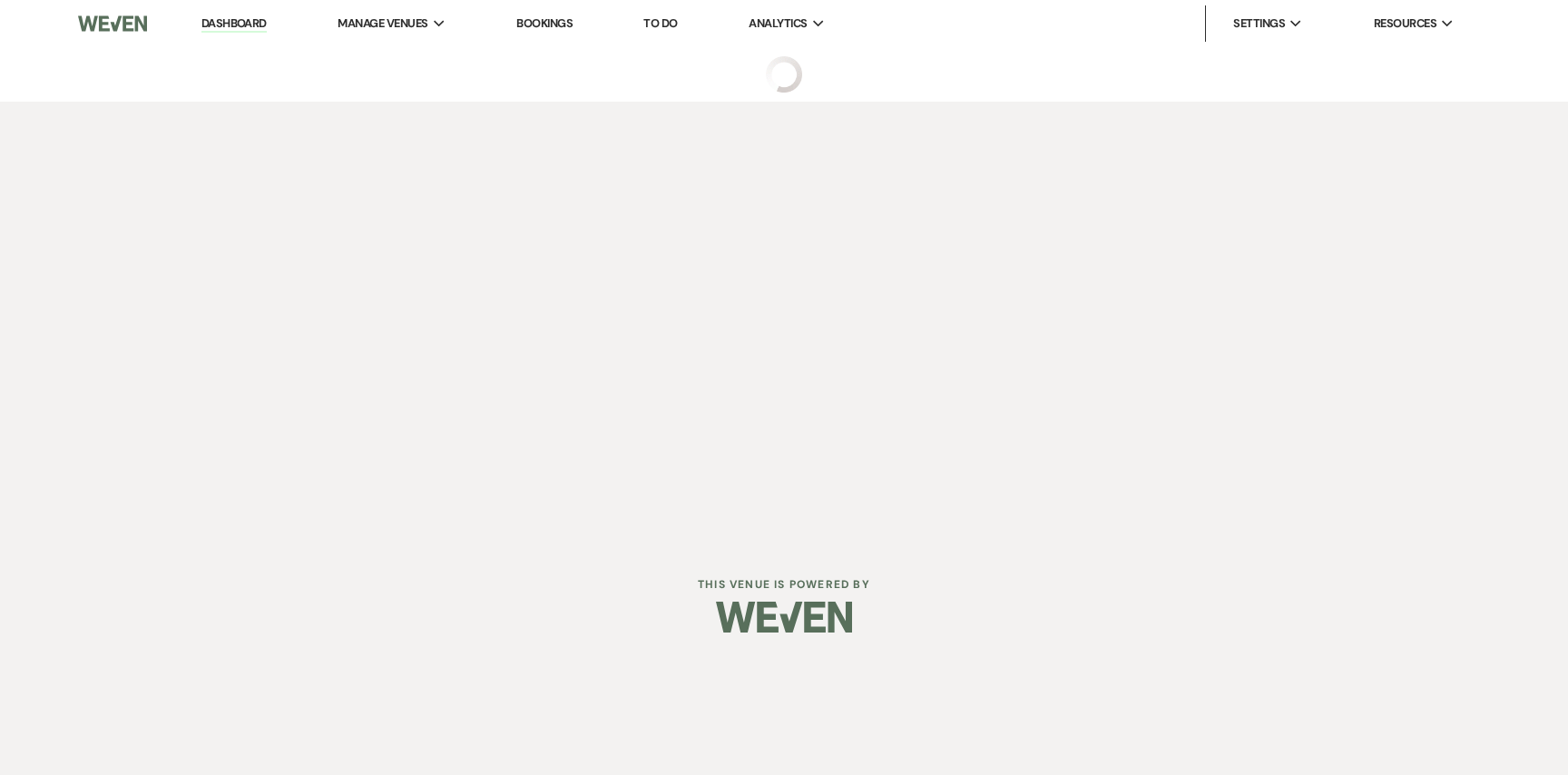
select select "5"
select select "4"
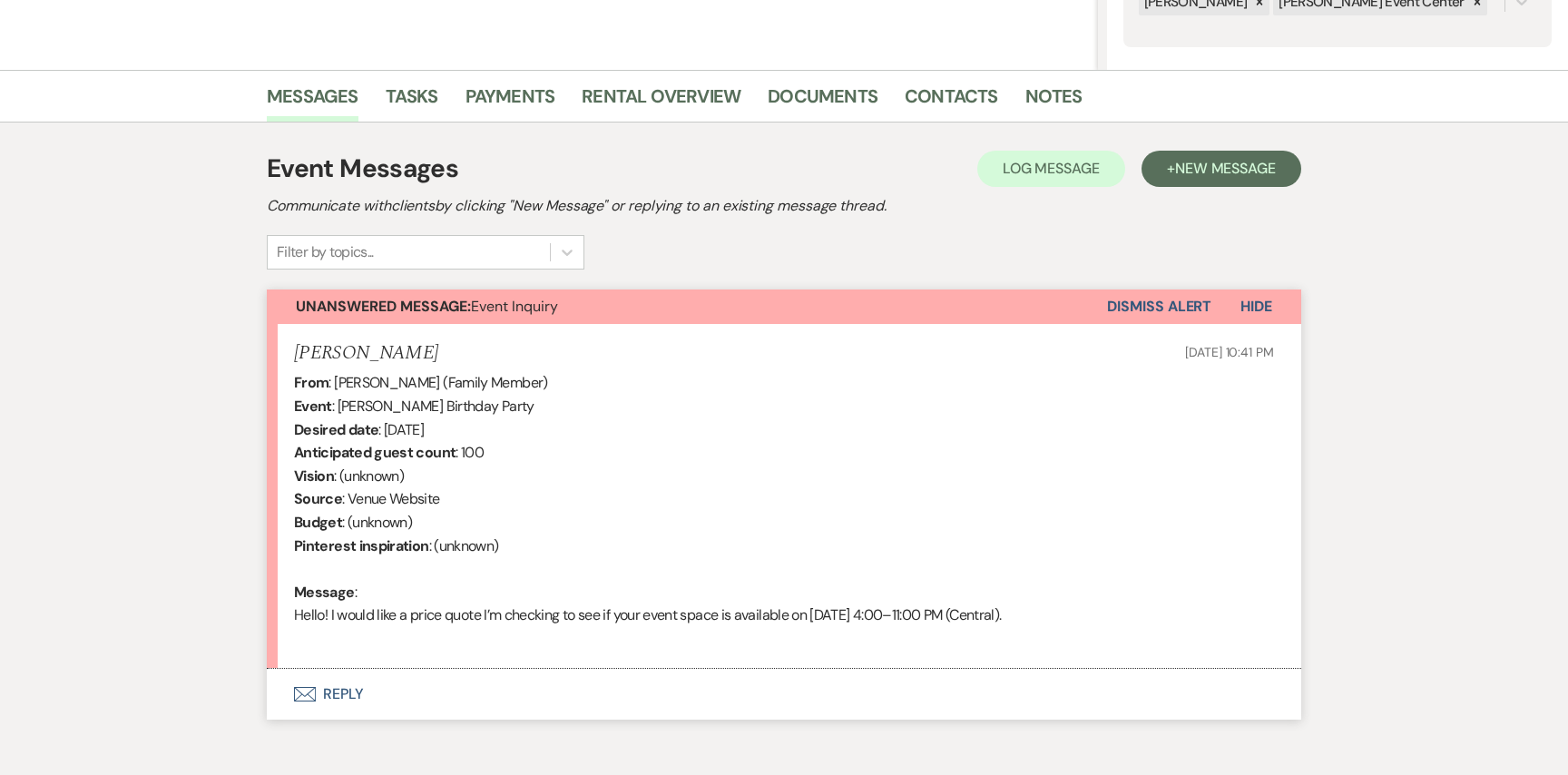
scroll to position [475, 0]
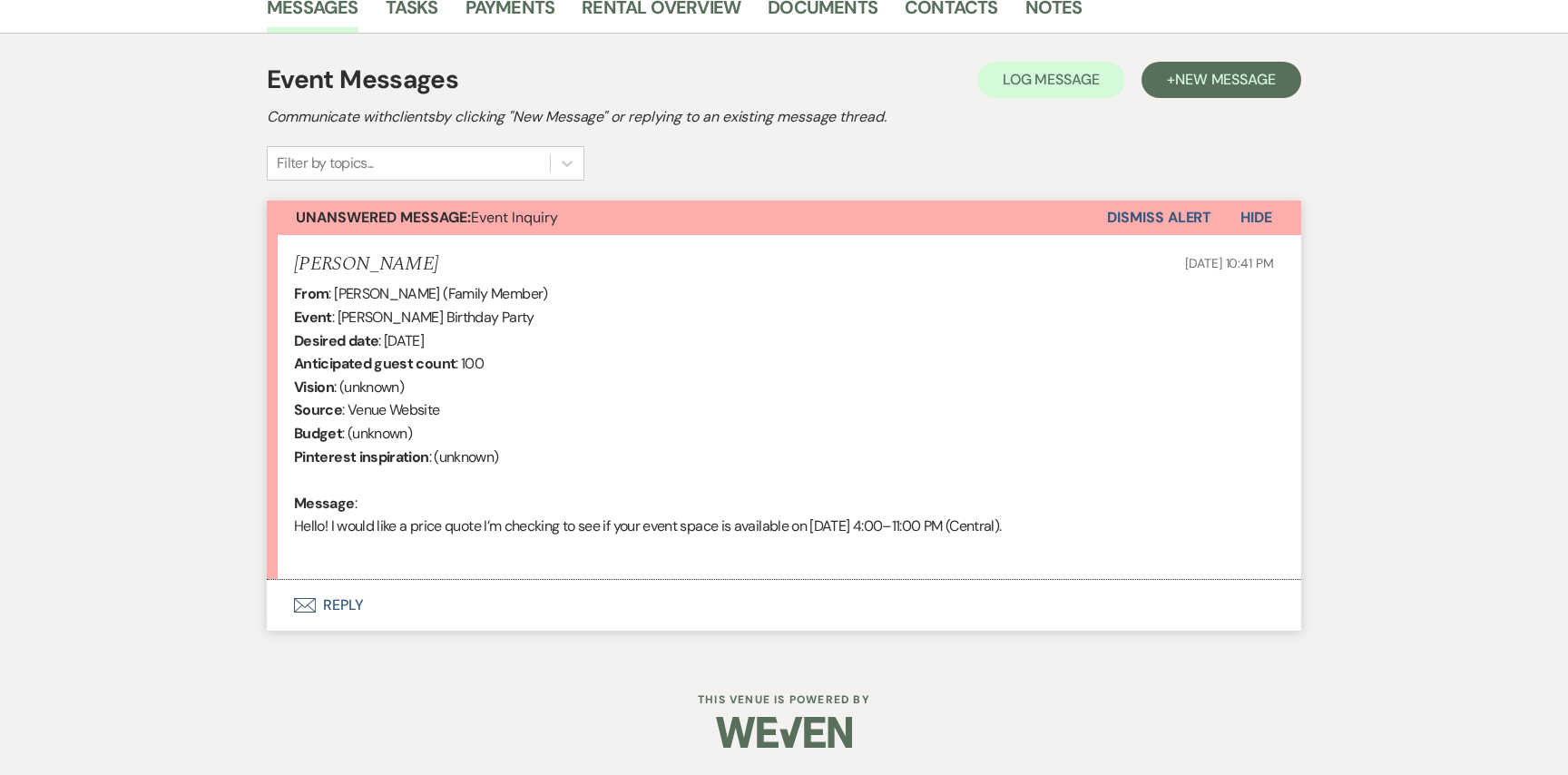
drag, startPoint x: 510, startPoint y: 337, endPoint x: 385, endPoint y: 341, distance: 125.1
click at [385, 341] on div "From : Deonna Butler (Family Member) Event : Deonna Butler's Birthday Party Des…" at bounding box center [784, 421] width 980 height 278
copy div "January 2nd 2026"
click at [358, 604] on button "Envelope Reply" at bounding box center [784, 606] width 1034 height 51
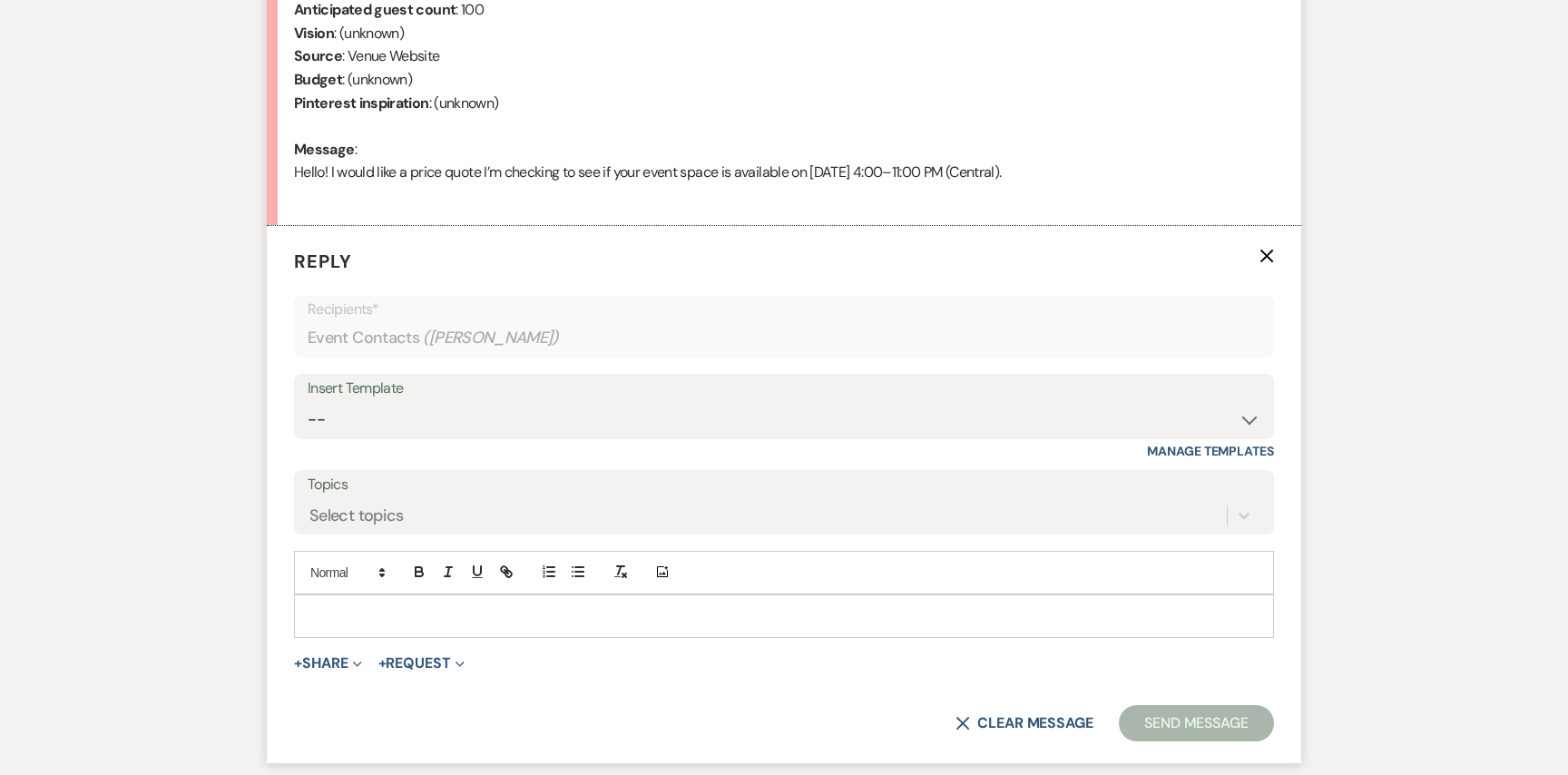
scroll to position [830, 0]
click at [525, 412] on select "-- Weven Planning Portal Introduction (Booked Events) Initial Inquiry Response …" at bounding box center [784, 417] width 953 height 36
select select "2976"
click at [308, 400] on select "-- Weven Planning Portal Introduction (Booked Events) Initial Inquiry Response …" at bounding box center [784, 417] width 953 height 36
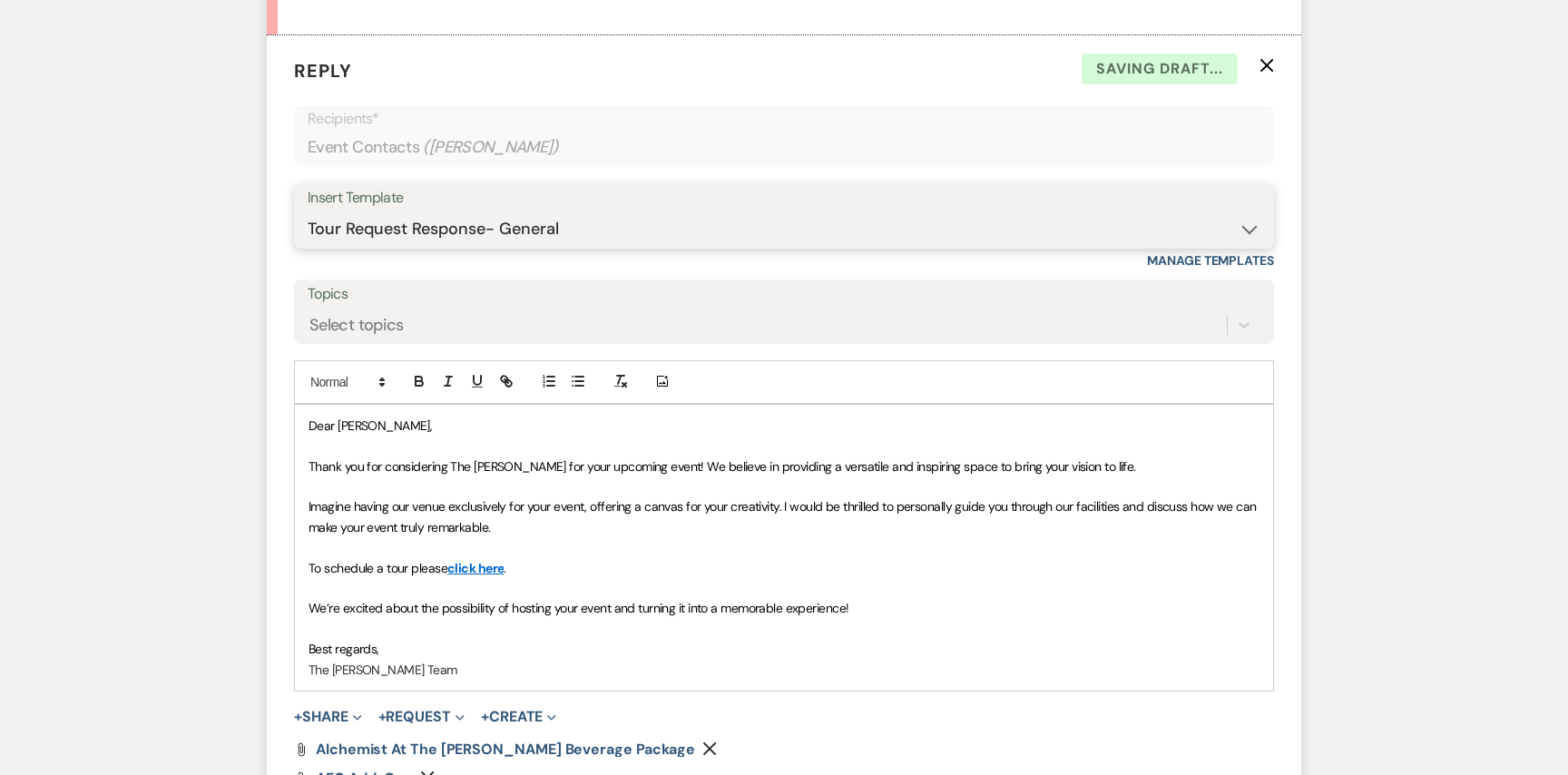
scroll to position [1130, 0]
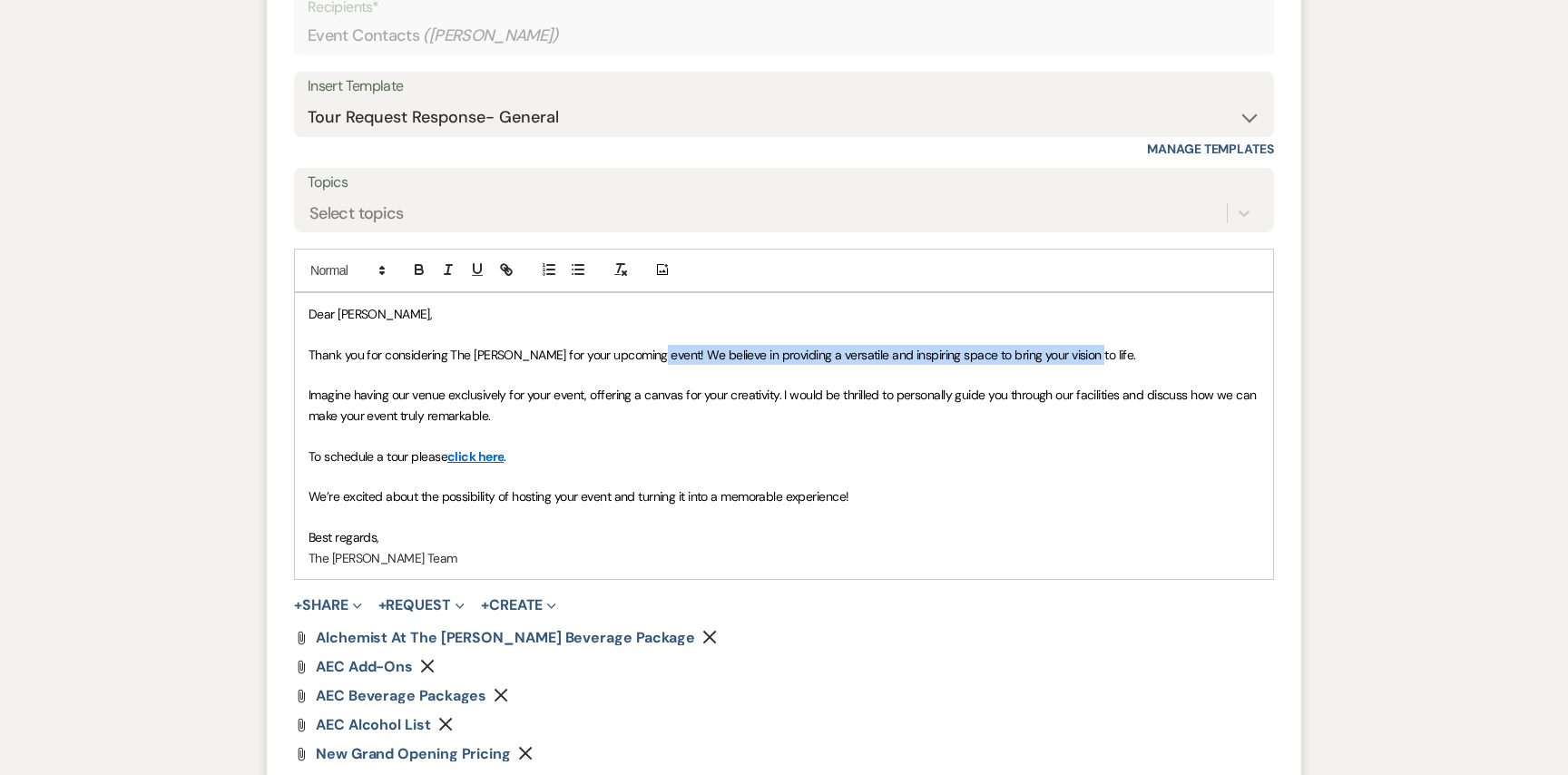
drag, startPoint x: 1077, startPoint y: 352, endPoint x: 641, endPoint y: 349, distance: 436.0
click at [641, 349] on p "Thank you for considering The Artis for your upcoming event! We believe in prov…" at bounding box center [784, 355] width 951 height 20
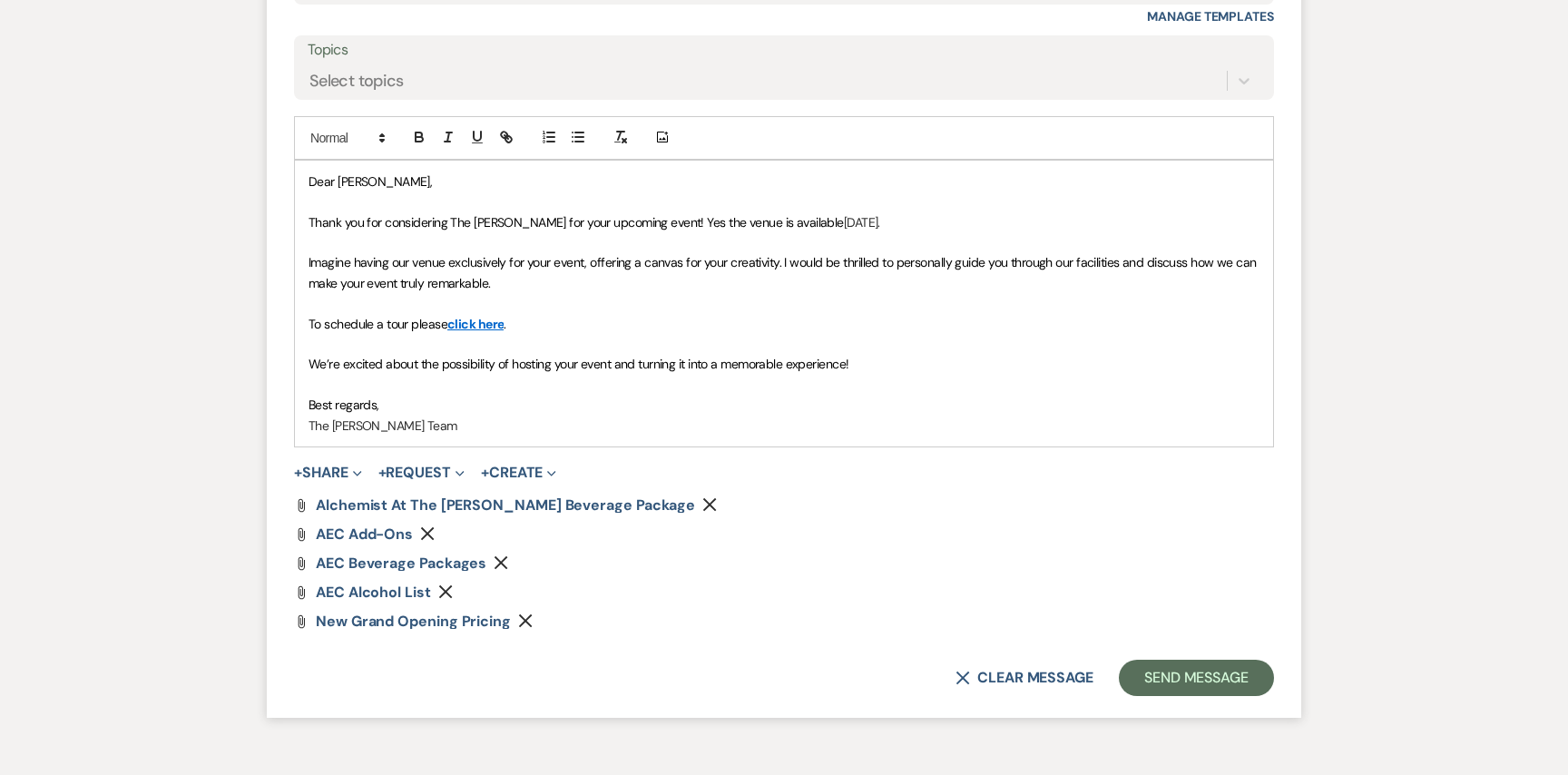
scroll to position [1268, 0]
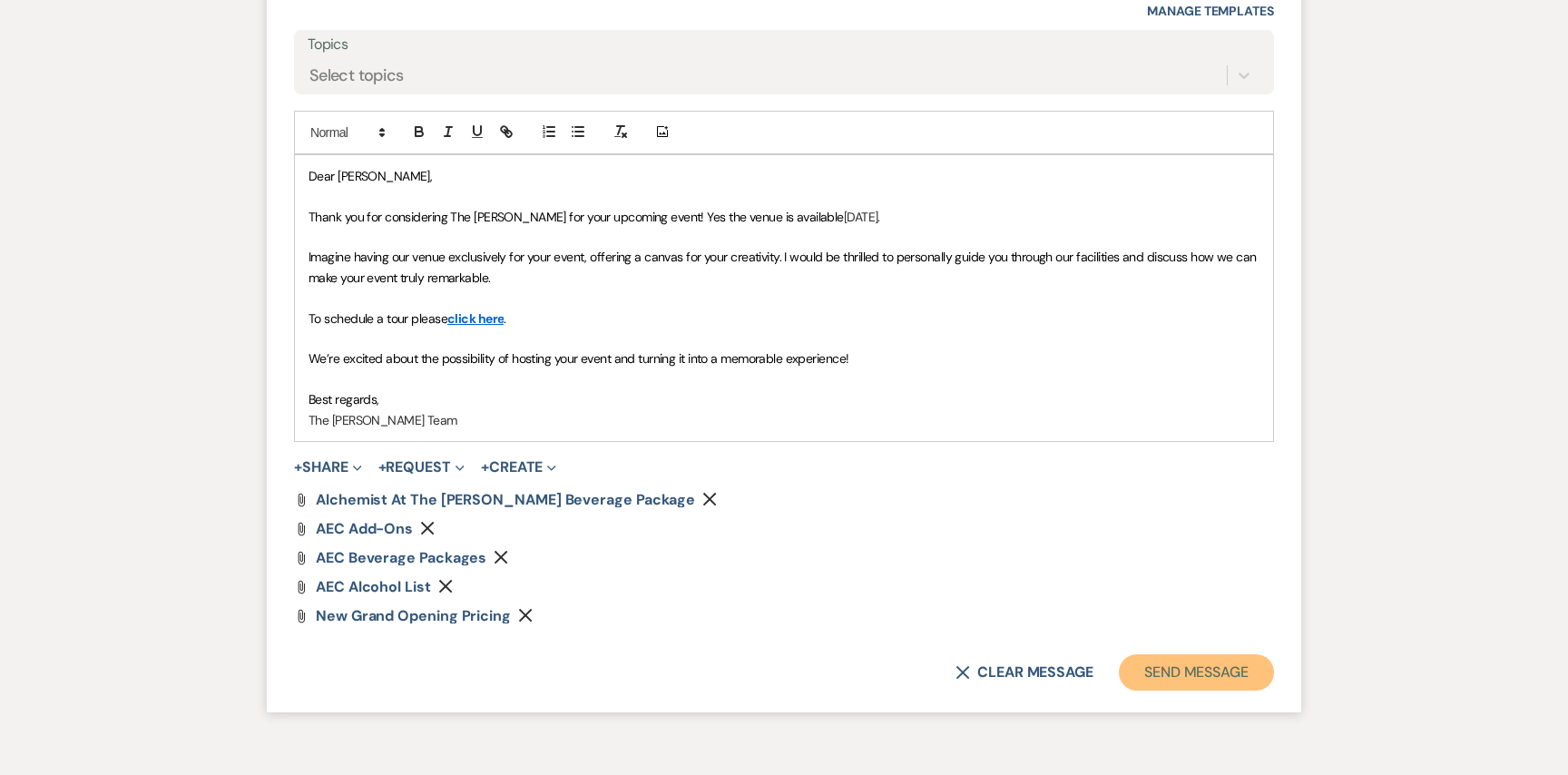
click at [1189, 687] on button "Send Message" at bounding box center [1197, 673] width 156 height 37
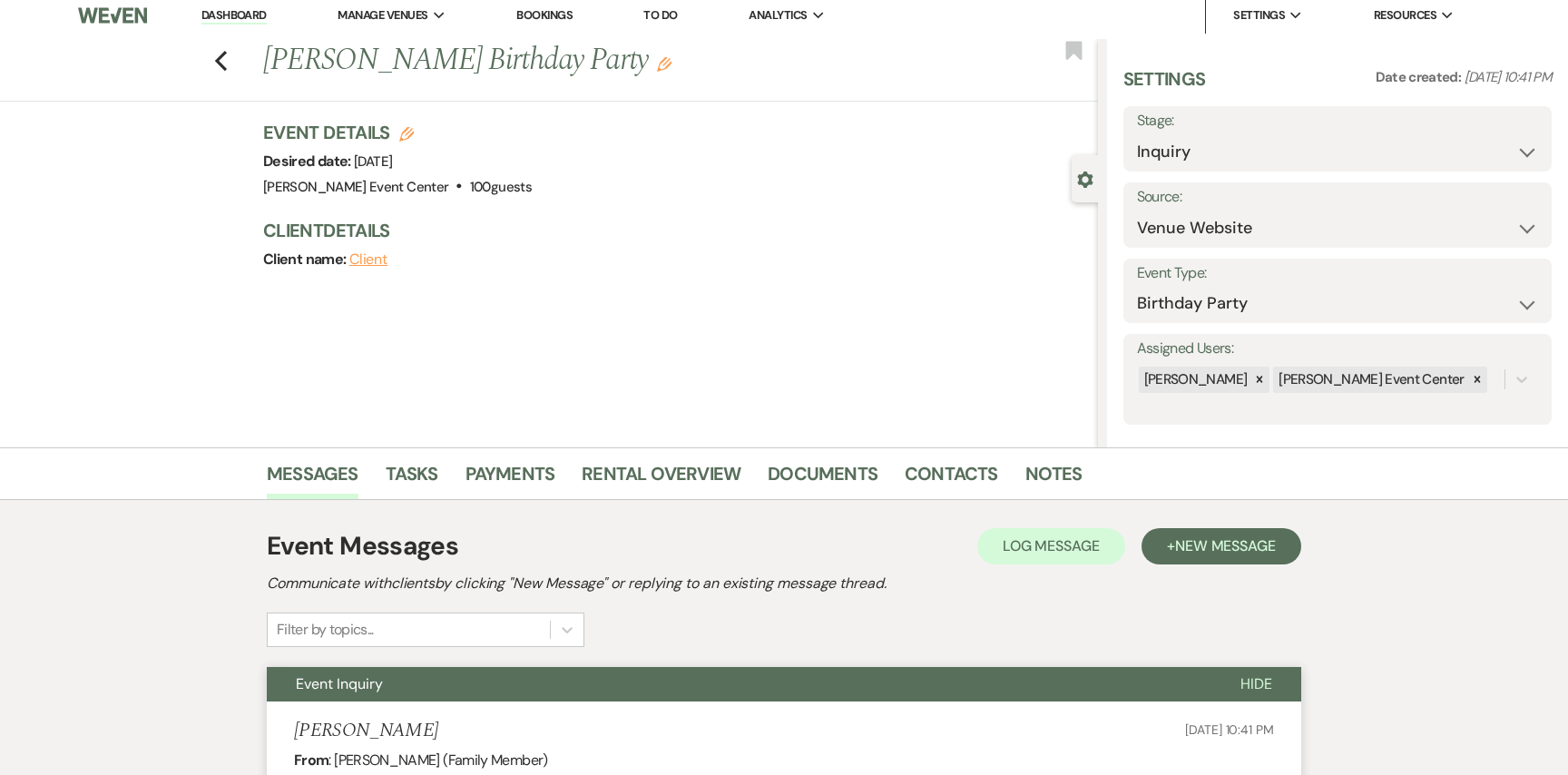
scroll to position [0, 0]
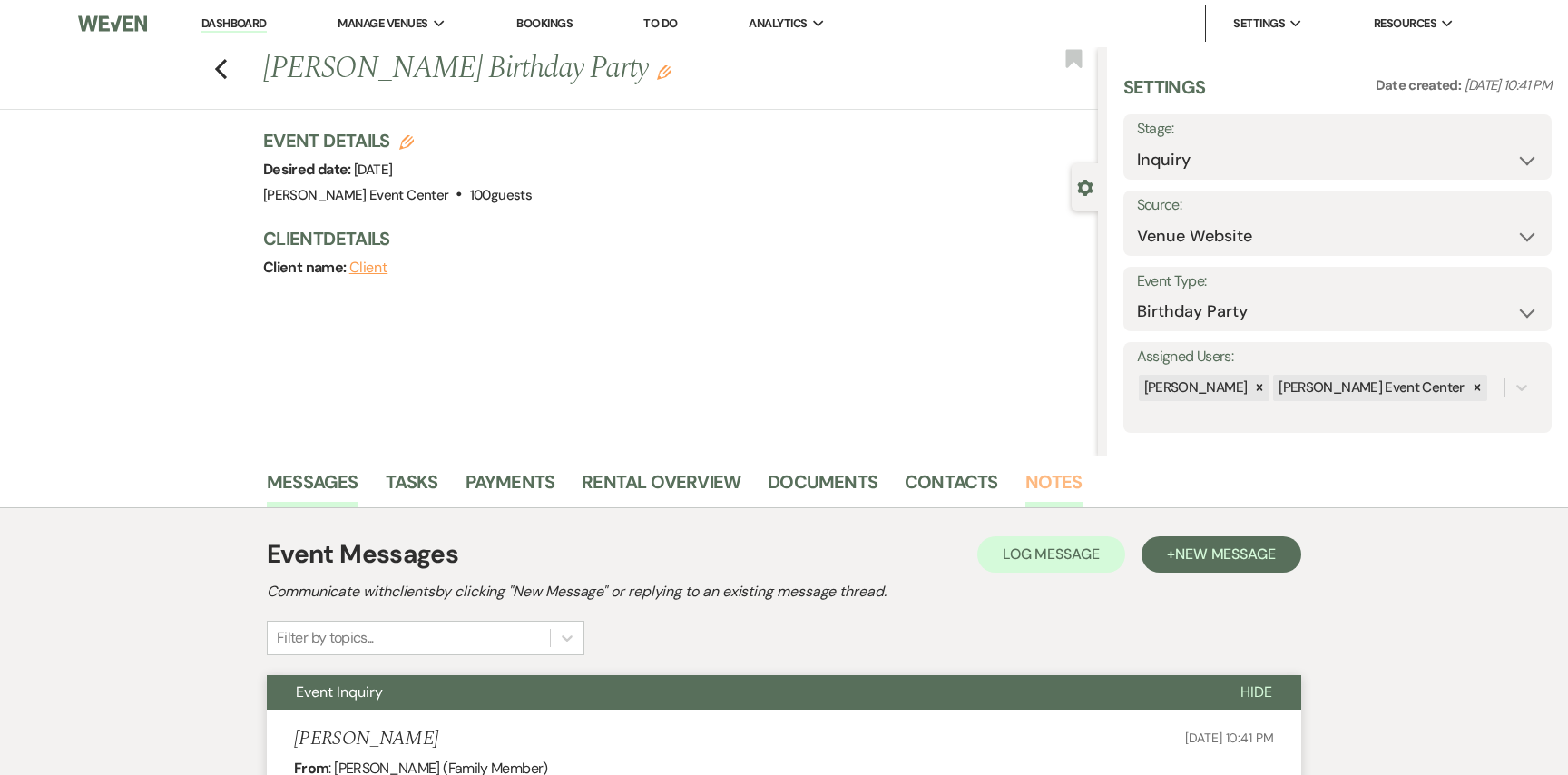
click at [1056, 486] on link "Notes" at bounding box center [1054, 488] width 57 height 40
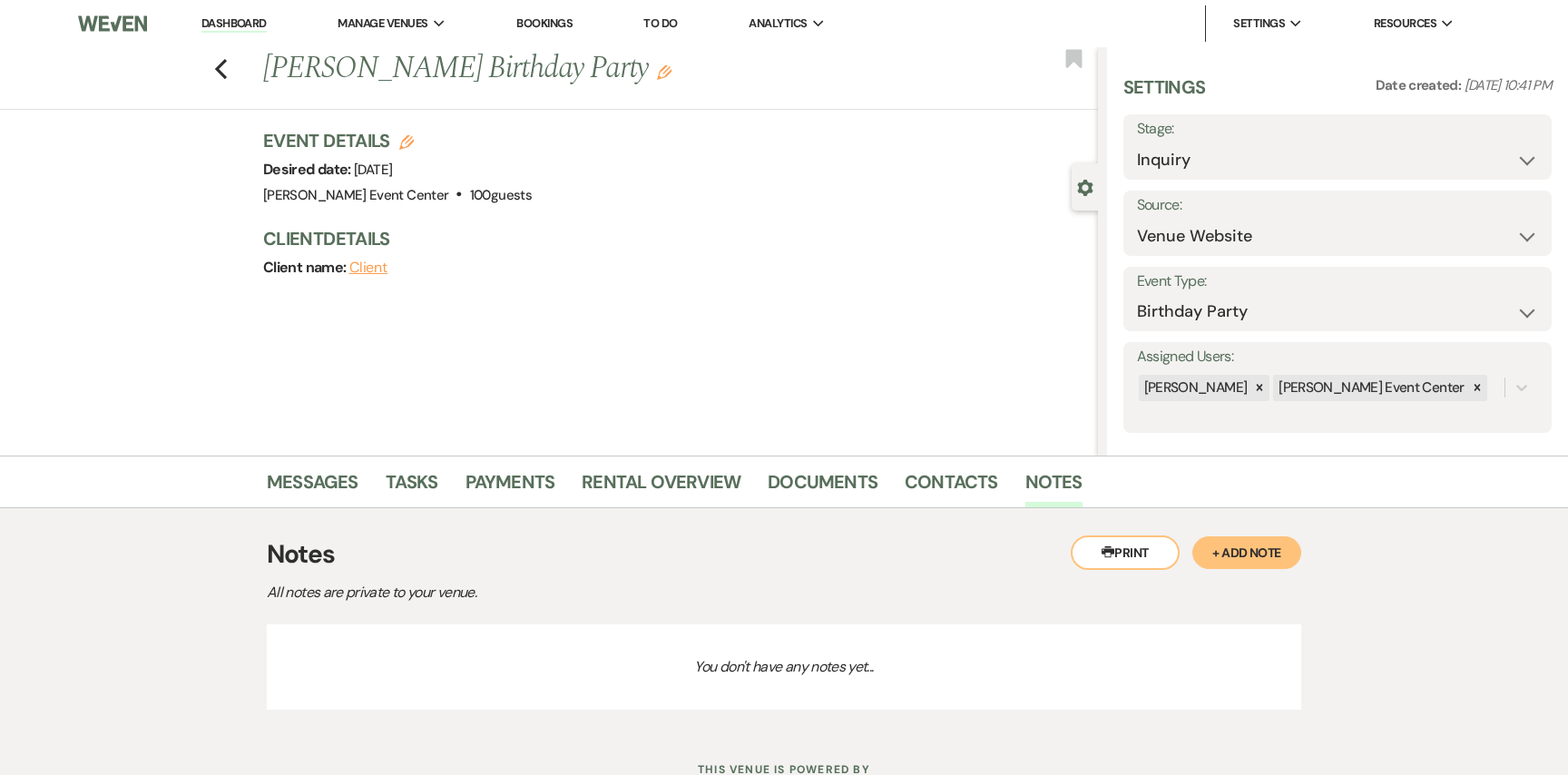
click at [1253, 544] on button "+ Add Note" at bounding box center [1247, 553] width 109 height 33
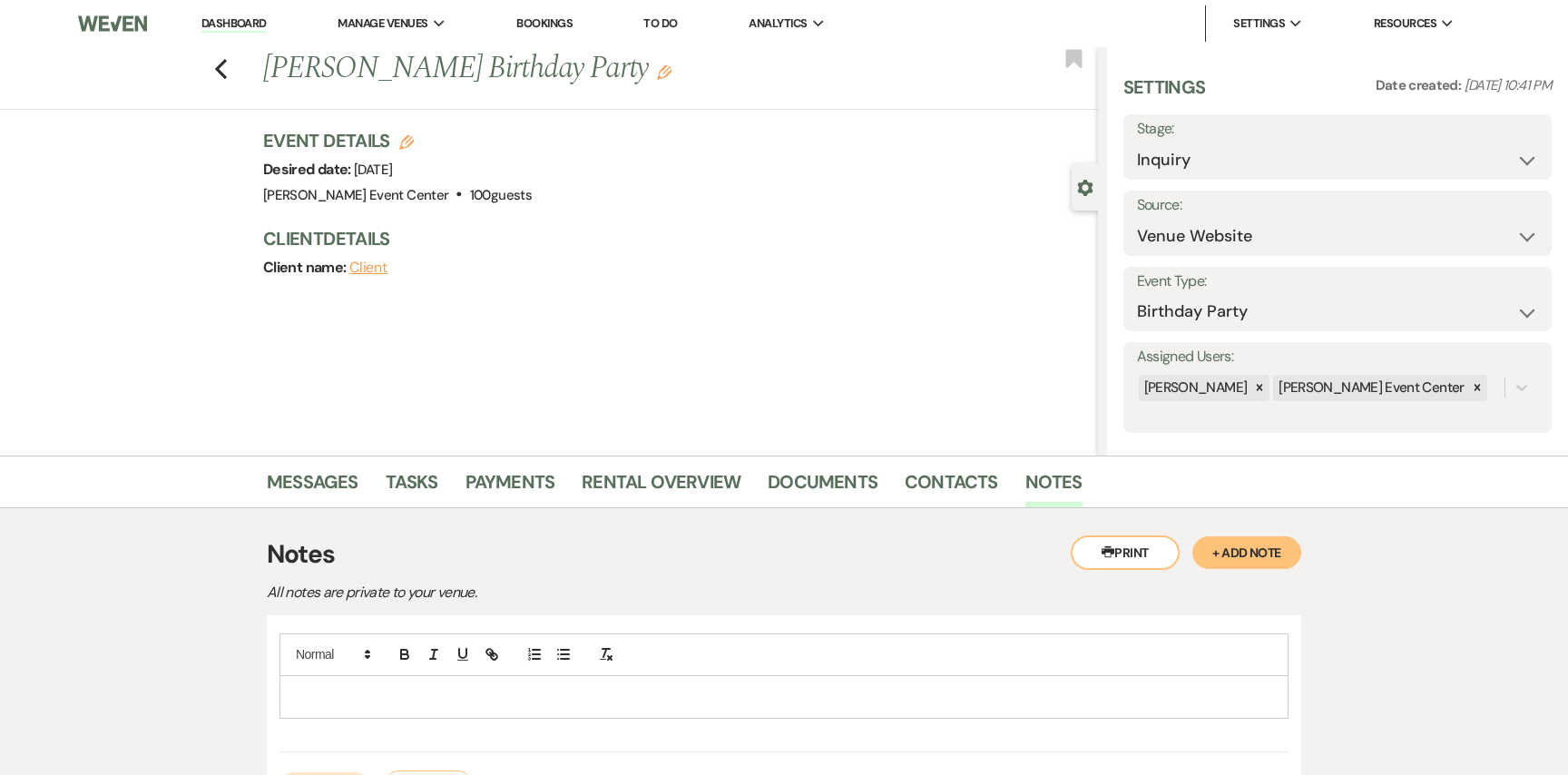
click at [517, 705] on div at bounding box center [784, 697] width 1008 height 42
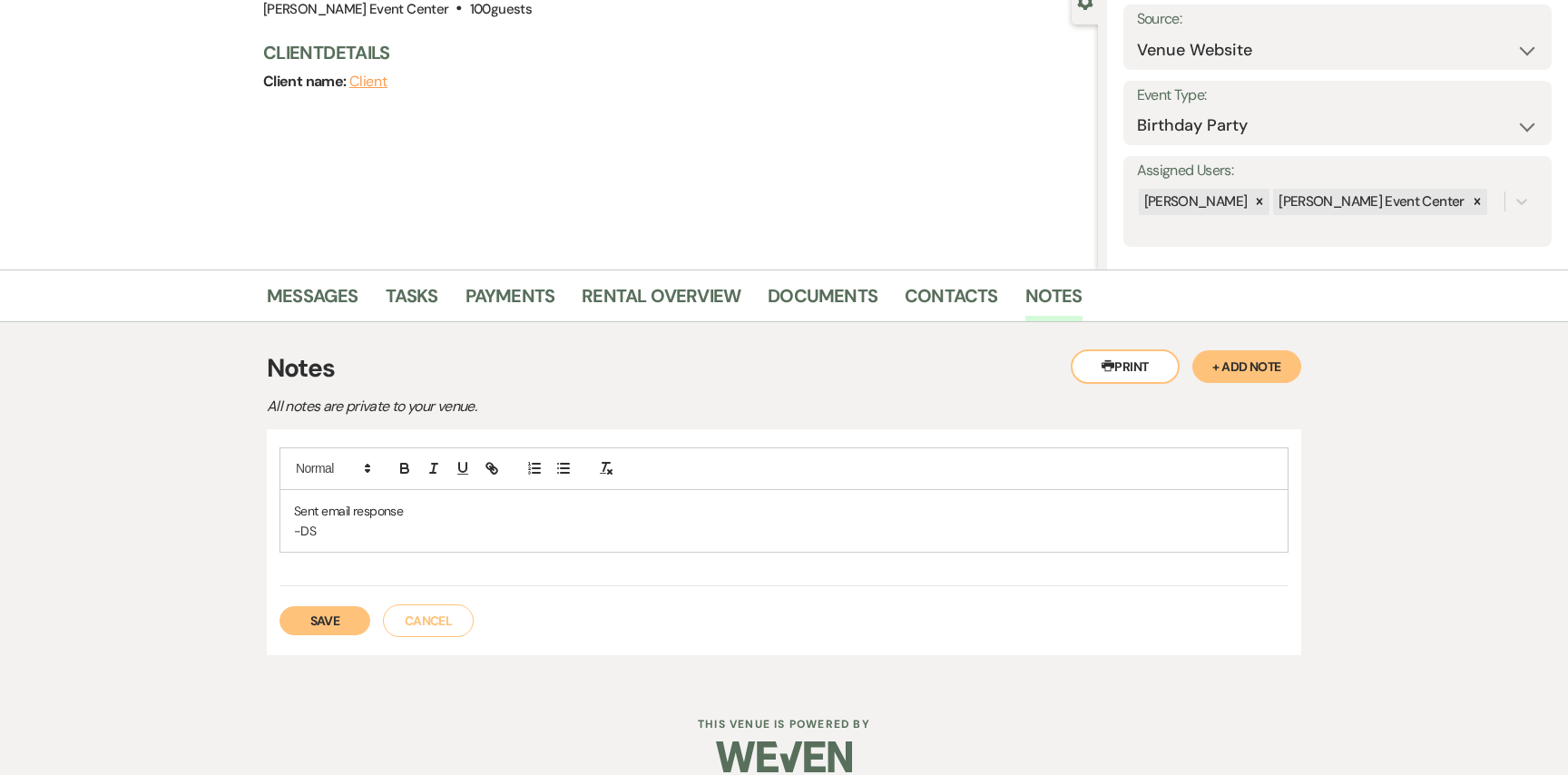
scroll to position [210, 0]
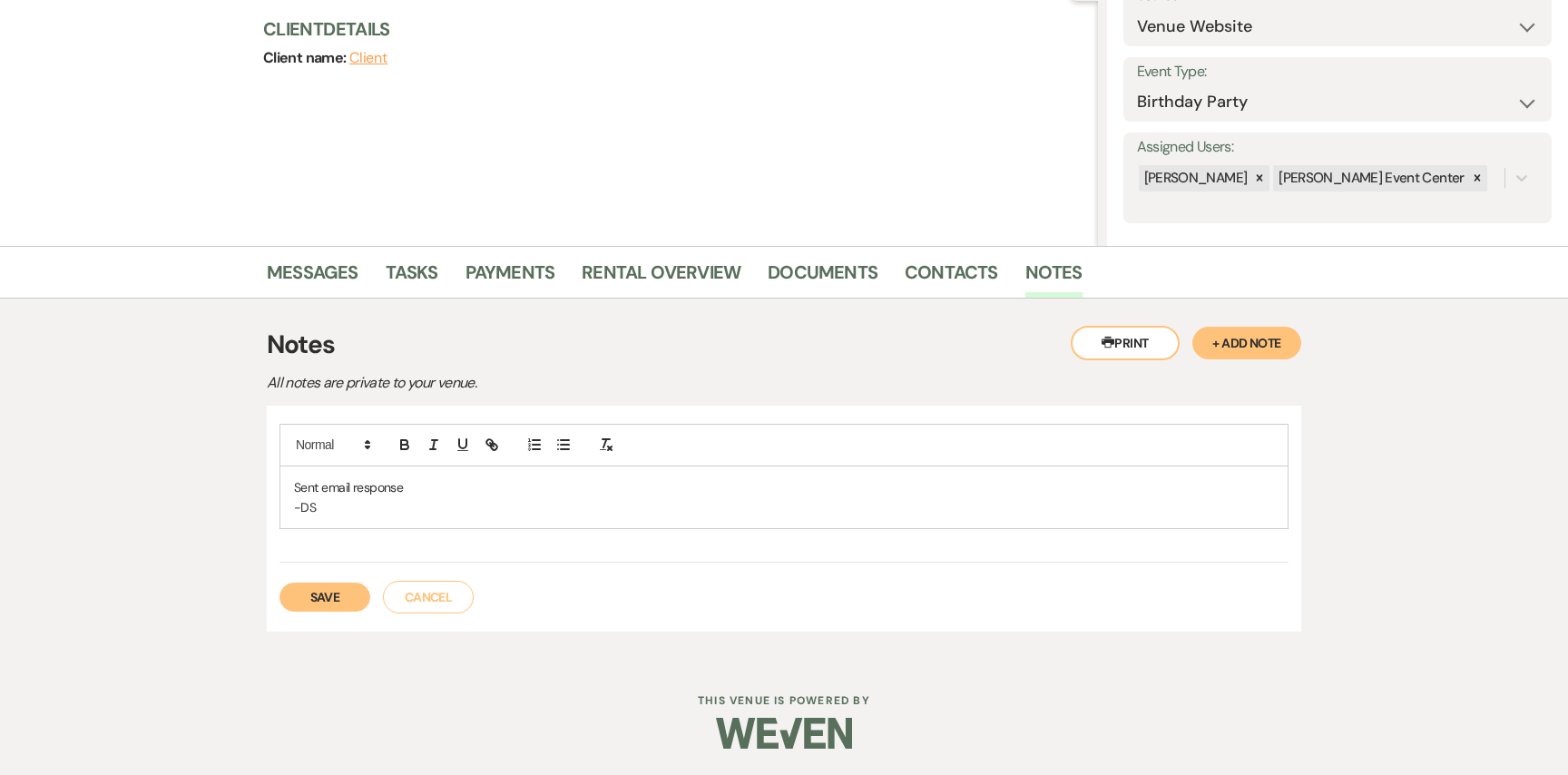
click at [323, 590] on button "Save" at bounding box center [324, 597] width 91 height 29
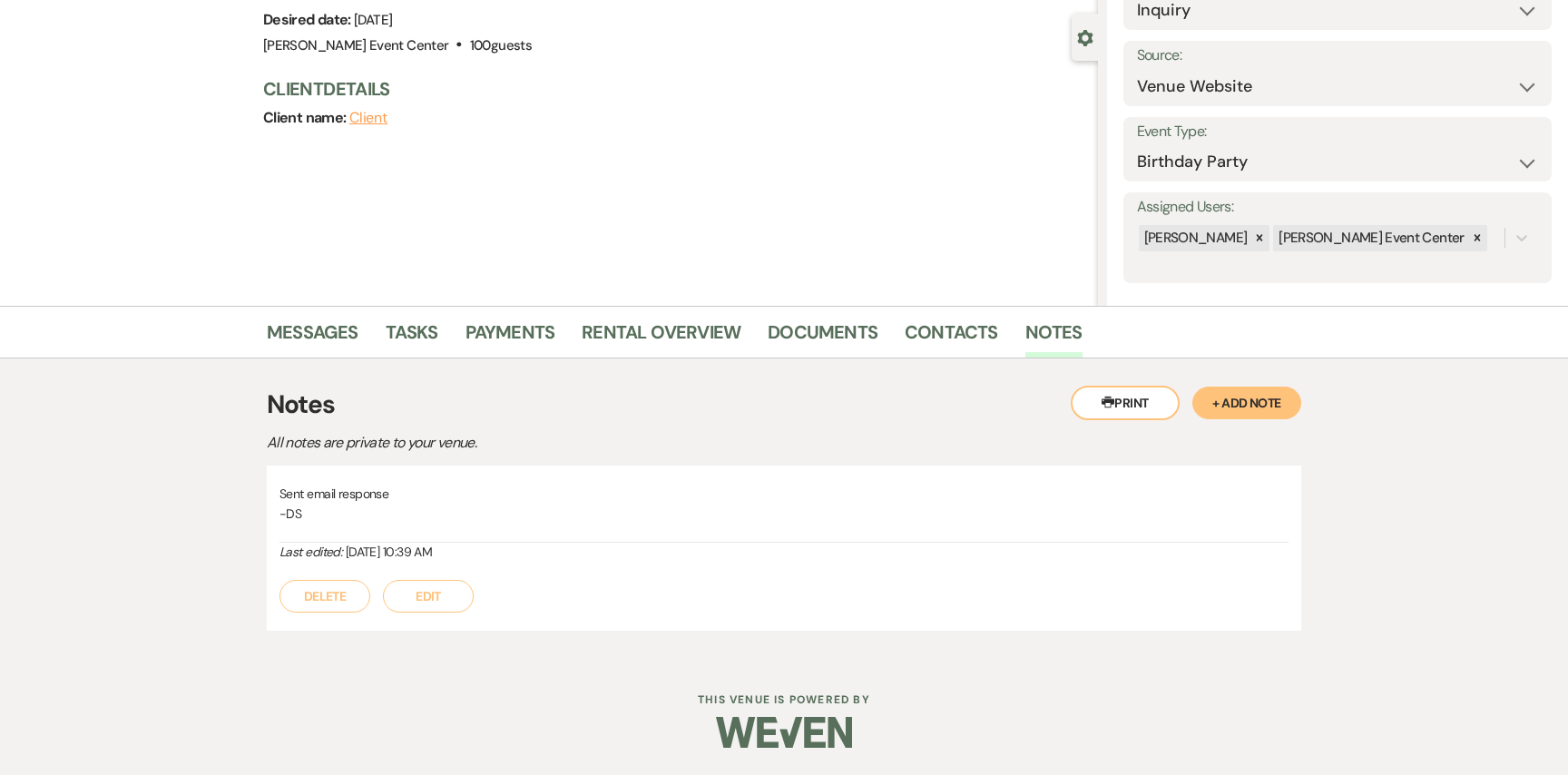
scroll to position [0, 0]
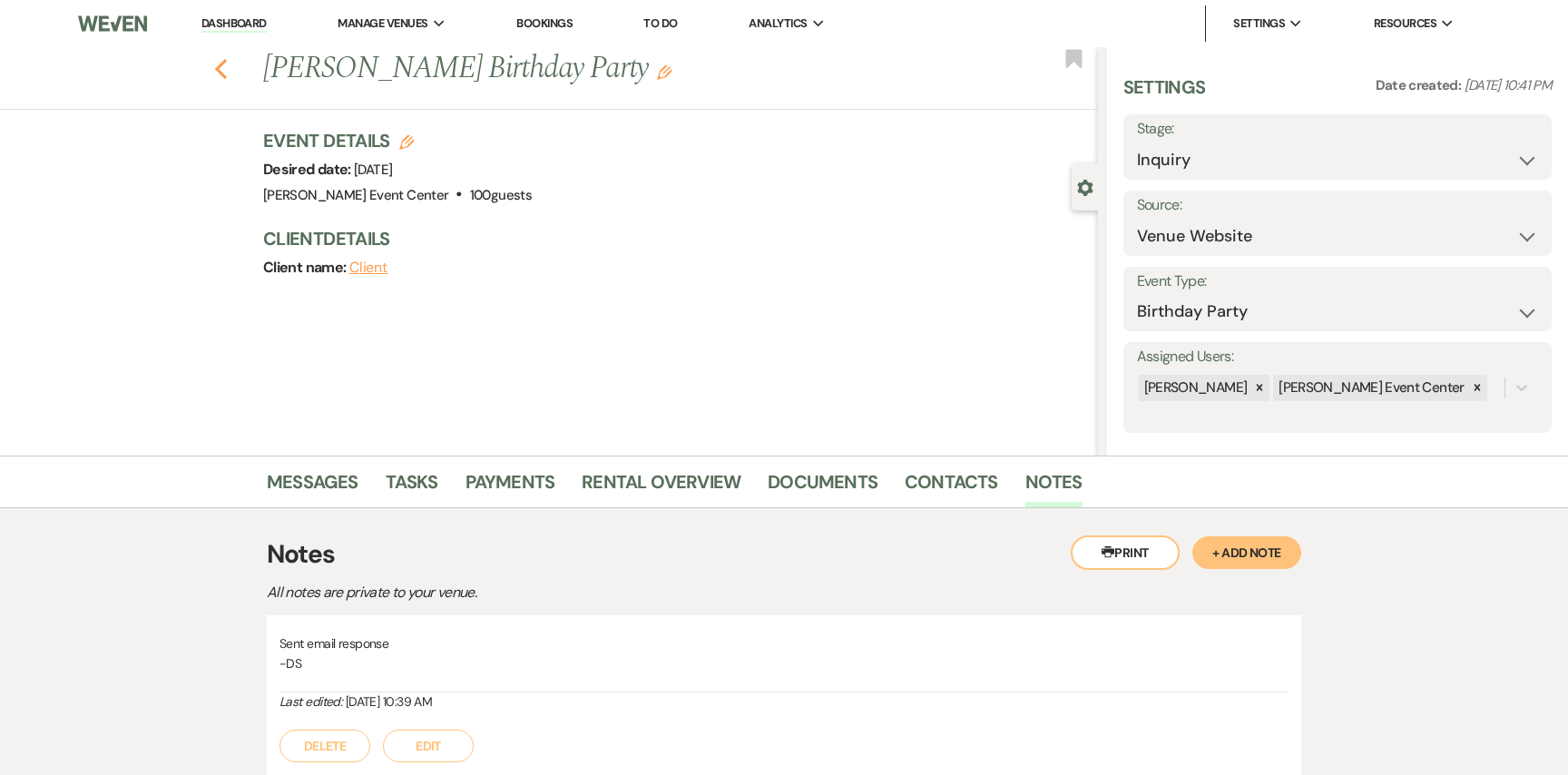
click at [215, 69] on icon "Previous" at bounding box center [221, 69] width 14 height 22
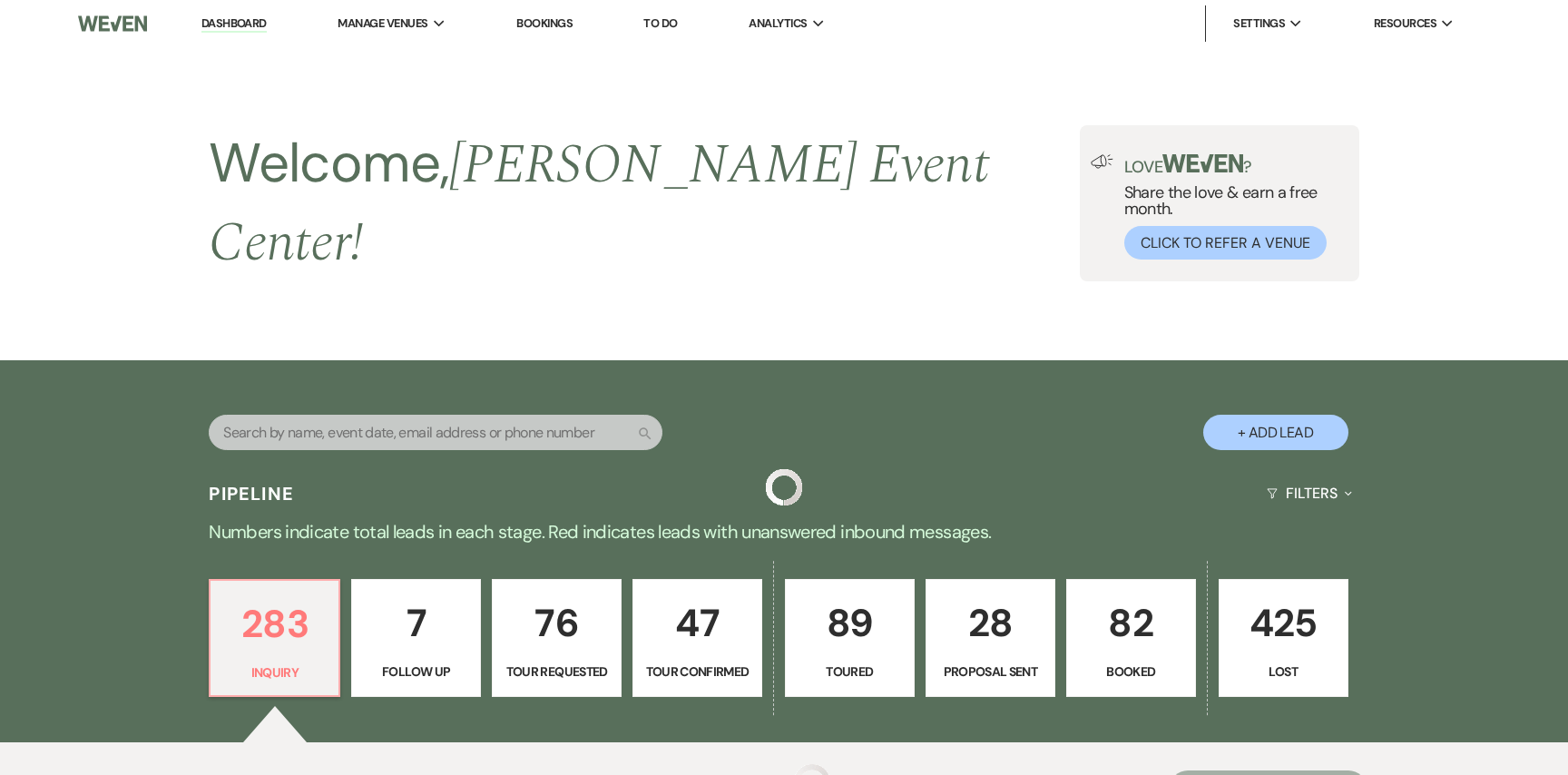
scroll to position [501, 0]
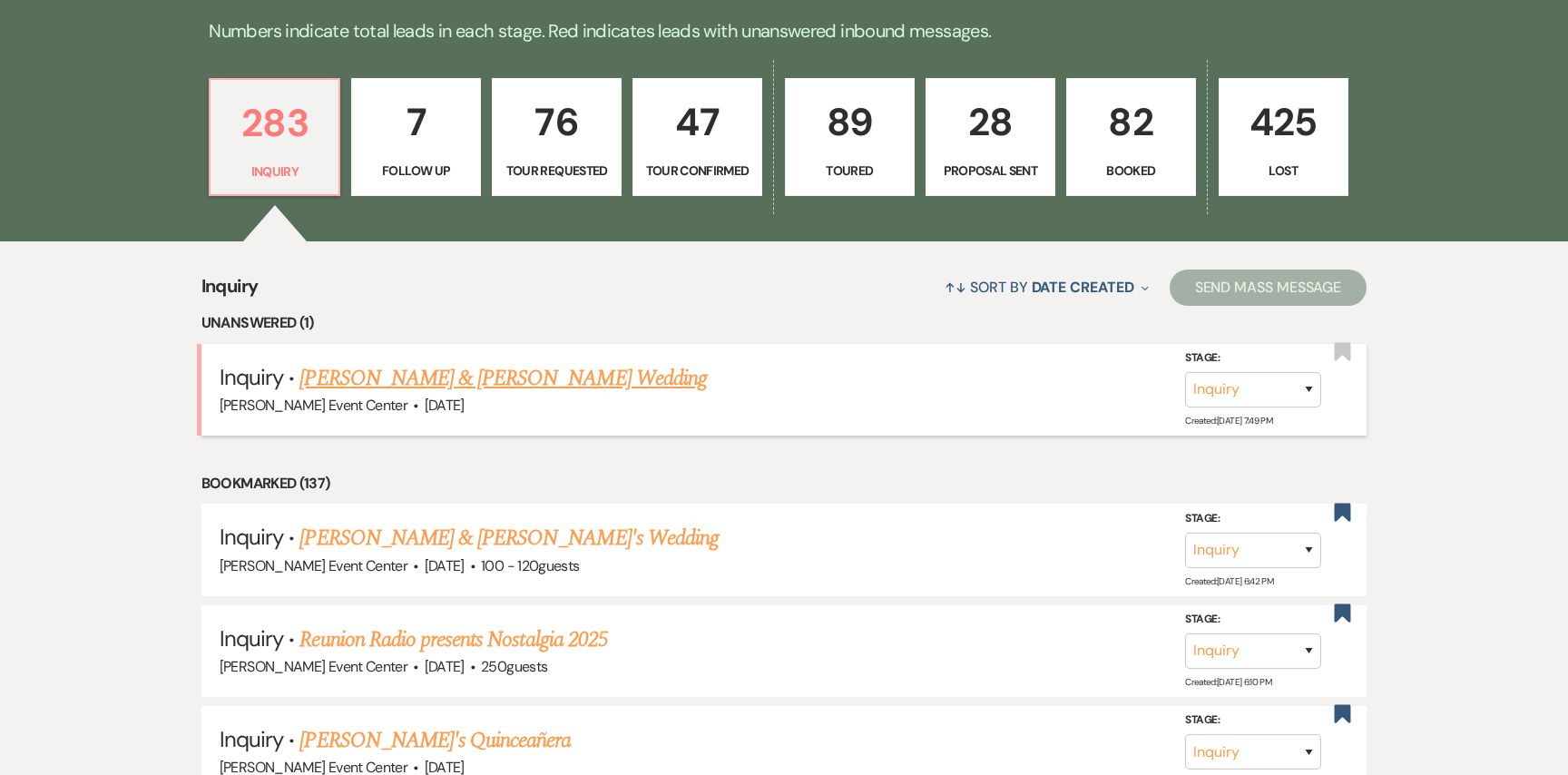
click at [405, 362] on link "Joel Crenshaw & Kenya Robinson's Wedding" at bounding box center [503, 379] width 406 height 33
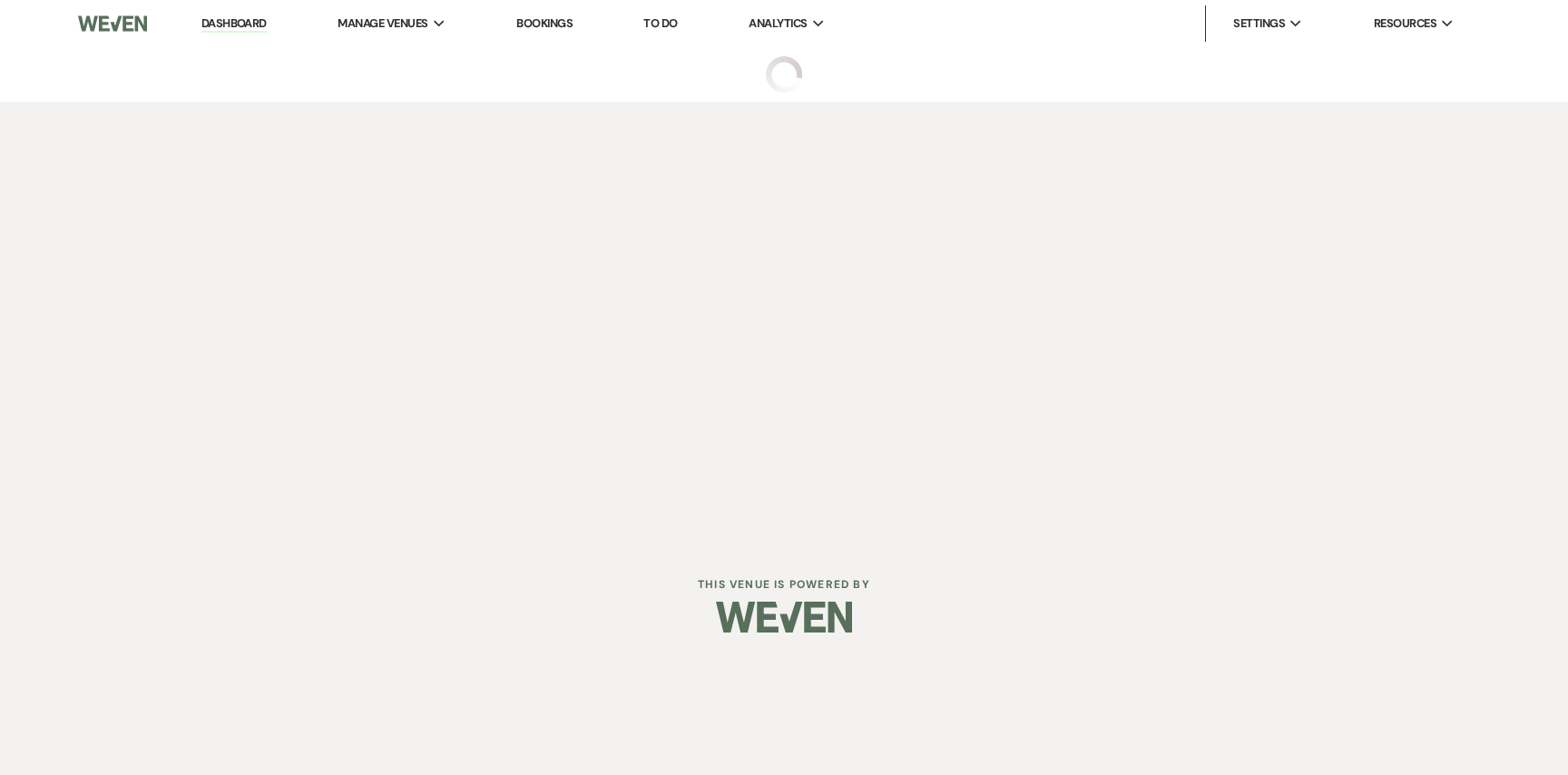
select select "5"
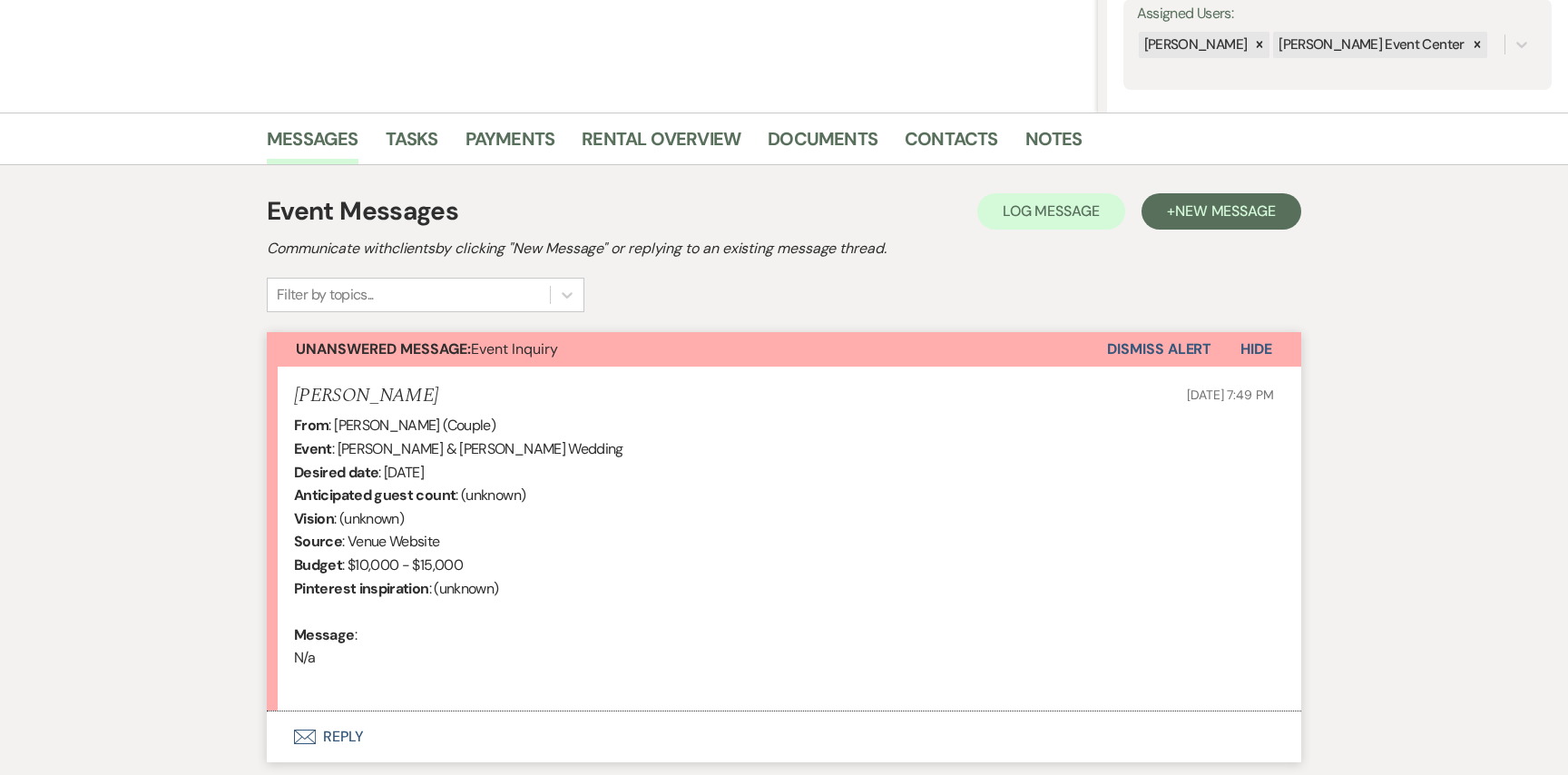
scroll to position [391, 0]
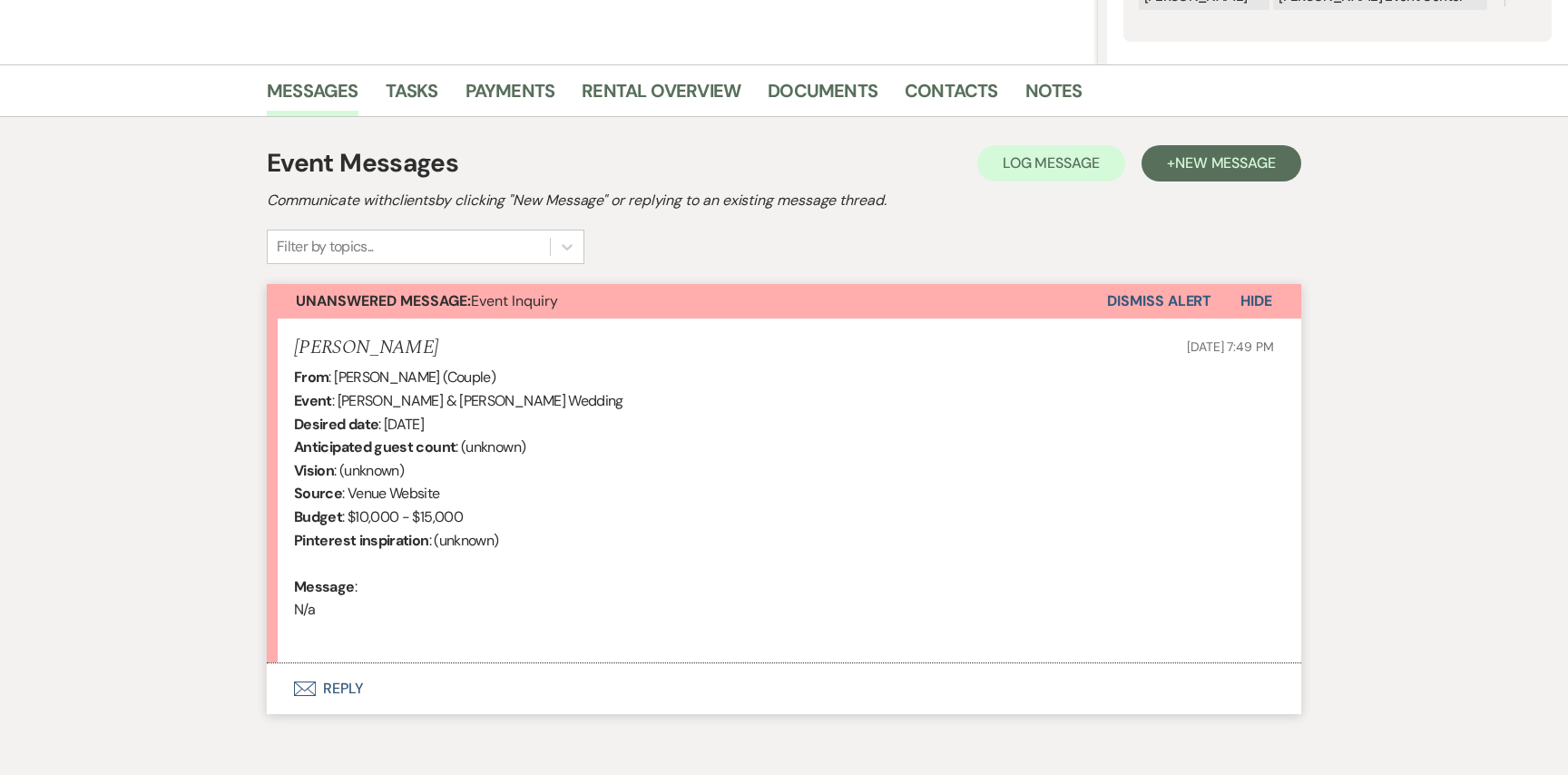
click at [341, 690] on button "Envelope Reply" at bounding box center [784, 689] width 1034 height 51
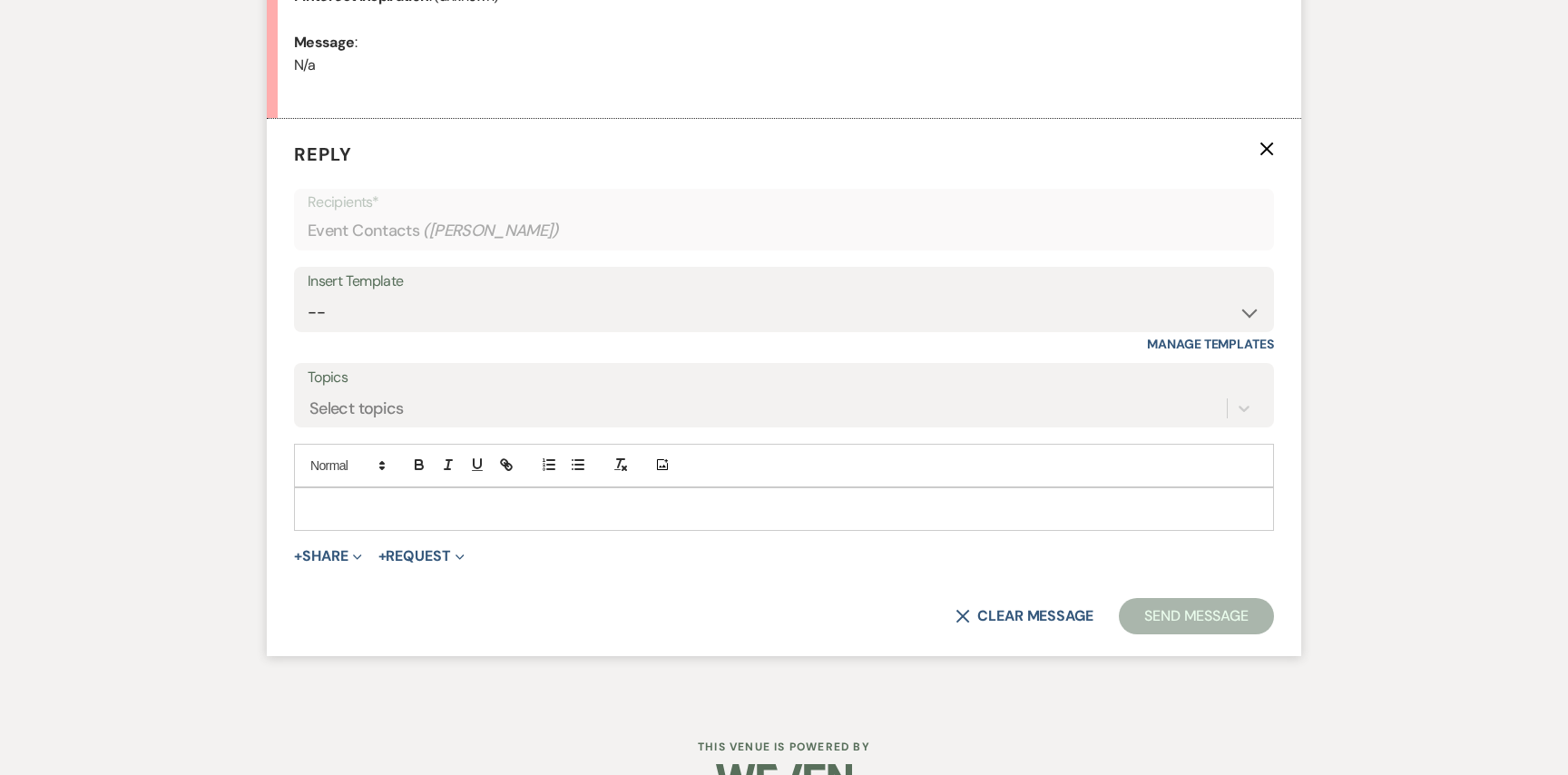
scroll to position [982, 0]
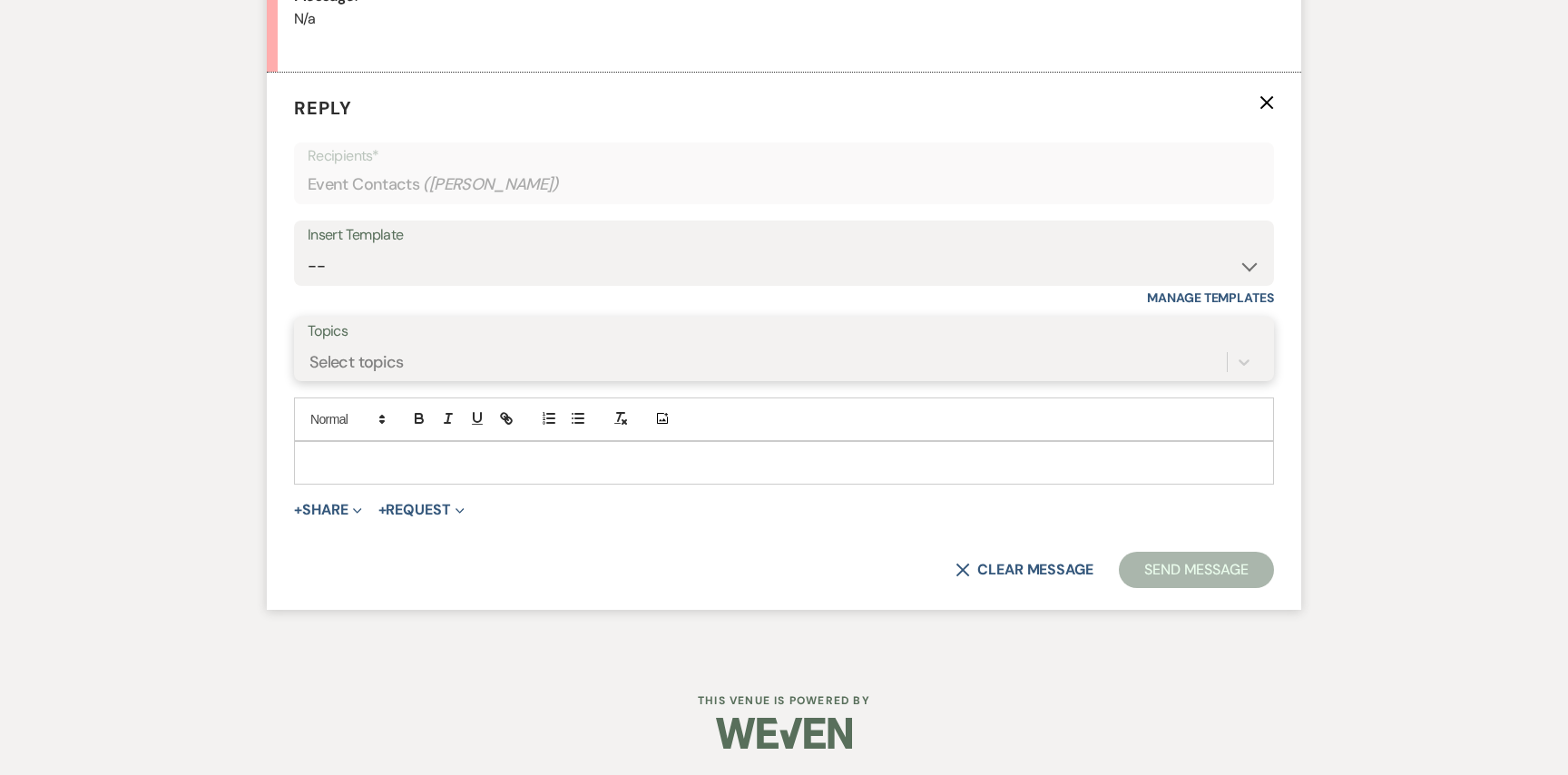
click at [547, 361] on div "Select topics" at bounding box center [767, 361] width 919 height 32
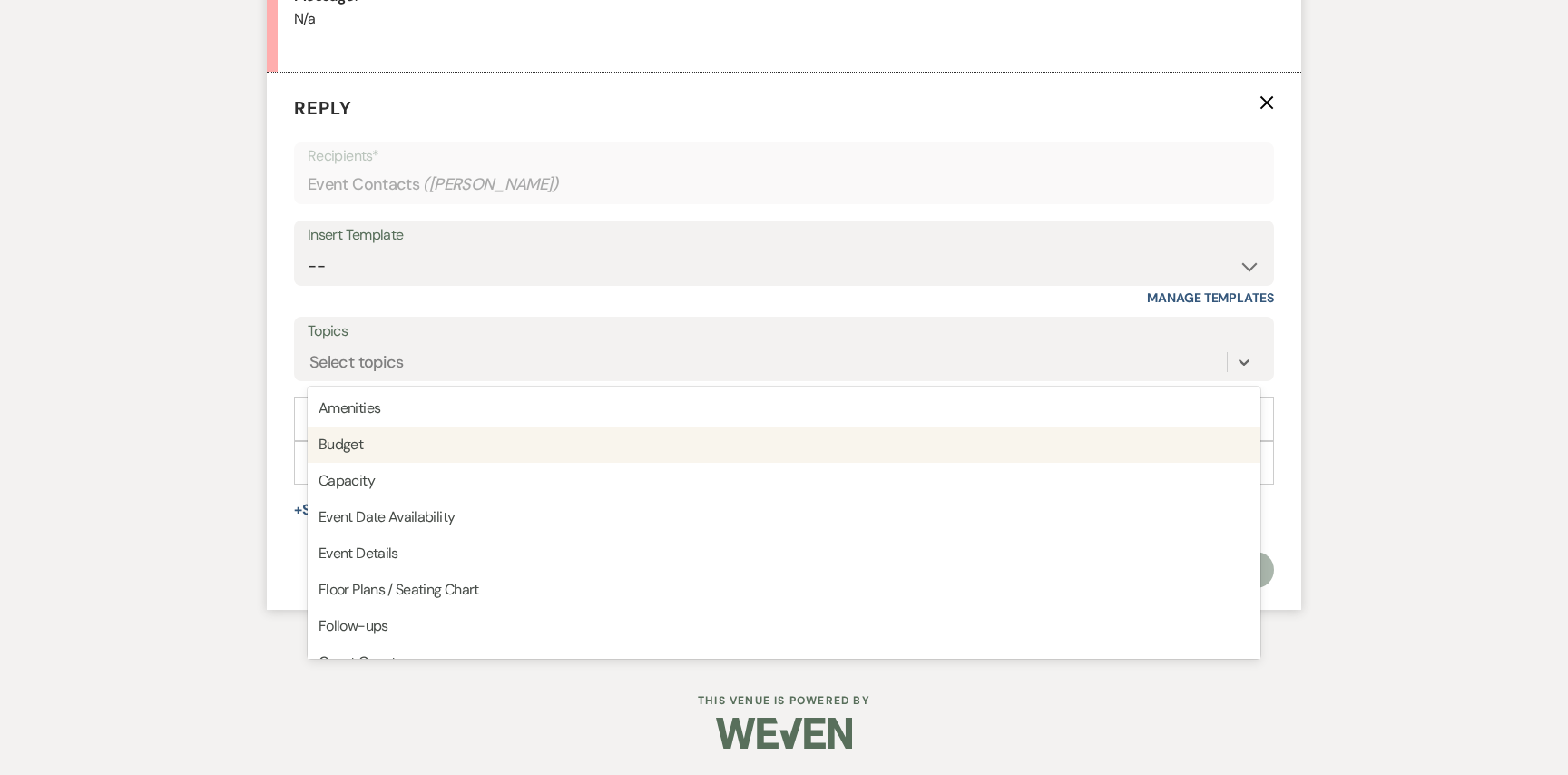
click at [556, 243] on div "Insert Template" at bounding box center [784, 235] width 953 height 27
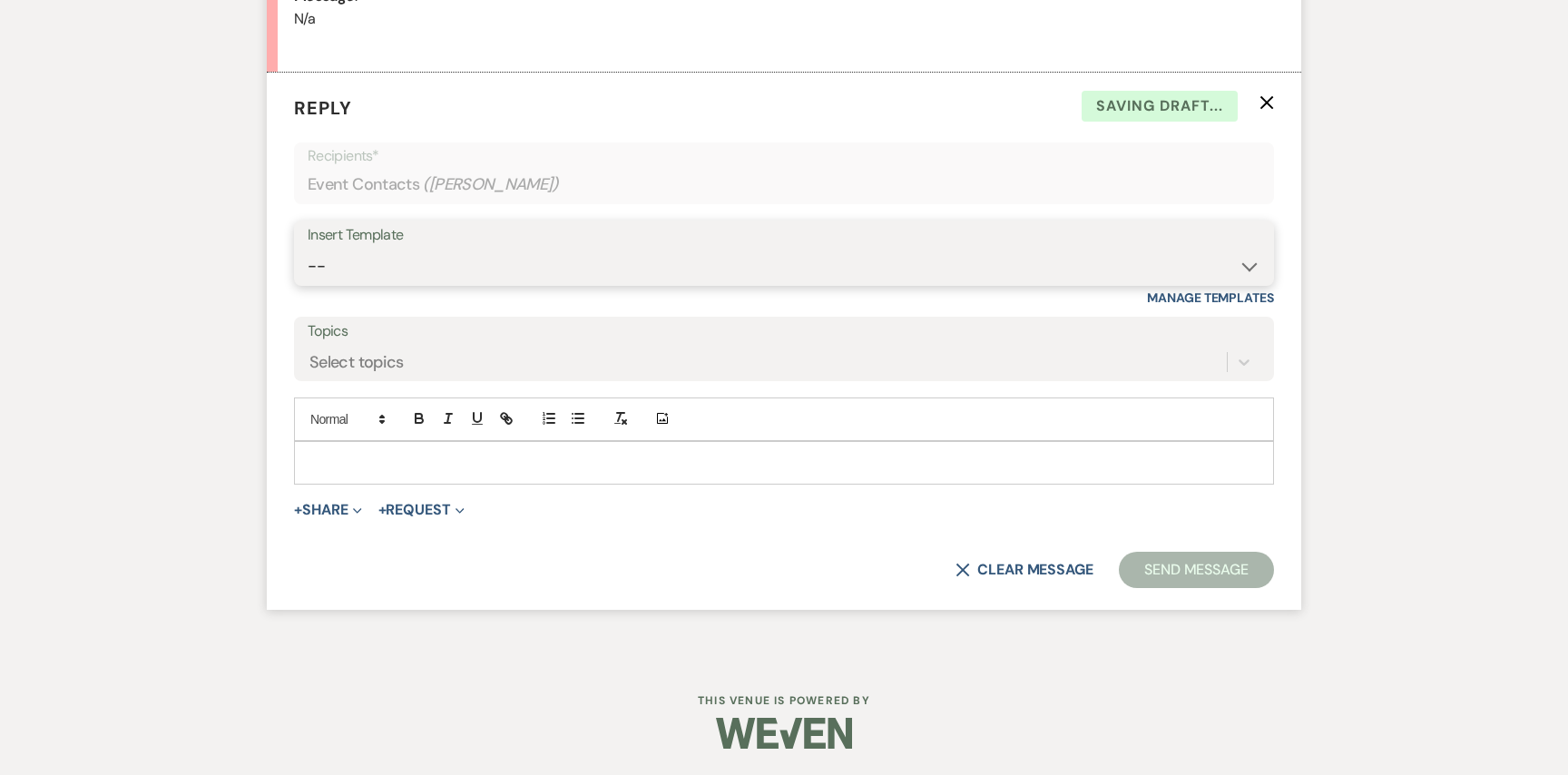
click at [556, 249] on select "-- Weven Planning Portal Introduction (Booked Events) Initial Inquiry Response …" at bounding box center [784, 266] width 953 height 36
select select "2982"
click at [308, 249] on select "-- Weven Planning Portal Introduction (Booked Events) Initial Inquiry Response …" at bounding box center [784, 266] width 953 height 36
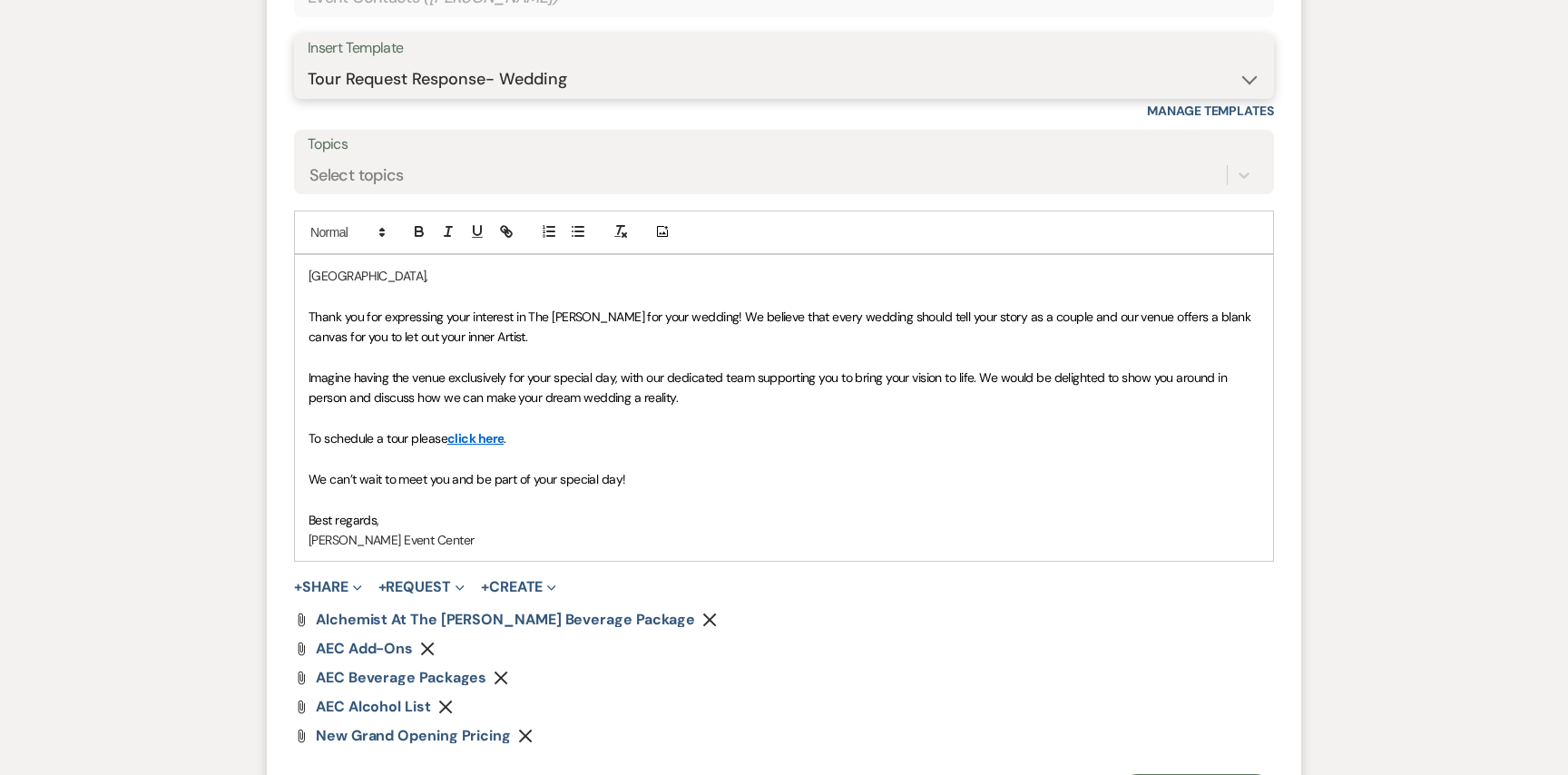
scroll to position [1392, 0]
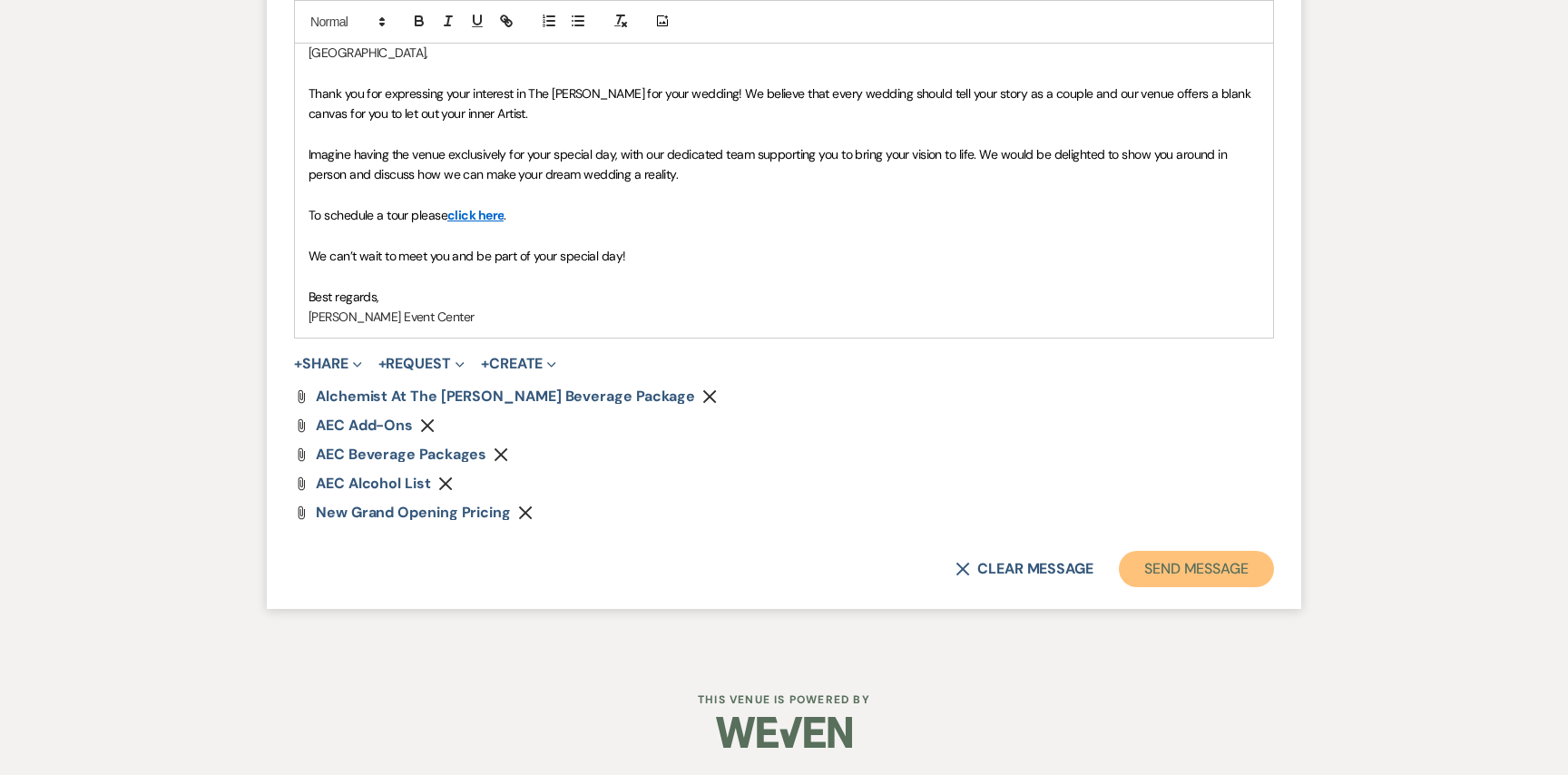
click at [1165, 558] on button "Send Message" at bounding box center [1197, 569] width 156 height 37
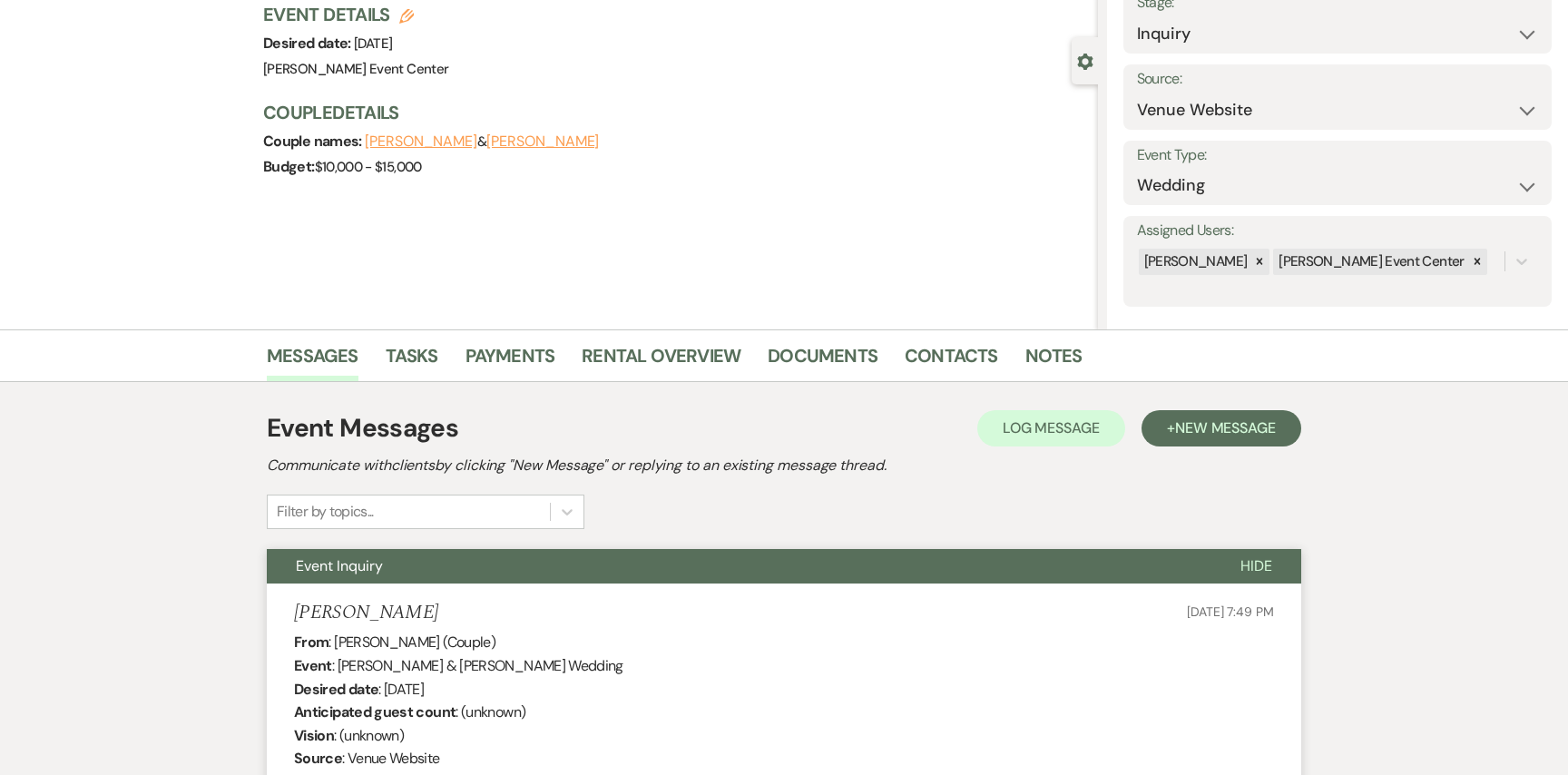
scroll to position [0, 0]
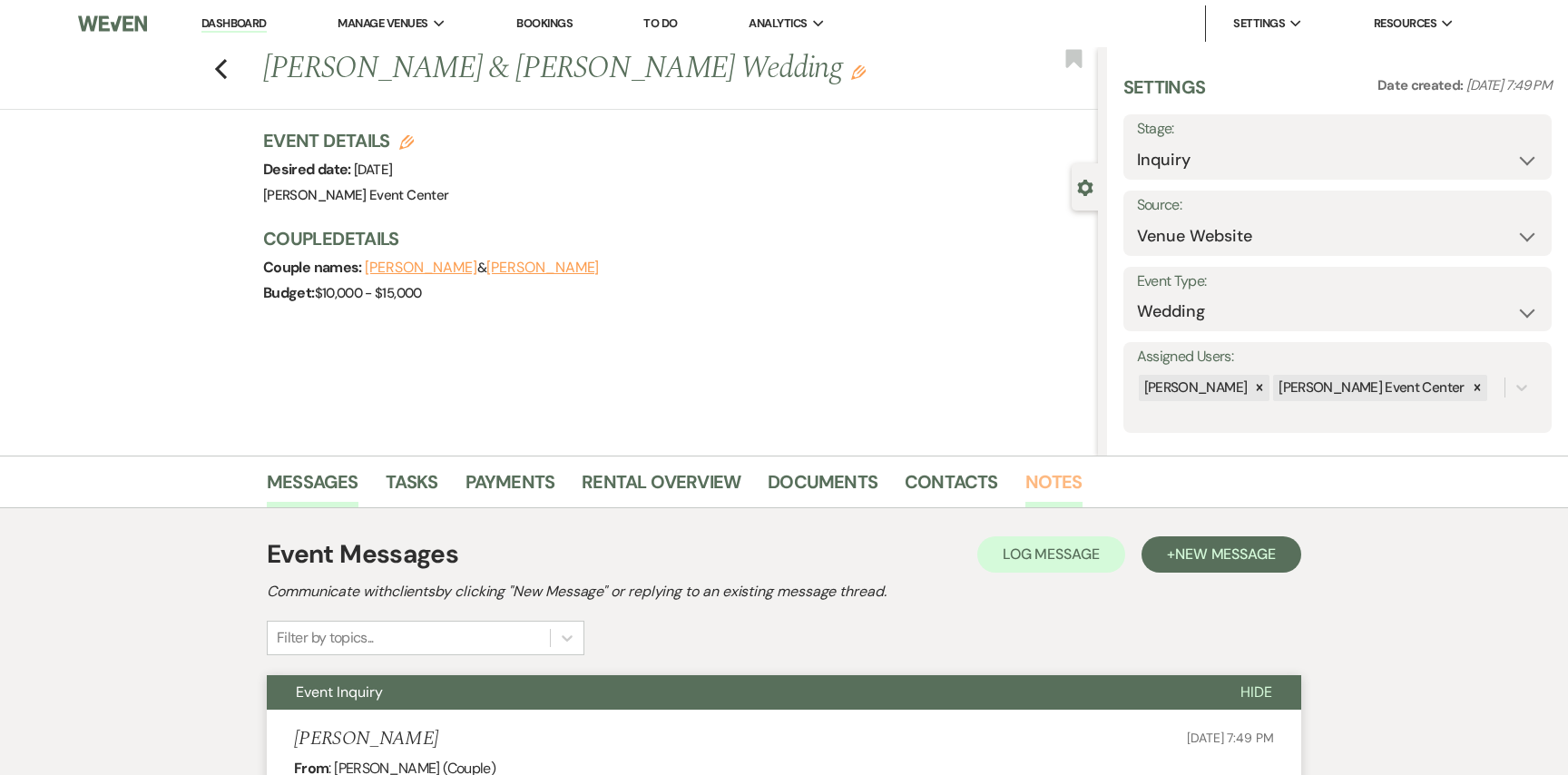
click at [1025, 480] on link "Notes" at bounding box center [1054, 488] width 57 height 40
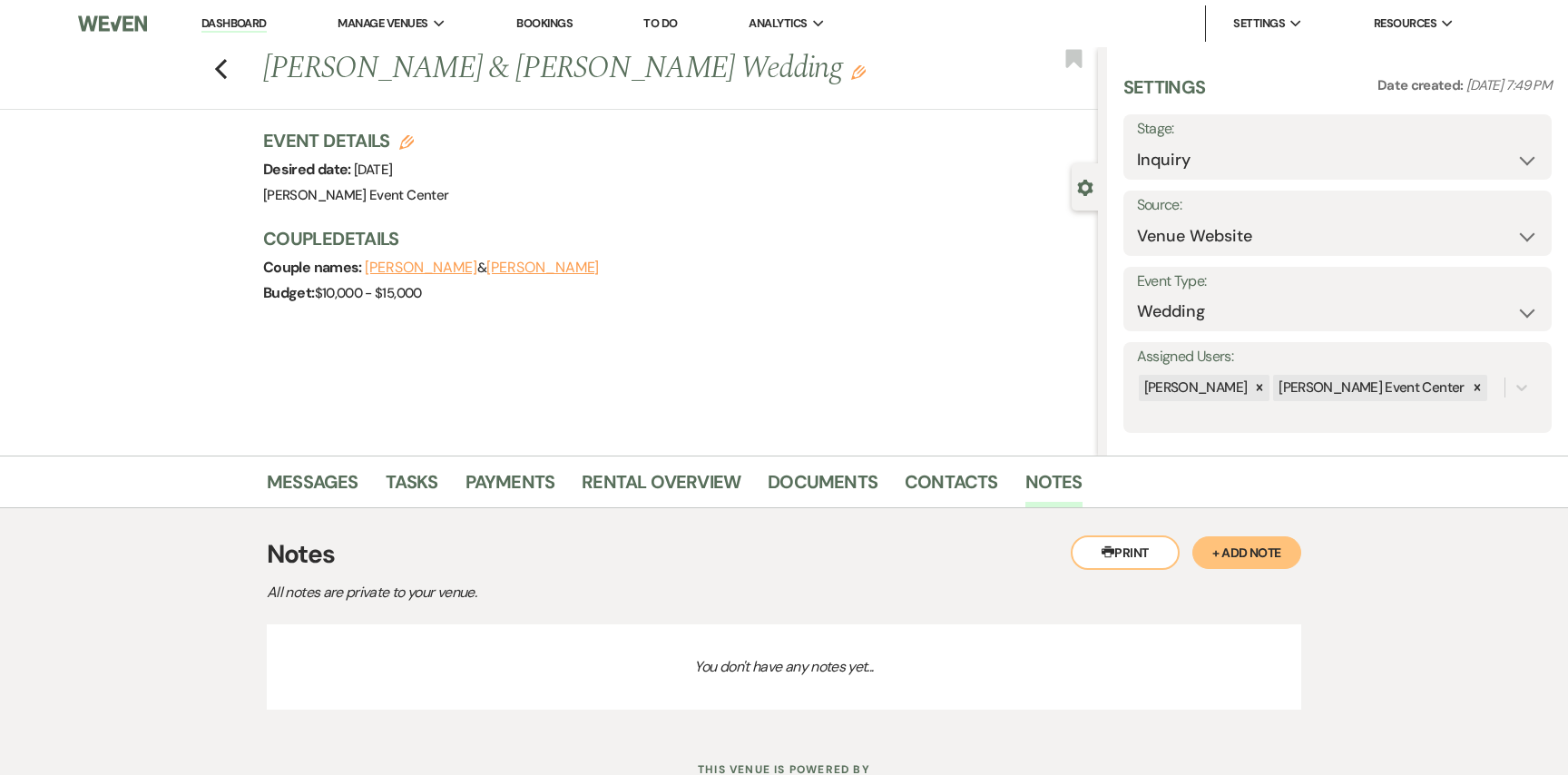
click at [1257, 558] on button "+ Add Note" at bounding box center [1247, 553] width 109 height 33
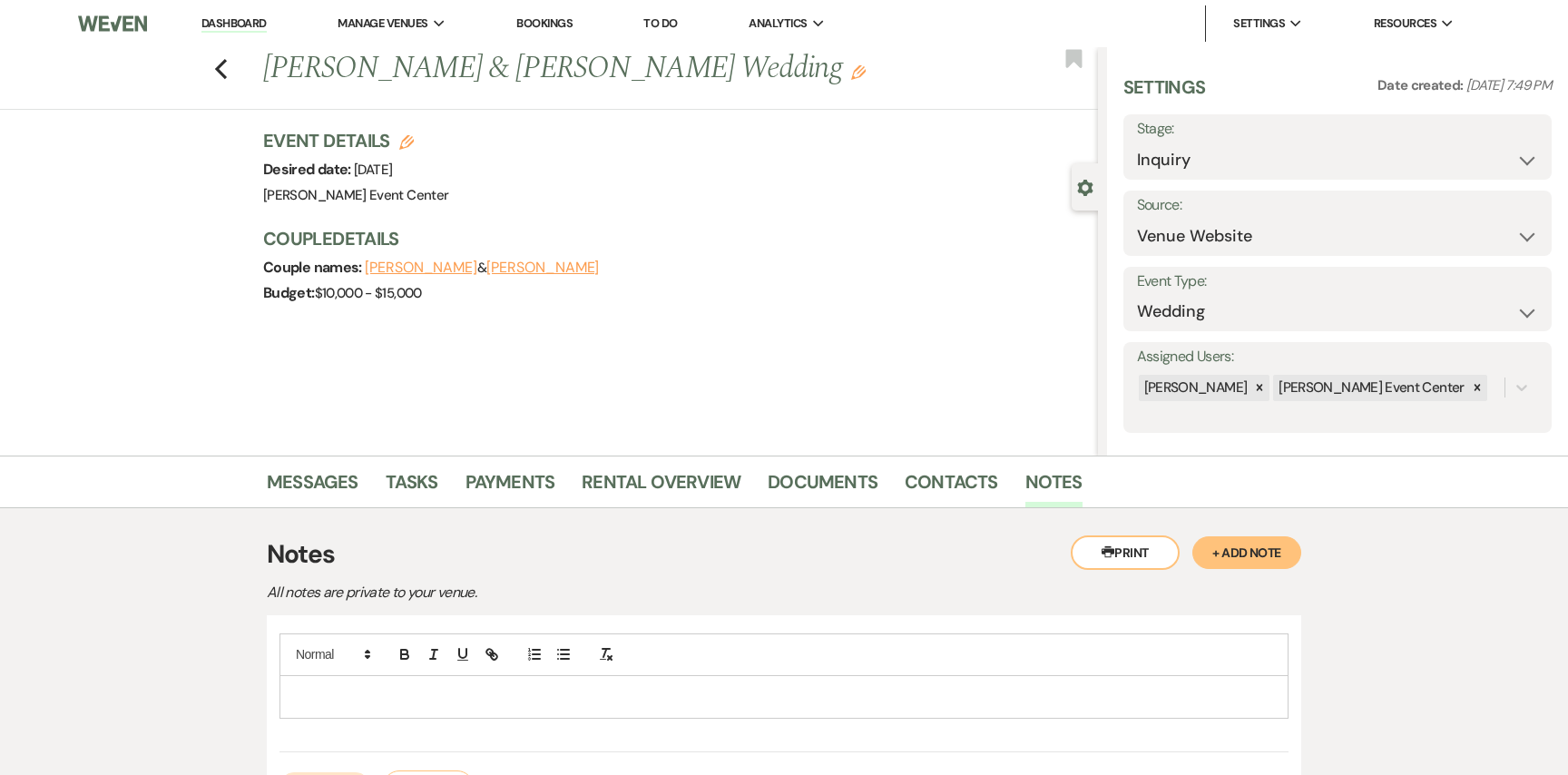
click at [866, 697] on p at bounding box center [784, 697] width 980 height 20
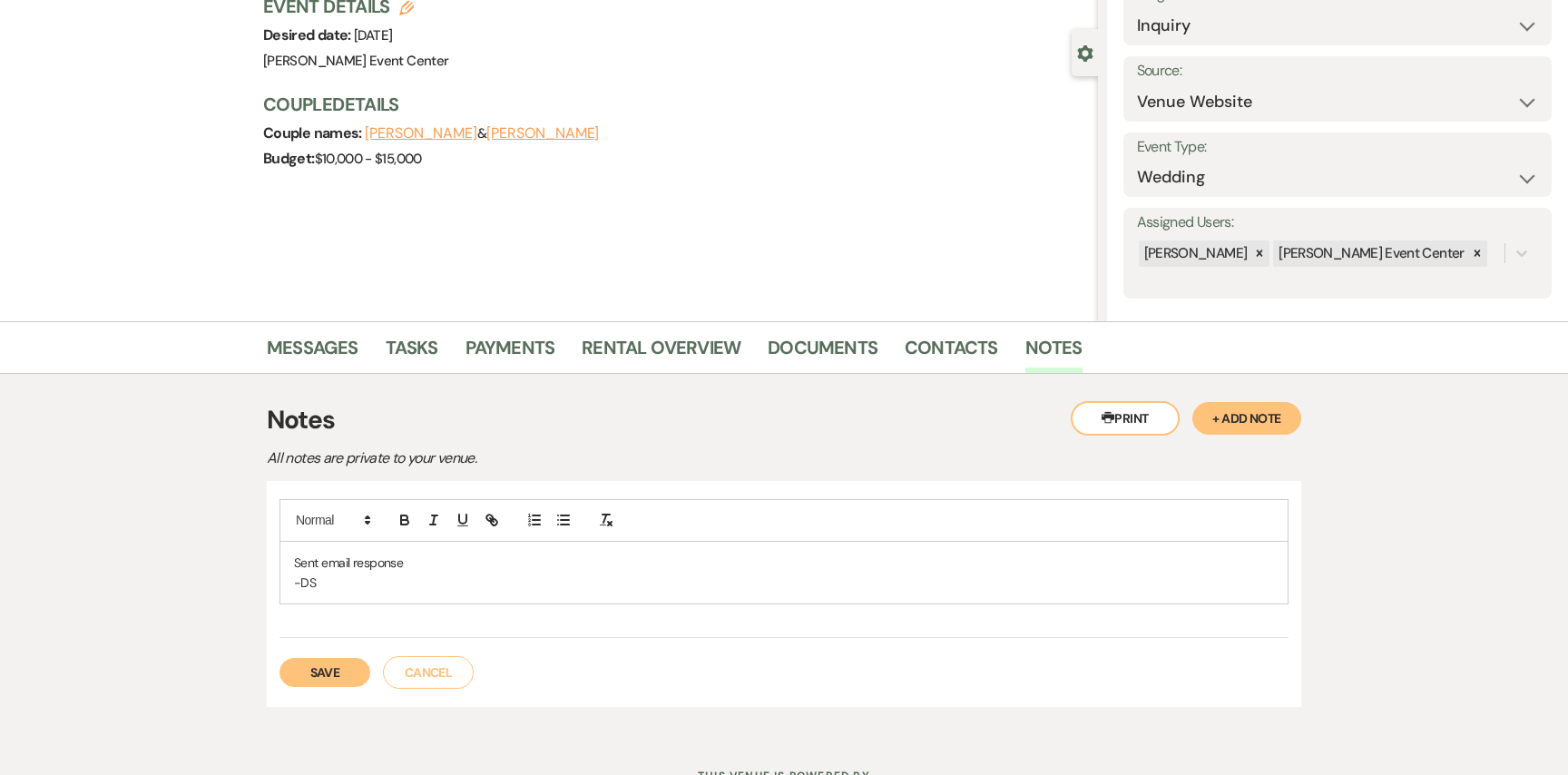
scroll to position [157, 0]
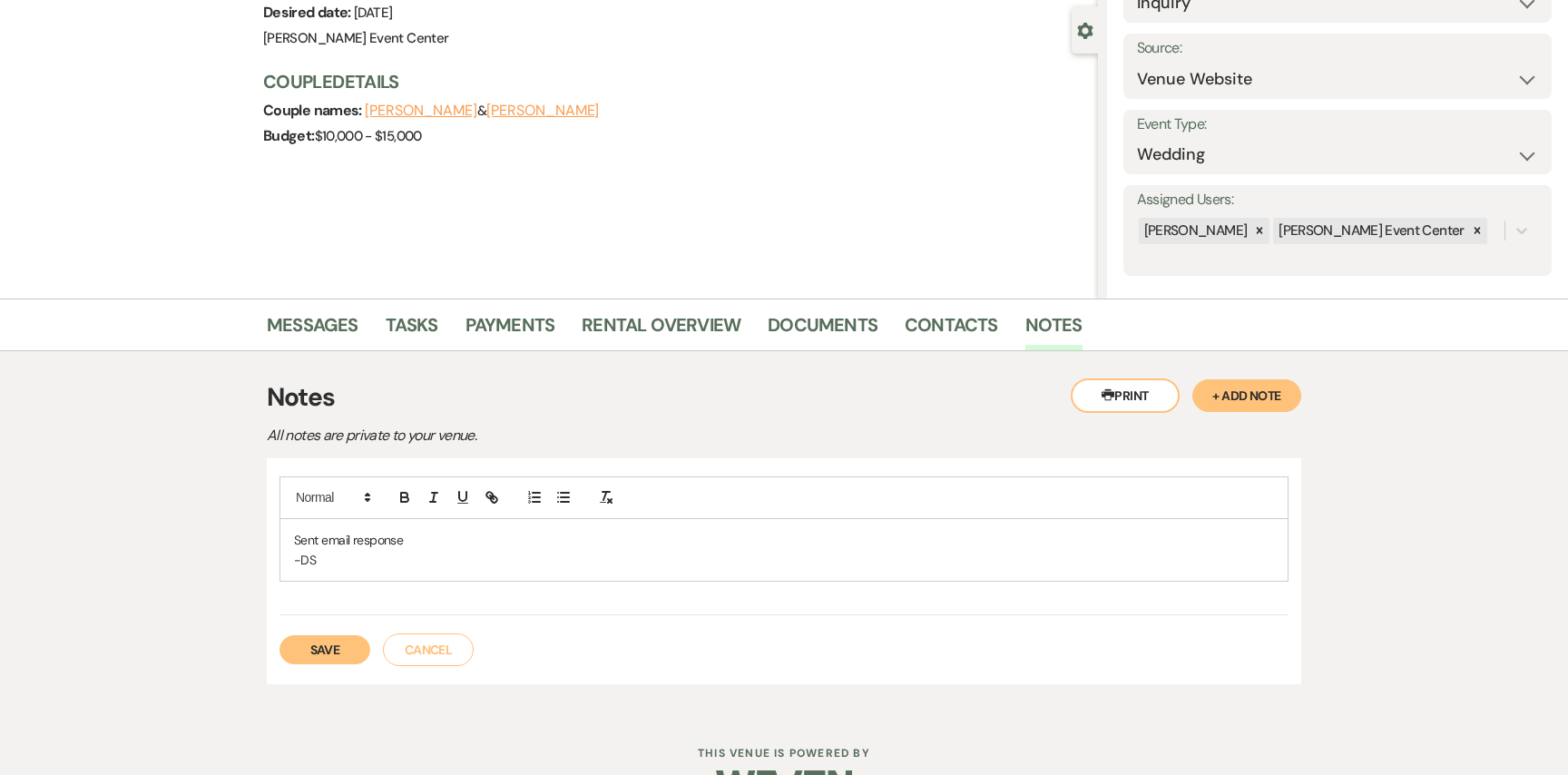
click at [290, 647] on button "Save" at bounding box center [324, 650] width 91 height 29
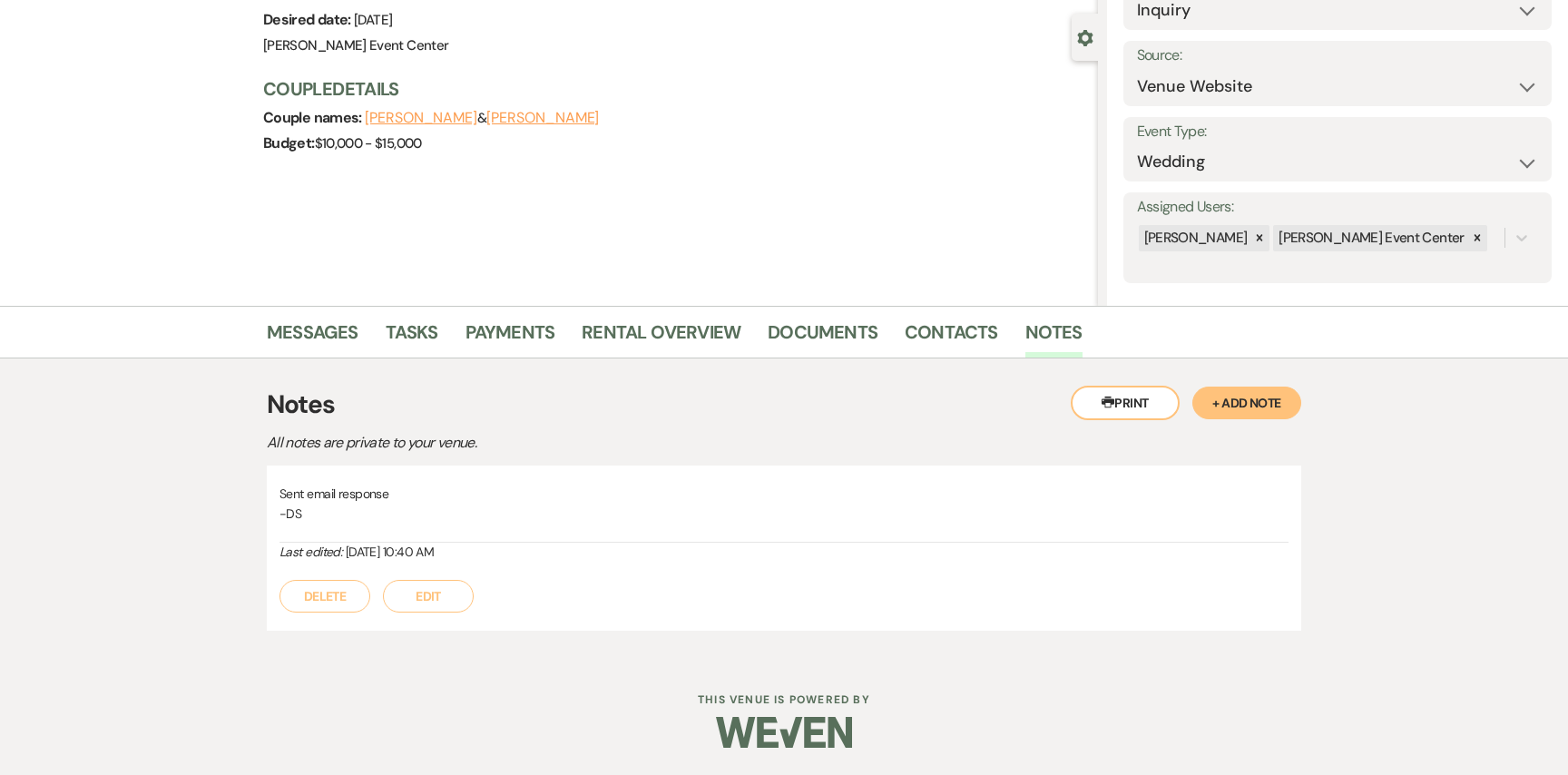
scroll to position [0, 0]
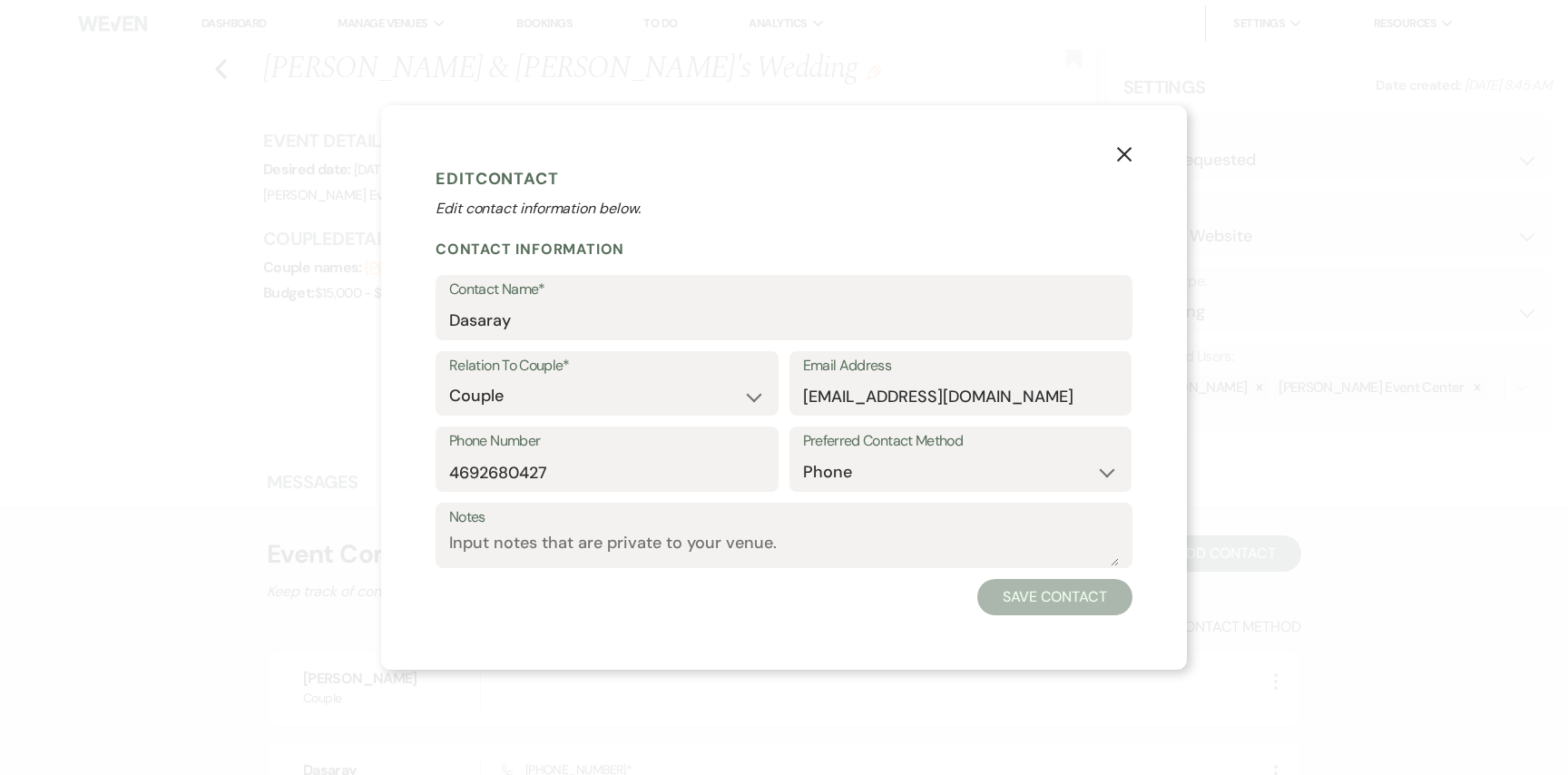
select select "1"
select select "phone"
click at [926, 402] on input "osbydasaray@hmail.com" at bounding box center [961, 395] width 316 height 36
type input "osbydasaray@gmail.com"
click at [1012, 594] on button "Save Contact" at bounding box center [1055, 597] width 156 height 37
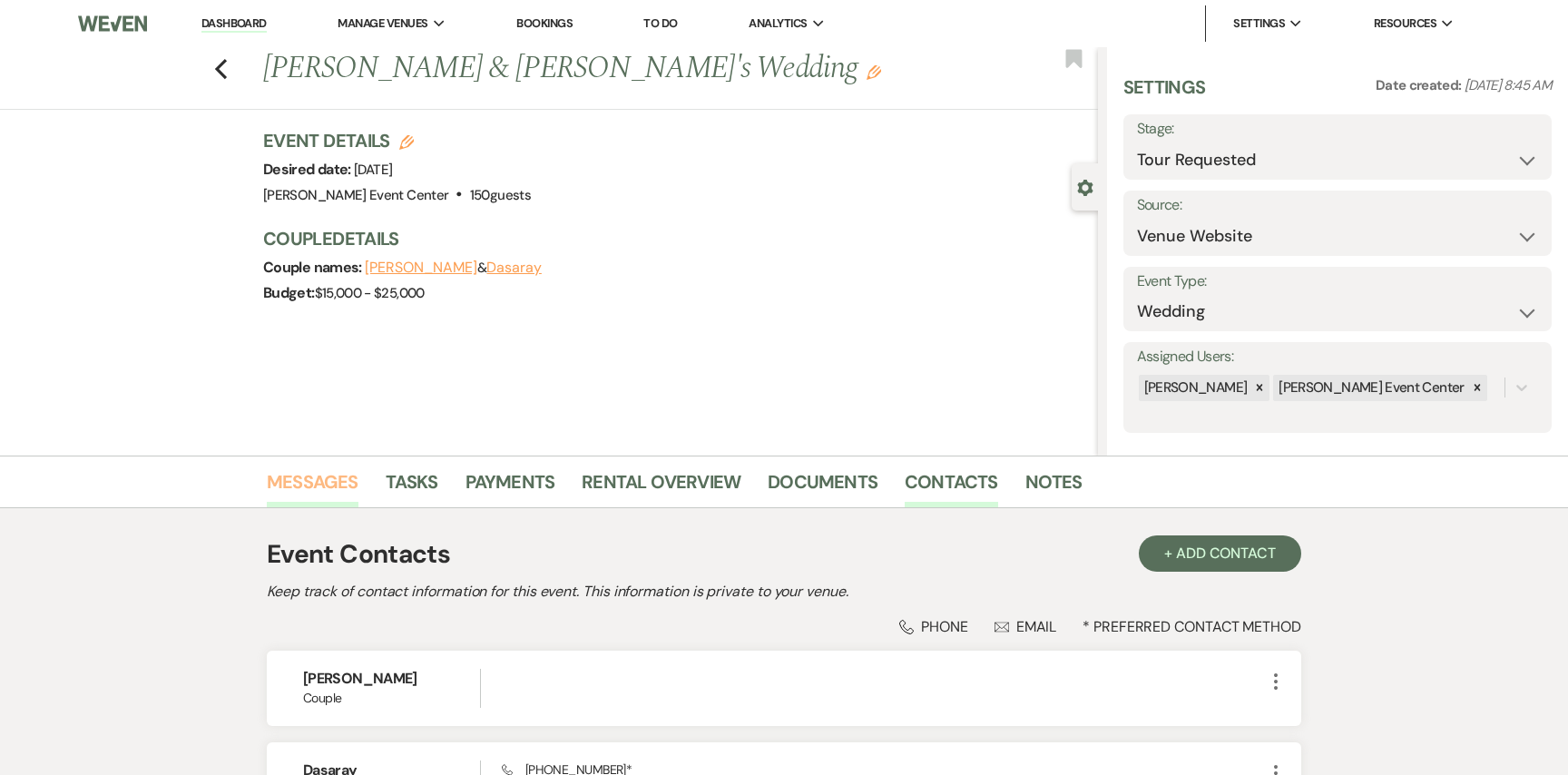
click at [306, 481] on link "Messages" at bounding box center [313, 488] width 92 height 40
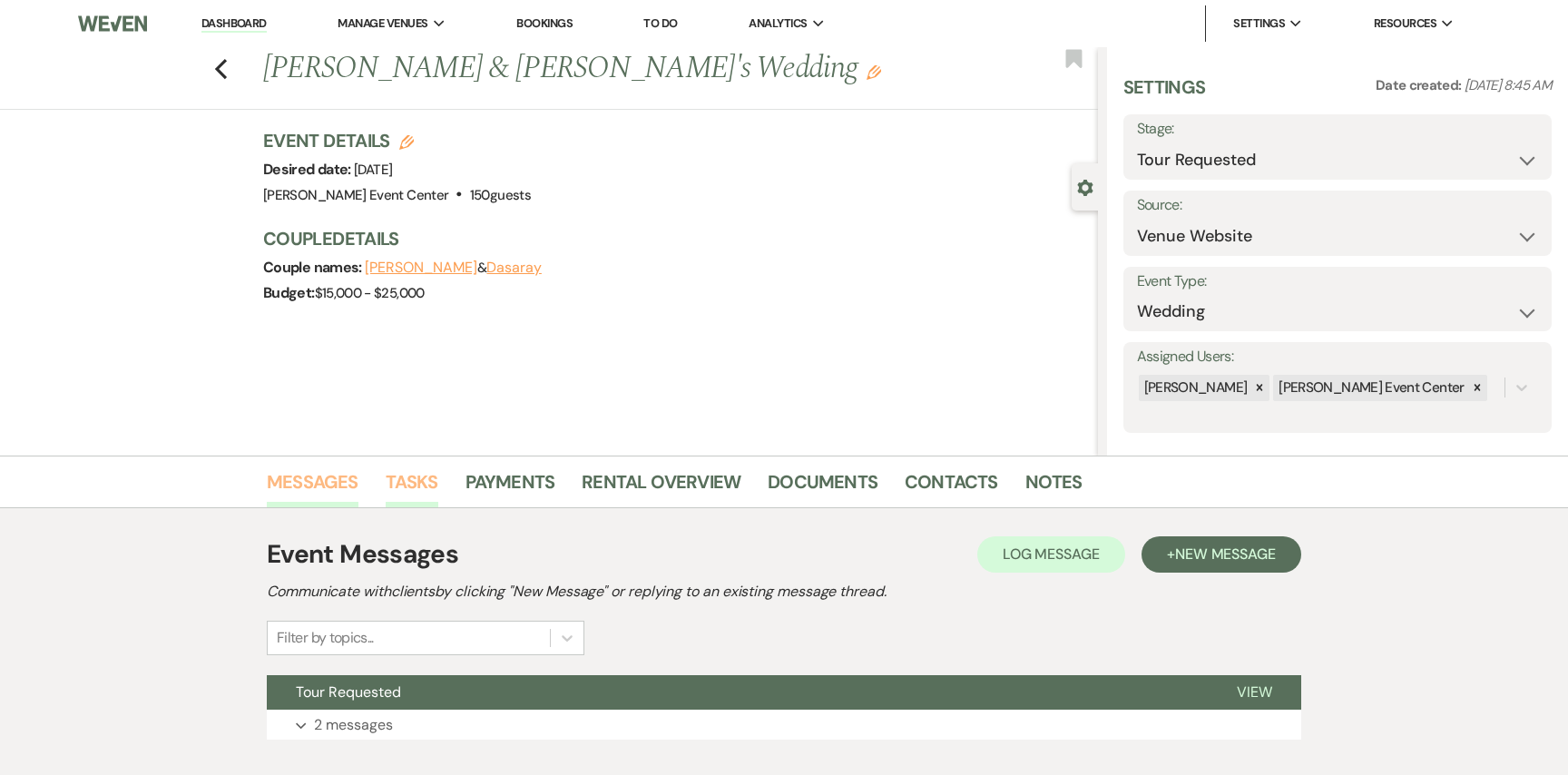
scroll to position [109, 0]
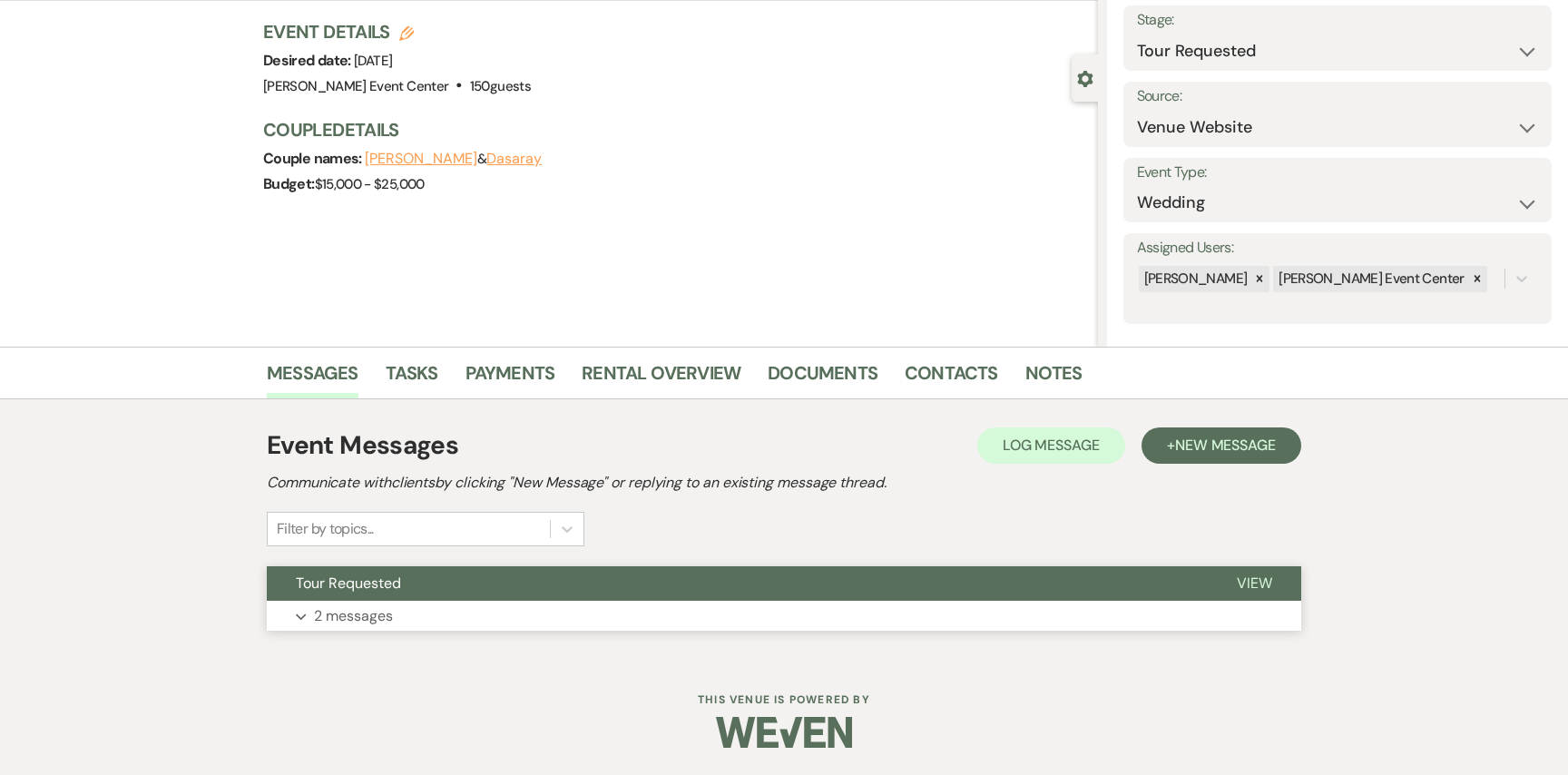
click at [364, 604] on p "2 messages" at bounding box center [353, 616] width 79 height 24
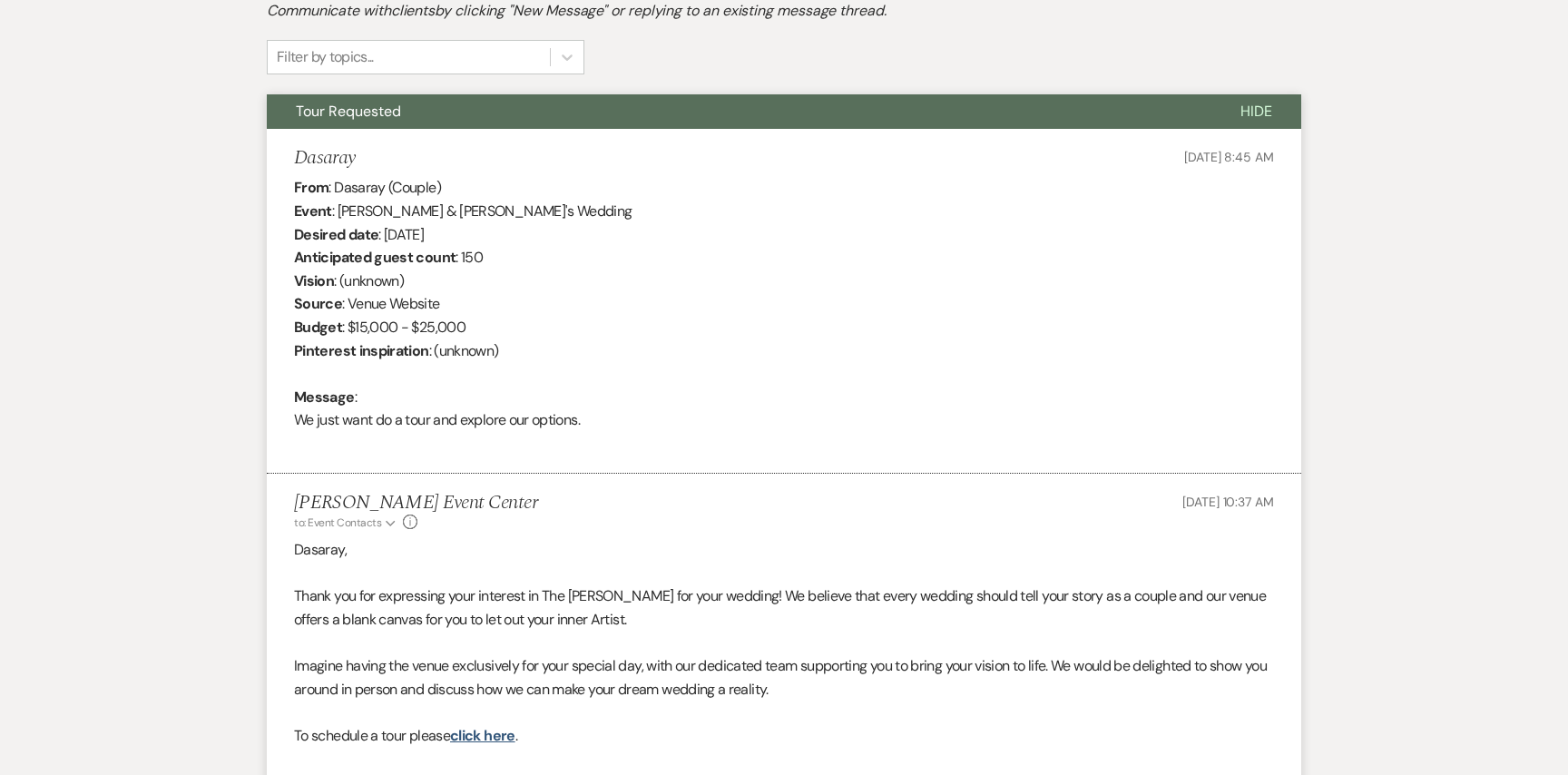
scroll to position [1042, 0]
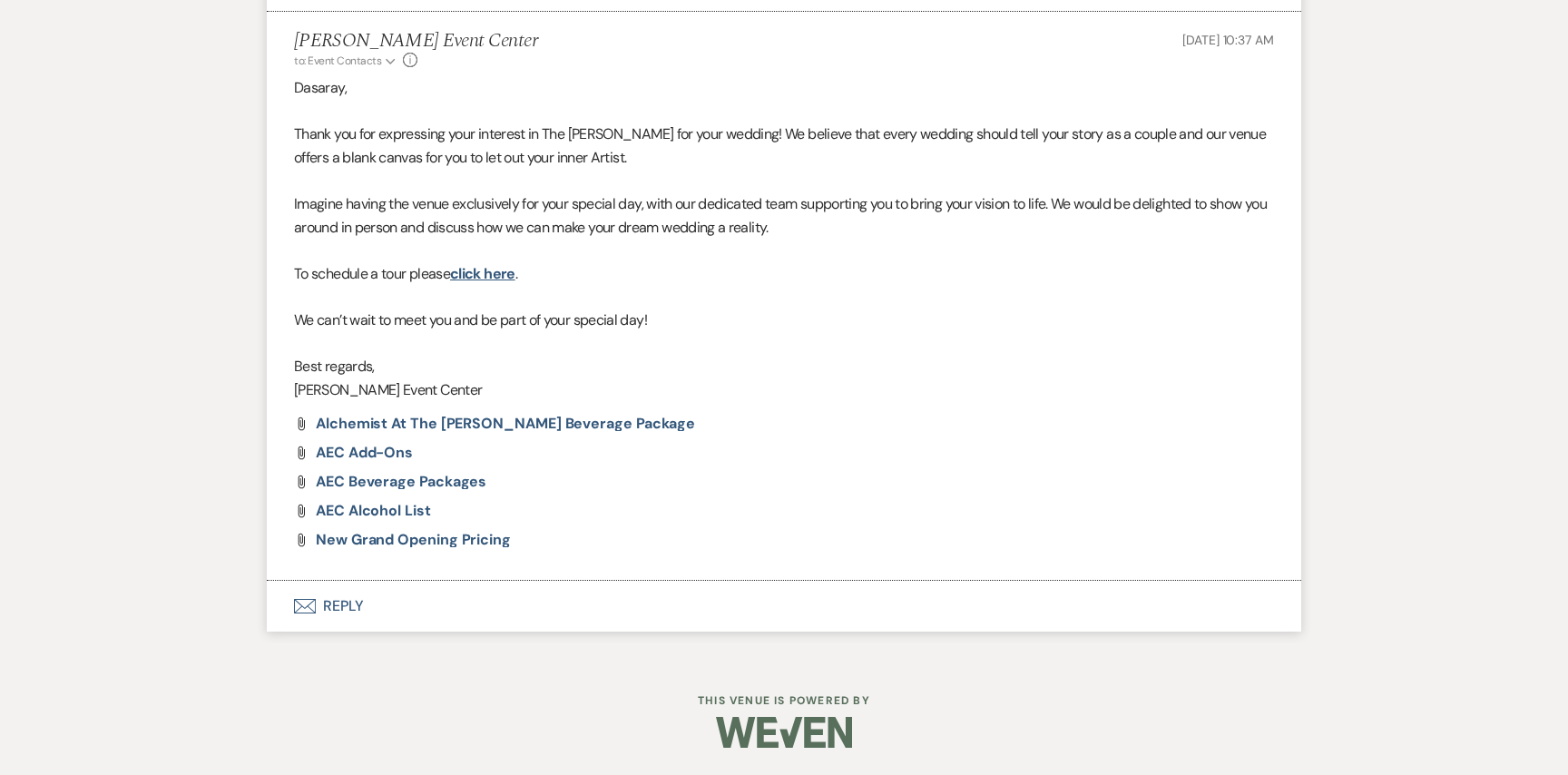
click at [343, 609] on button "Envelope Reply" at bounding box center [784, 607] width 1034 height 51
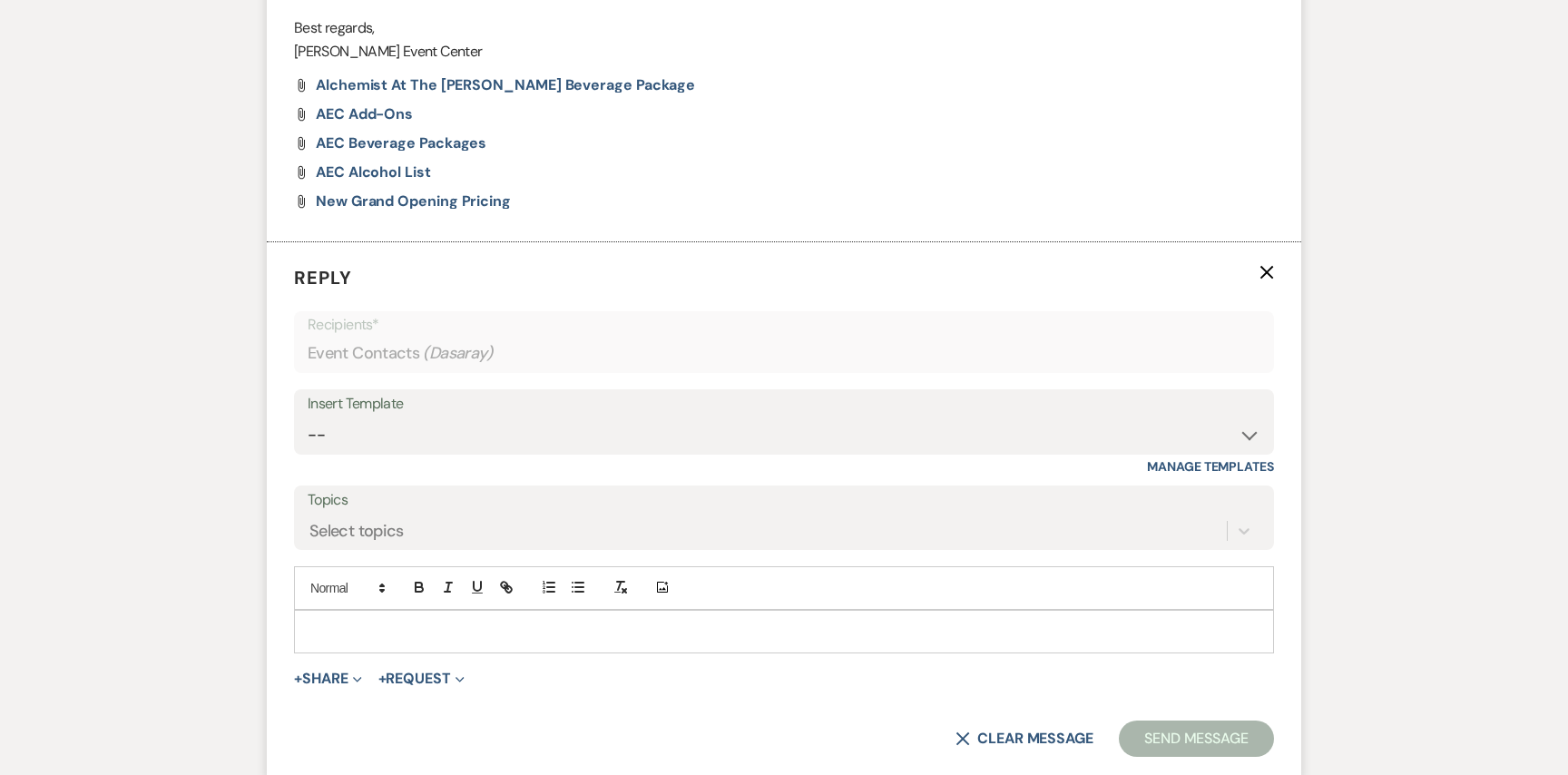
scroll to position [1389, 0]
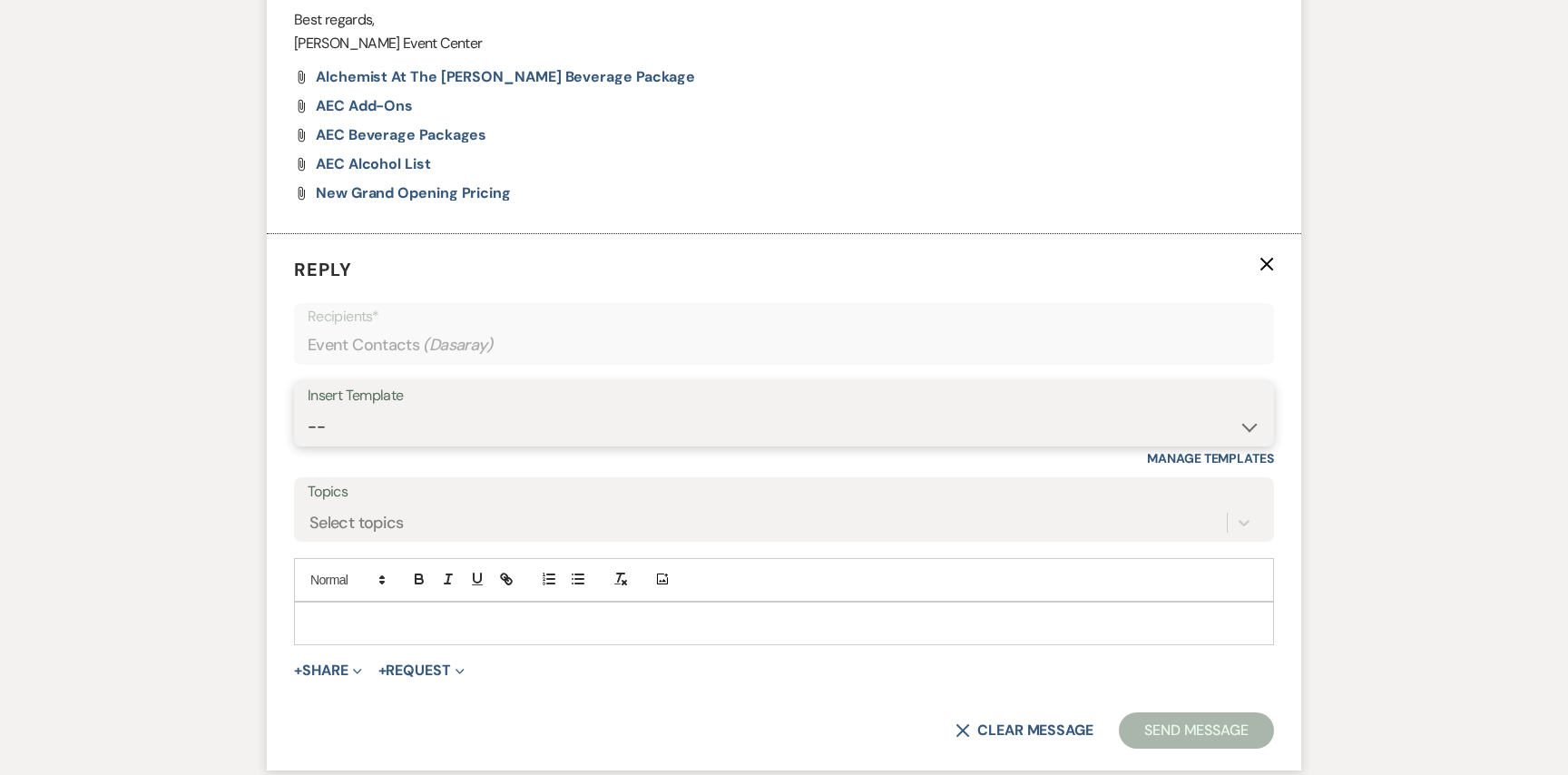
click at [747, 418] on select "-- Weven Planning Portal Introduction (Booked Events) Initial Inquiry Response …" at bounding box center [784, 426] width 953 height 36
select select "2982"
click at [308, 409] on select "-- Weven Planning Portal Introduction (Booked Events) Initial Inquiry Response …" at bounding box center [784, 426] width 953 height 36
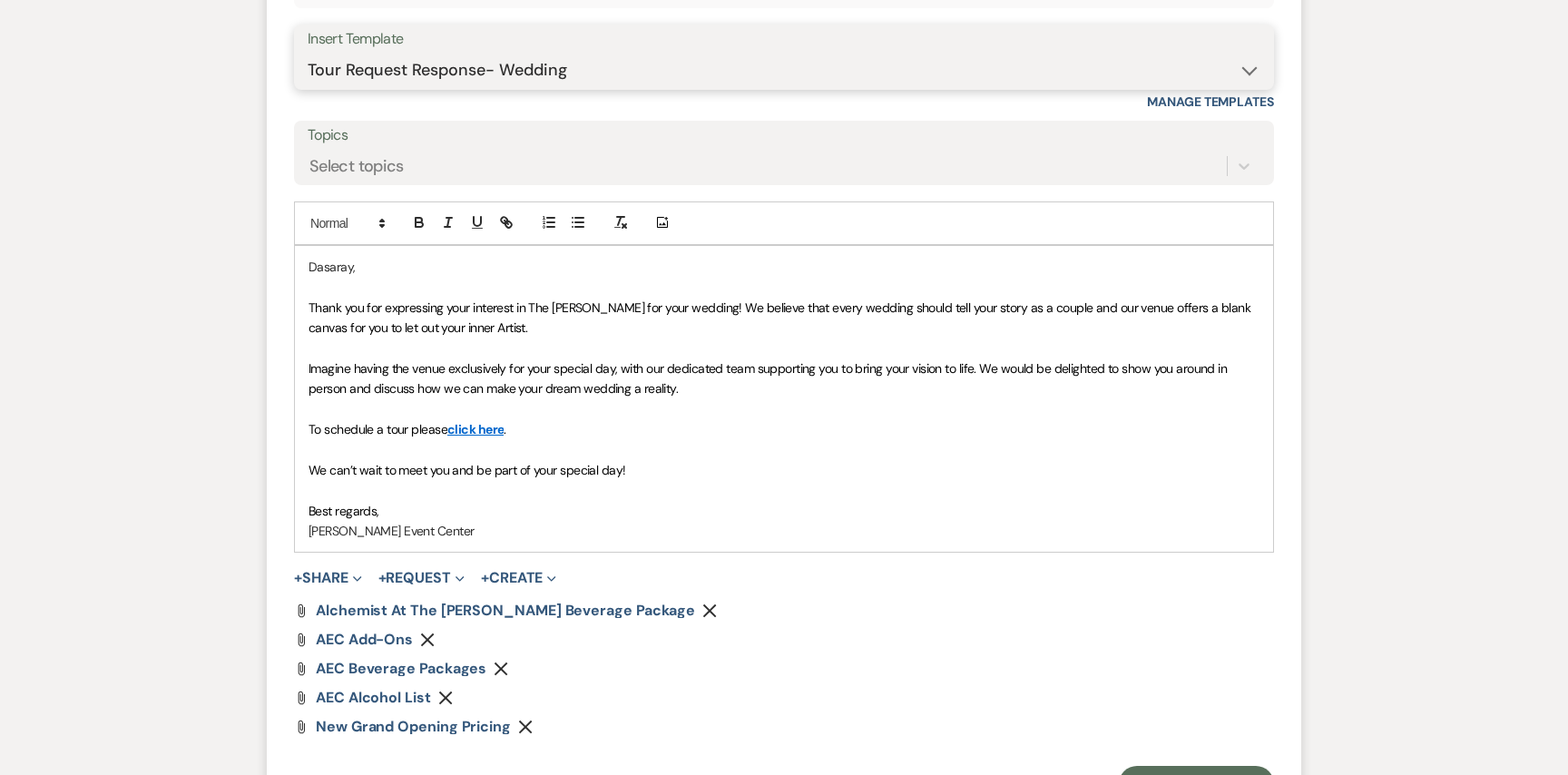
scroll to position [1960, 0]
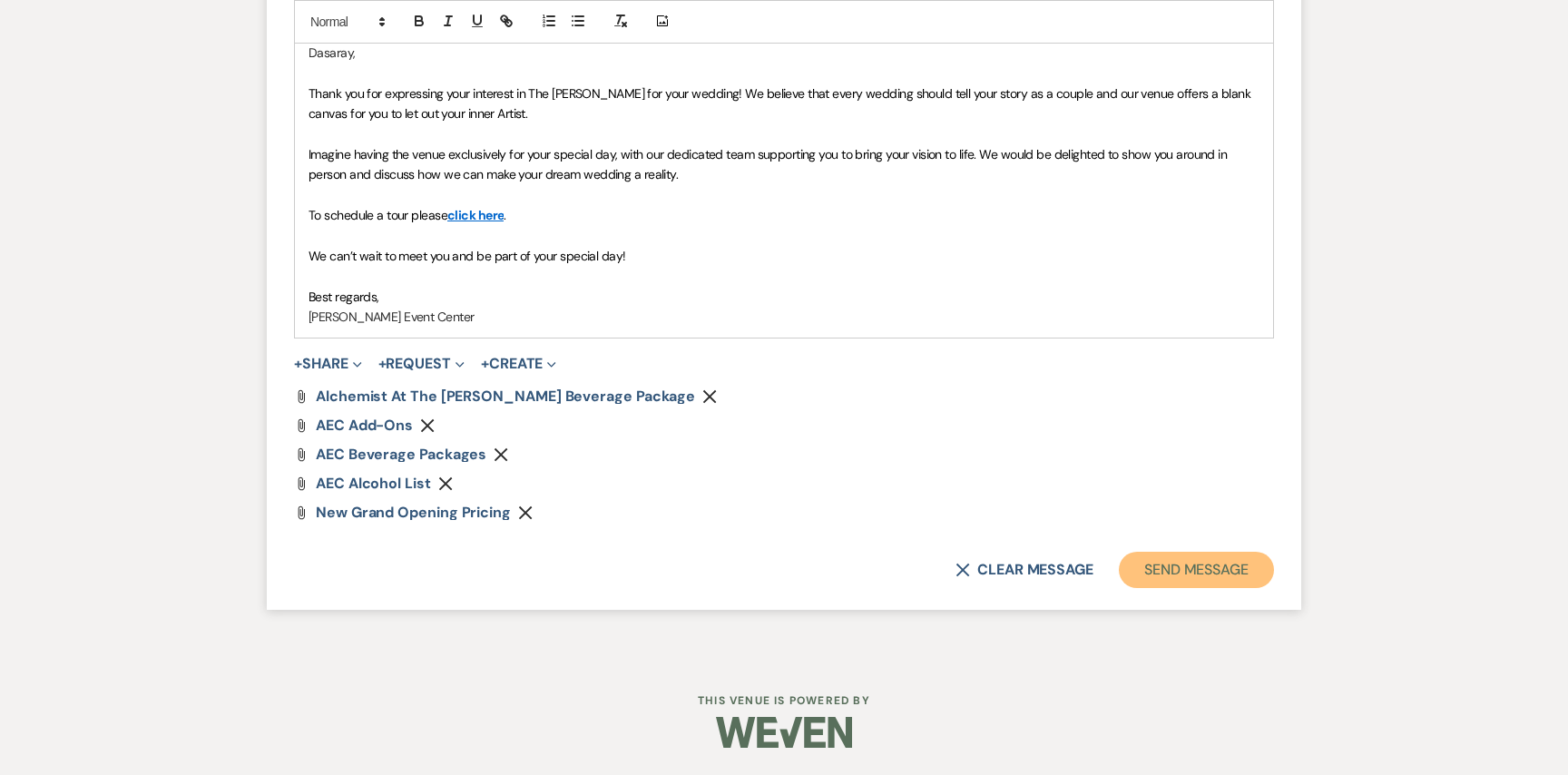
click at [1157, 553] on button "Send Message" at bounding box center [1197, 570] width 156 height 37
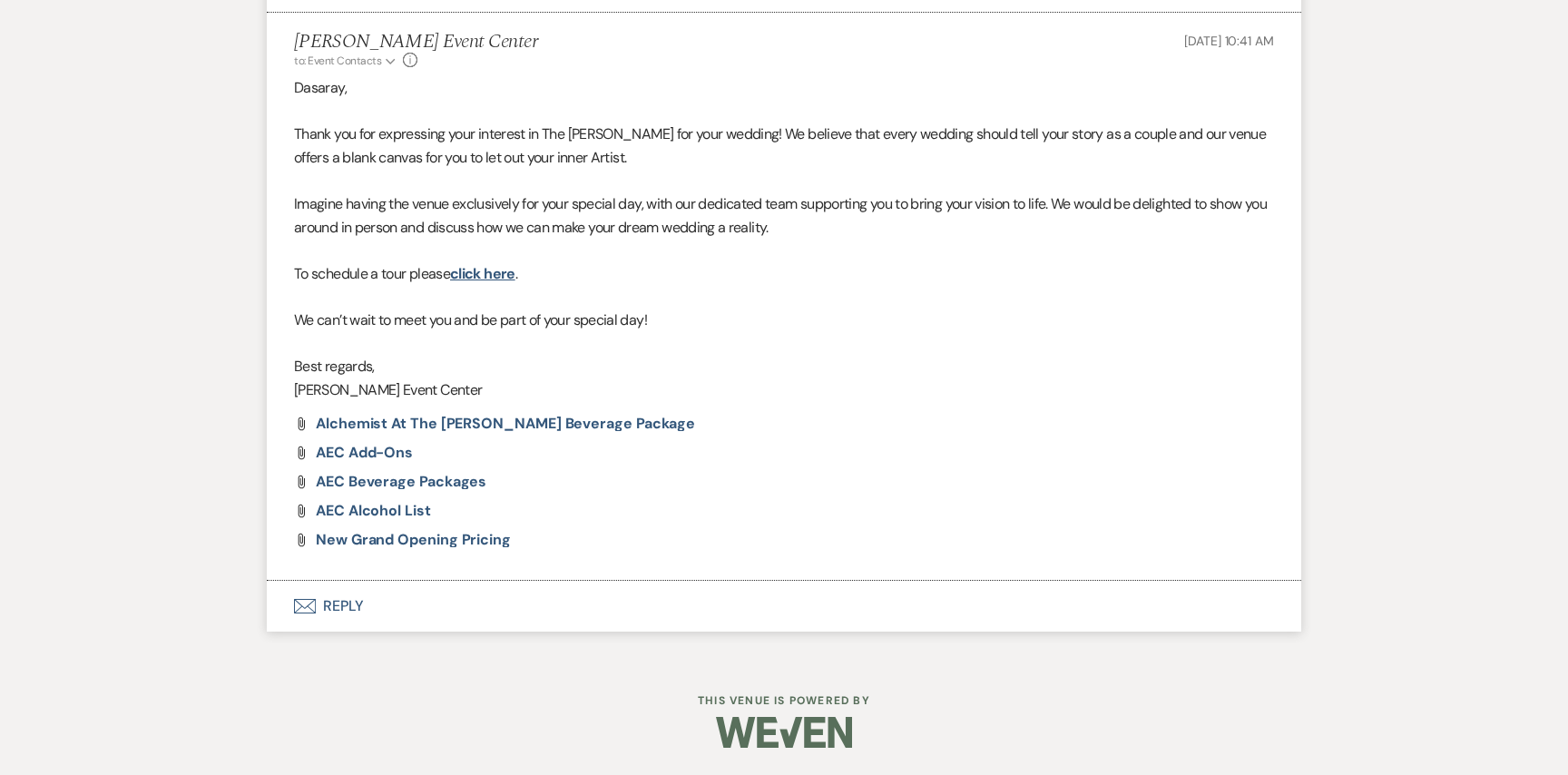
scroll to position [0, 0]
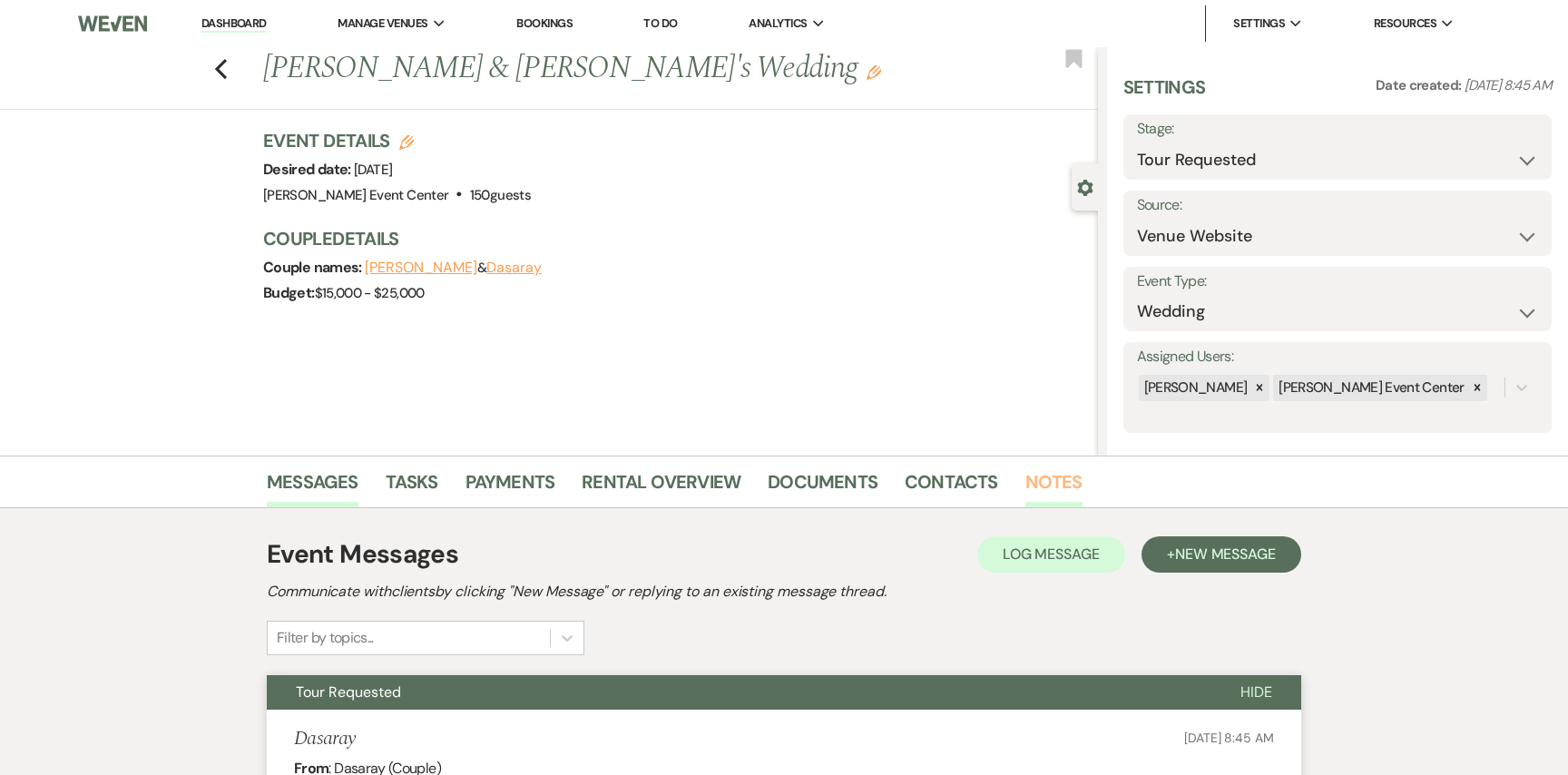
click at [1050, 484] on link "Notes" at bounding box center [1054, 488] width 57 height 40
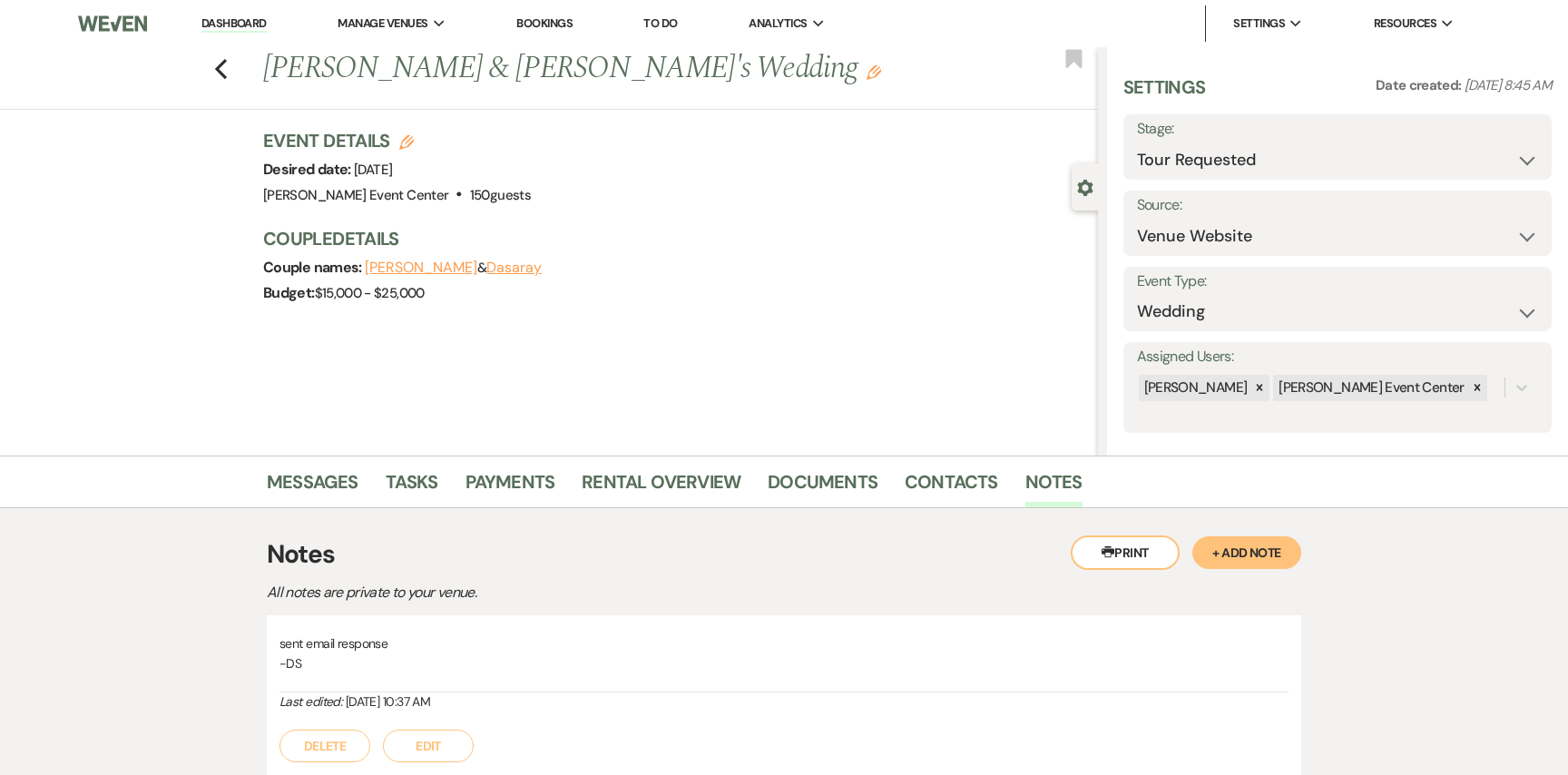
click at [1205, 547] on button "+ Add Note" at bounding box center [1247, 553] width 109 height 33
click at [734, 703] on p at bounding box center [784, 697] width 980 height 20
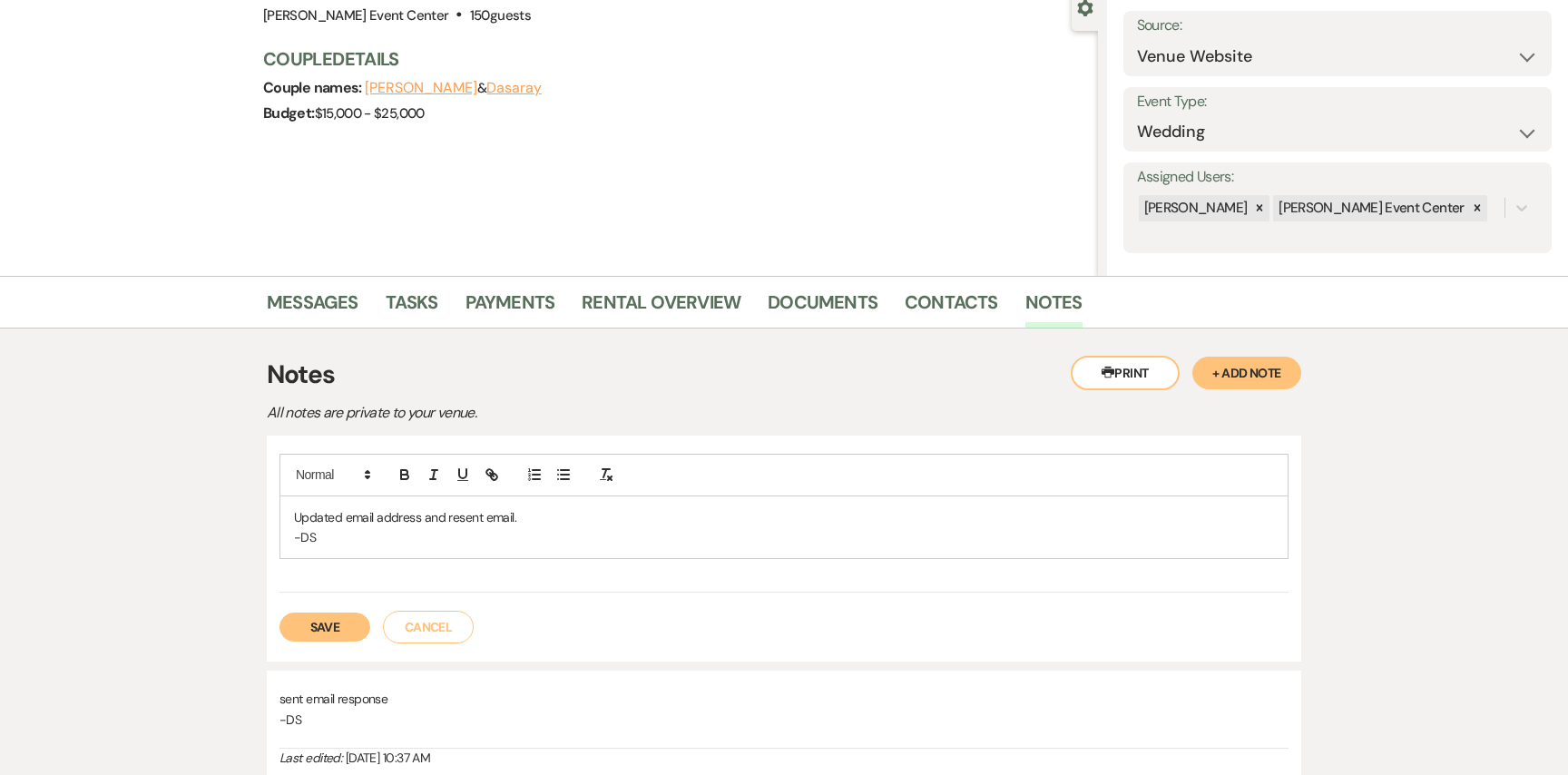
scroll to position [307, 0]
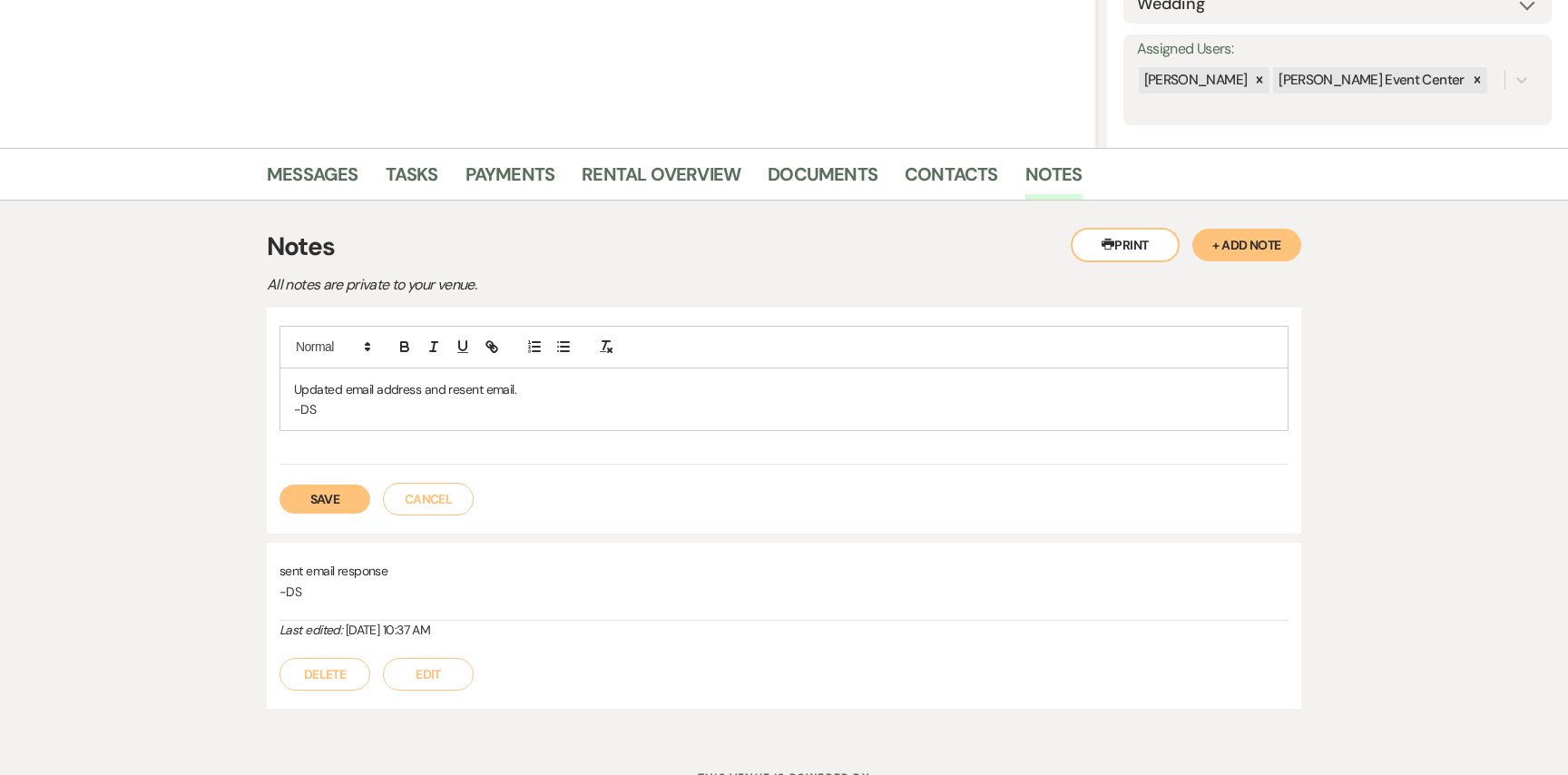
click at [308, 500] on button "Save" at bounding box center [324, 499] width 91 height 29
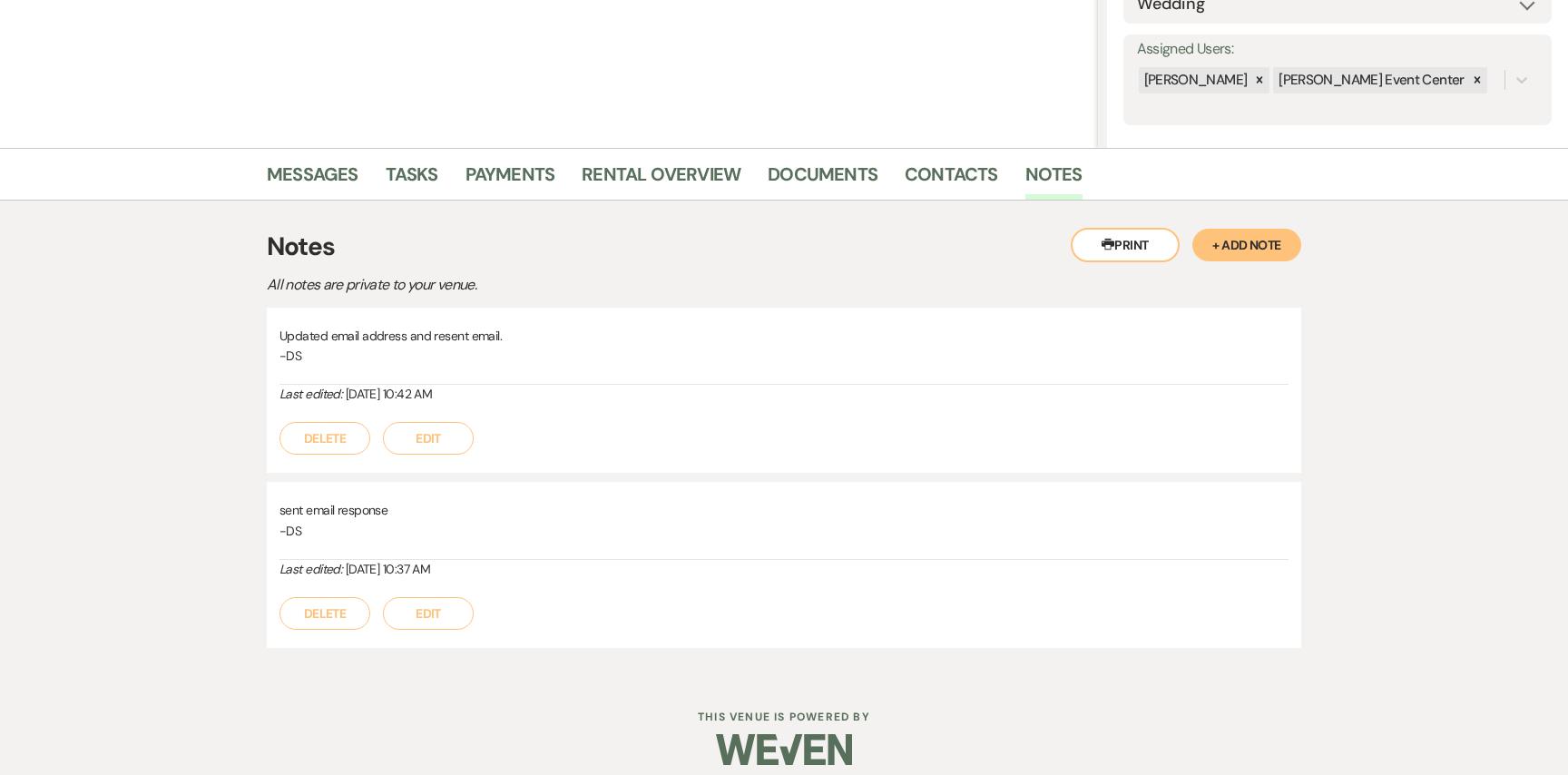
scroll to position [0, 0]
